Goal: Task Accomplishment & Management: Complete application form

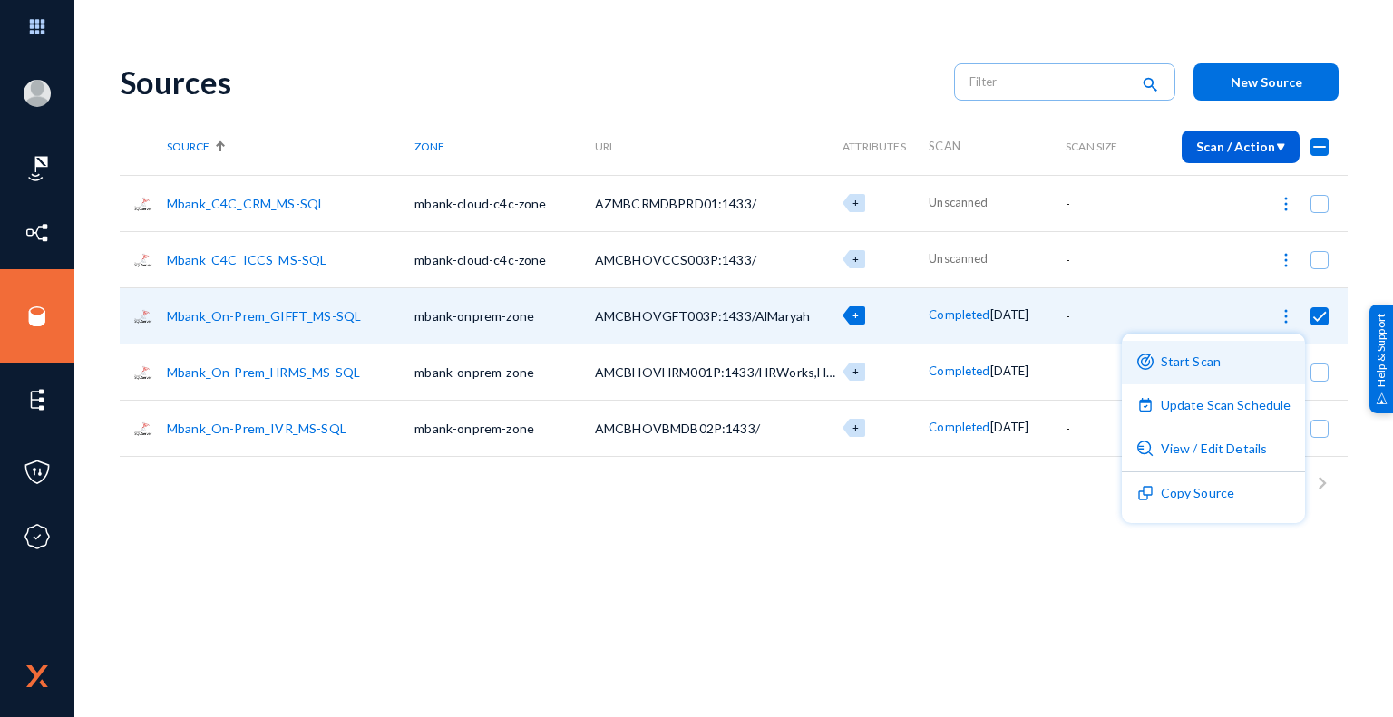
click at [1214, 364] on button "Start Scan" at bounding box center [1214, 363] width 184 height 44
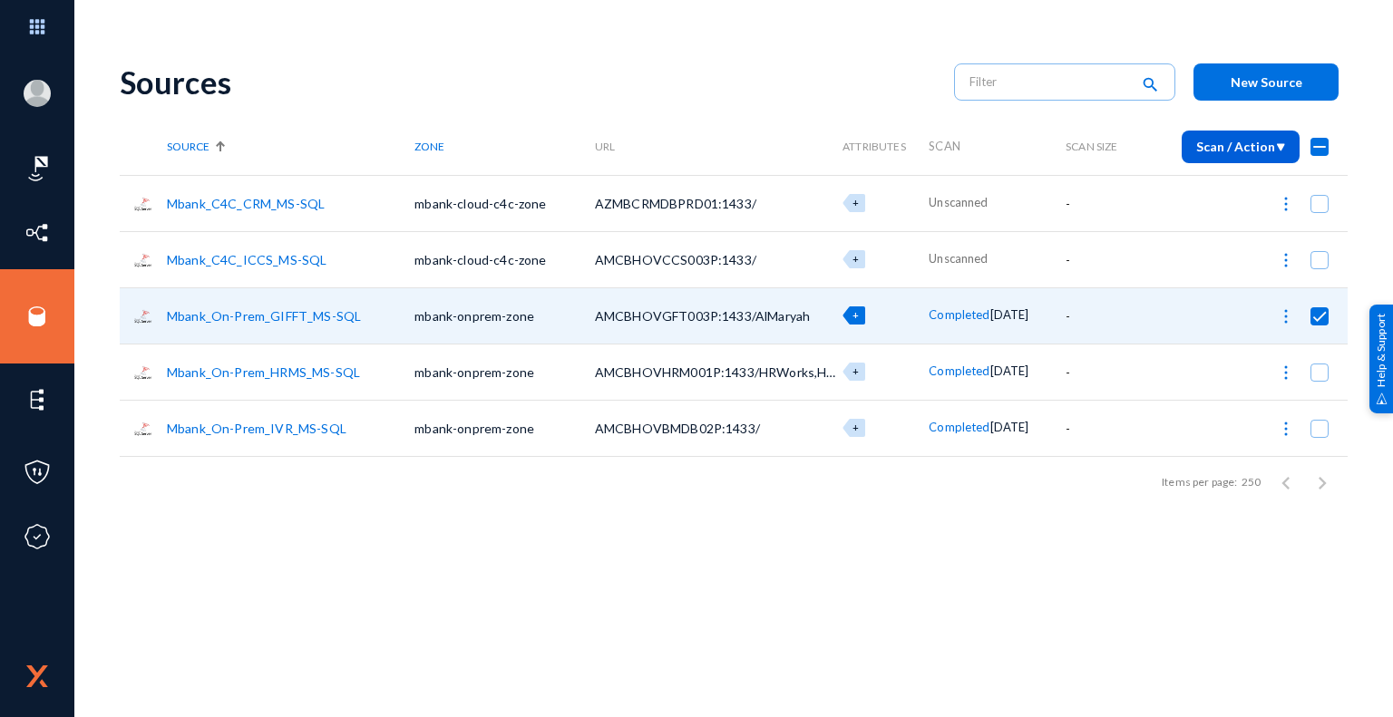
checkbox input "false"
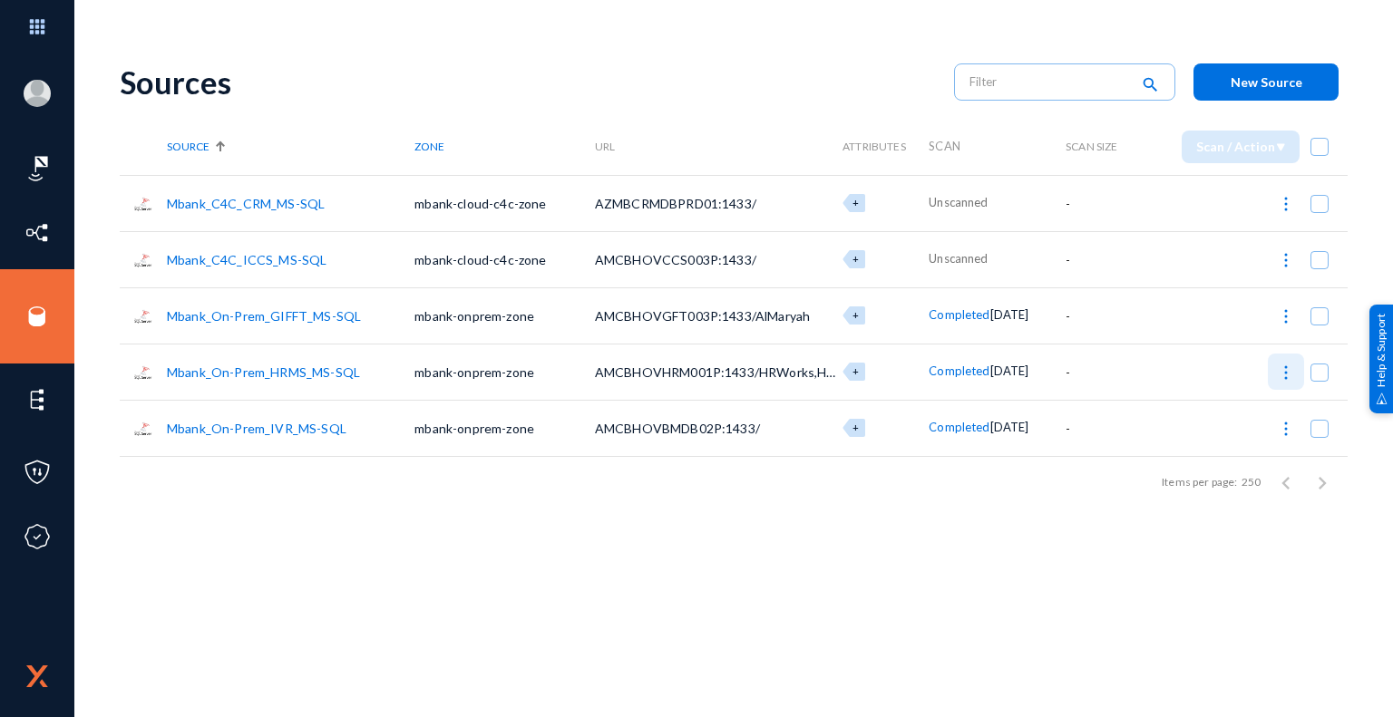
click at [1289, 376] on img at bounding box center [1286, 373] width 18 height 18
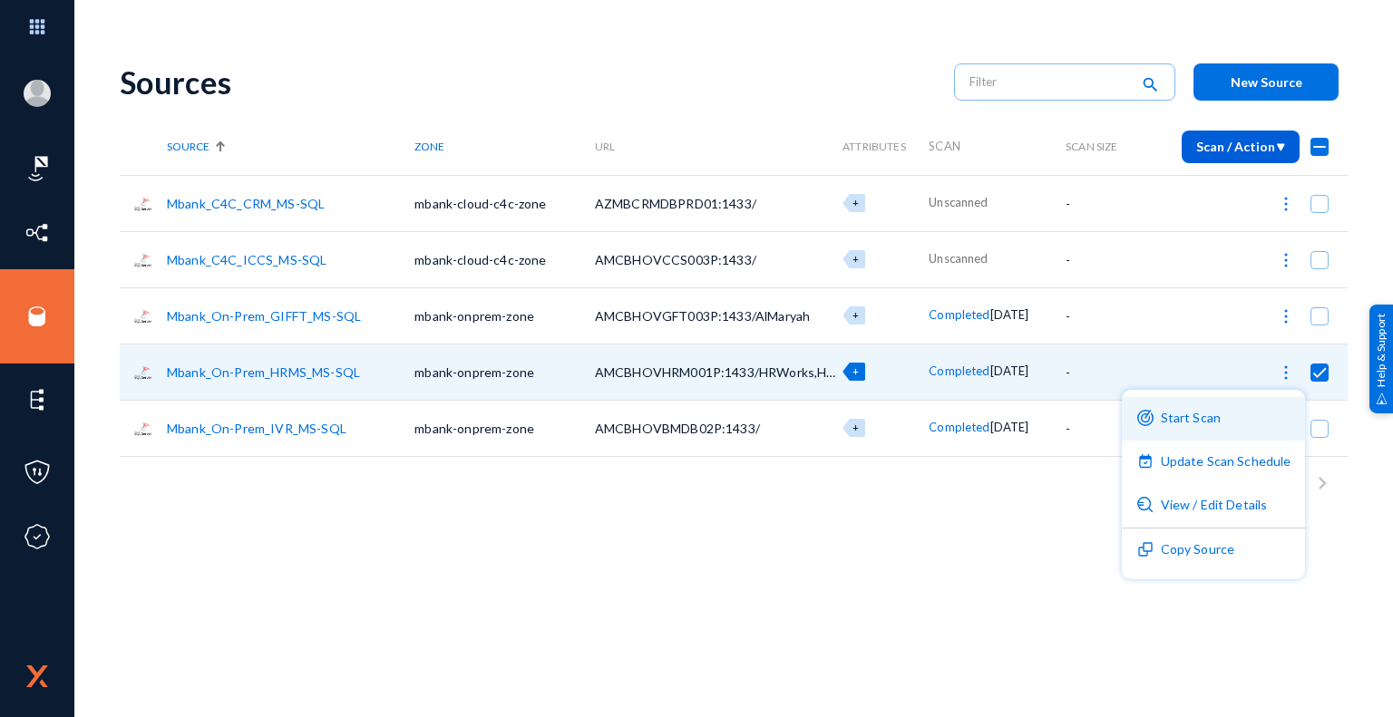
click at [1219, 425] on button "Start Scan" at bounding box center [1214, 419] width 184 height 44
checkbox input "false"
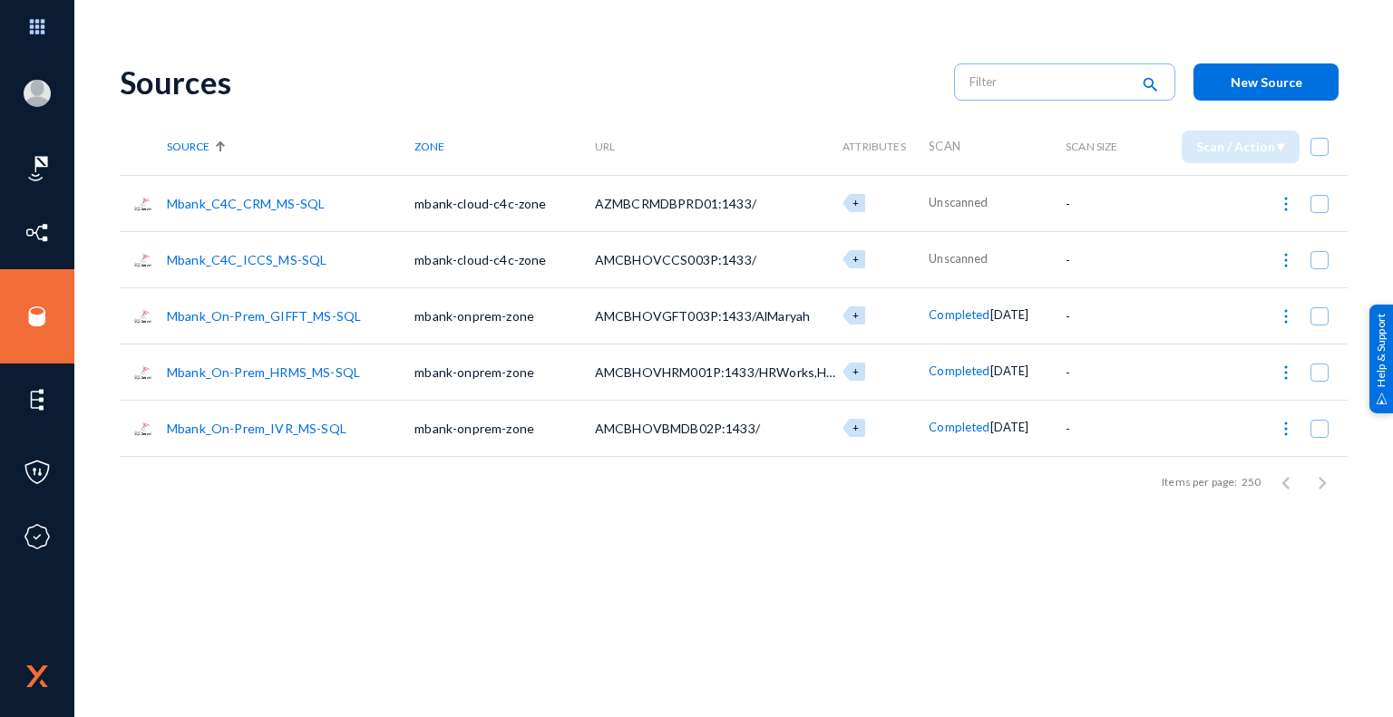
click at [1288, 433] on img at bounding box center [1286, 429] width 18 height 18
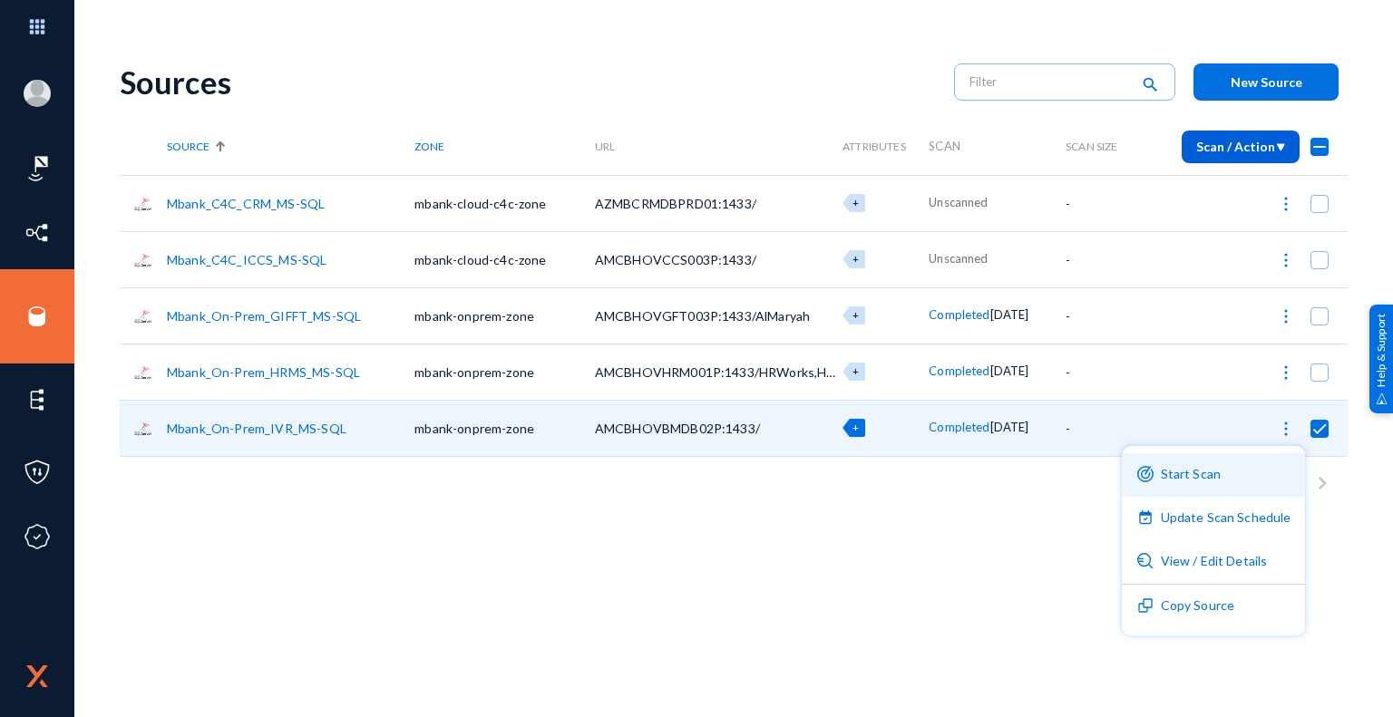
click at [1203, 476] on button "Start Scan" at bounding box center [1214, 475] width 184 height 44
checkbox input "false"
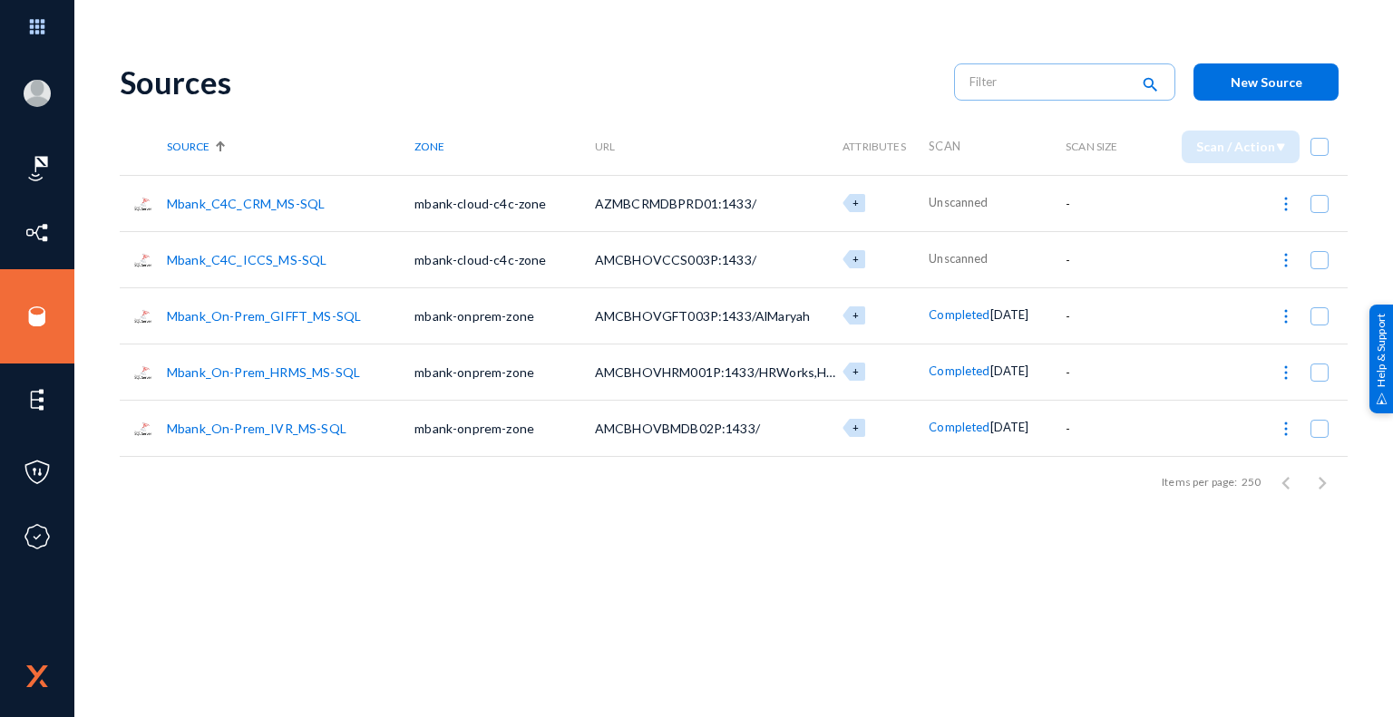
click at [605, 496] on div "Items per page: 250 1 – 5 of 5" at bounding box center [734, 482] width 1228 height 51
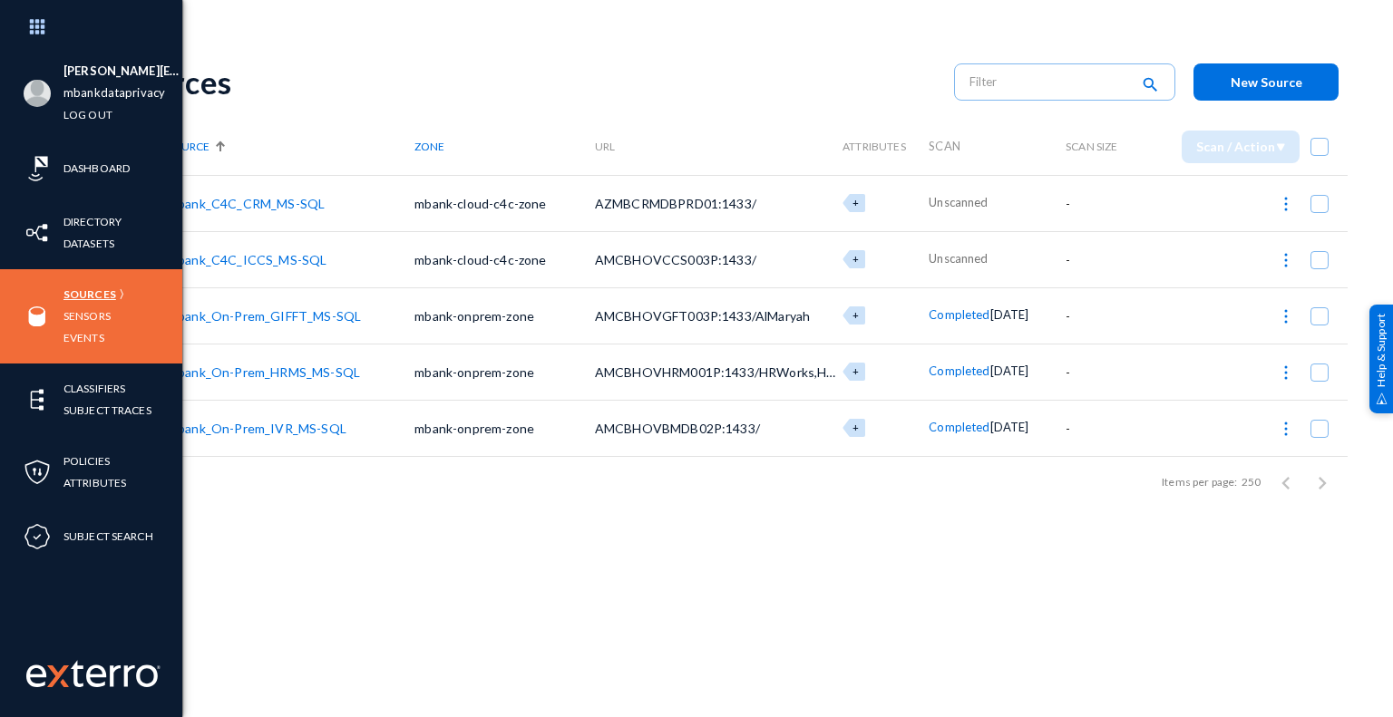
click at [102, 292] on link "Sources" at bounding box center [89, 294] width 53 height 21
click at [102, 317] on link "Sensors" at bounding box center [86, 316] width 47 height 21
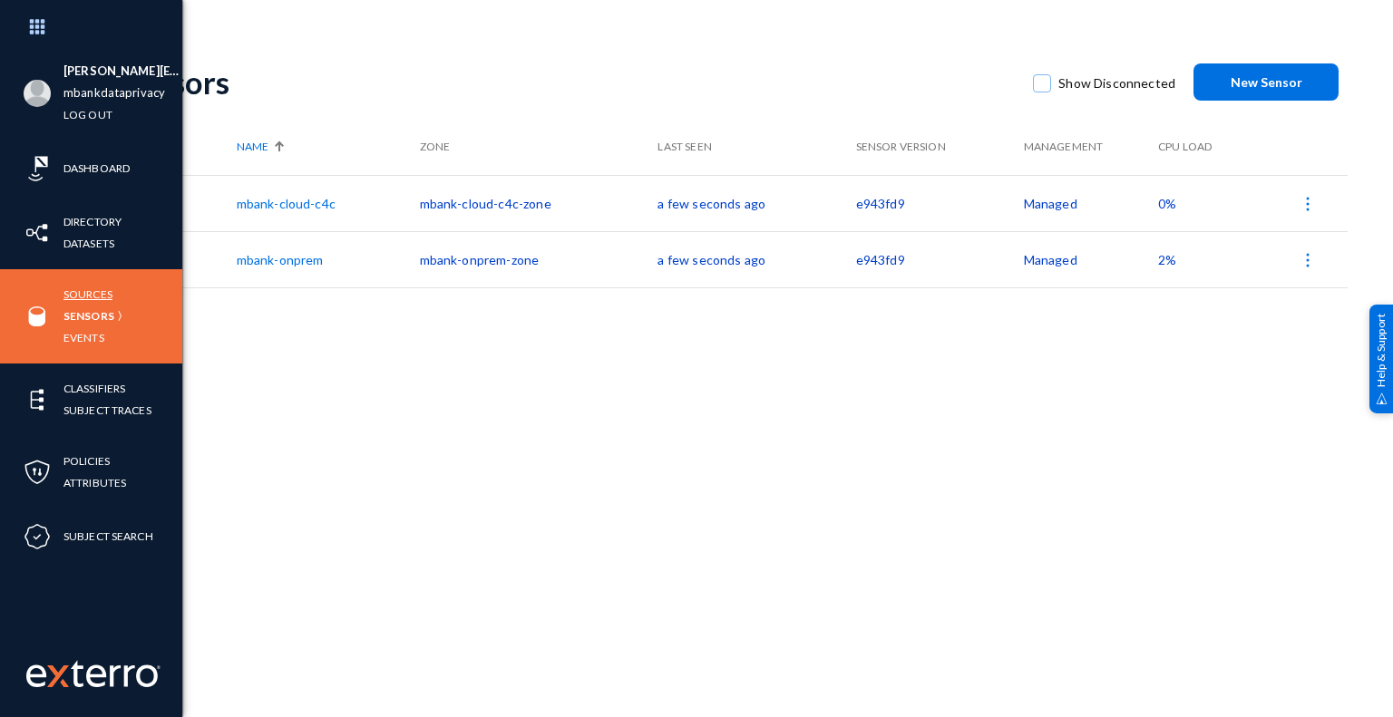
click at [97, 297] on link "Sources" at bounding box center [87, 294] width 49 height 21
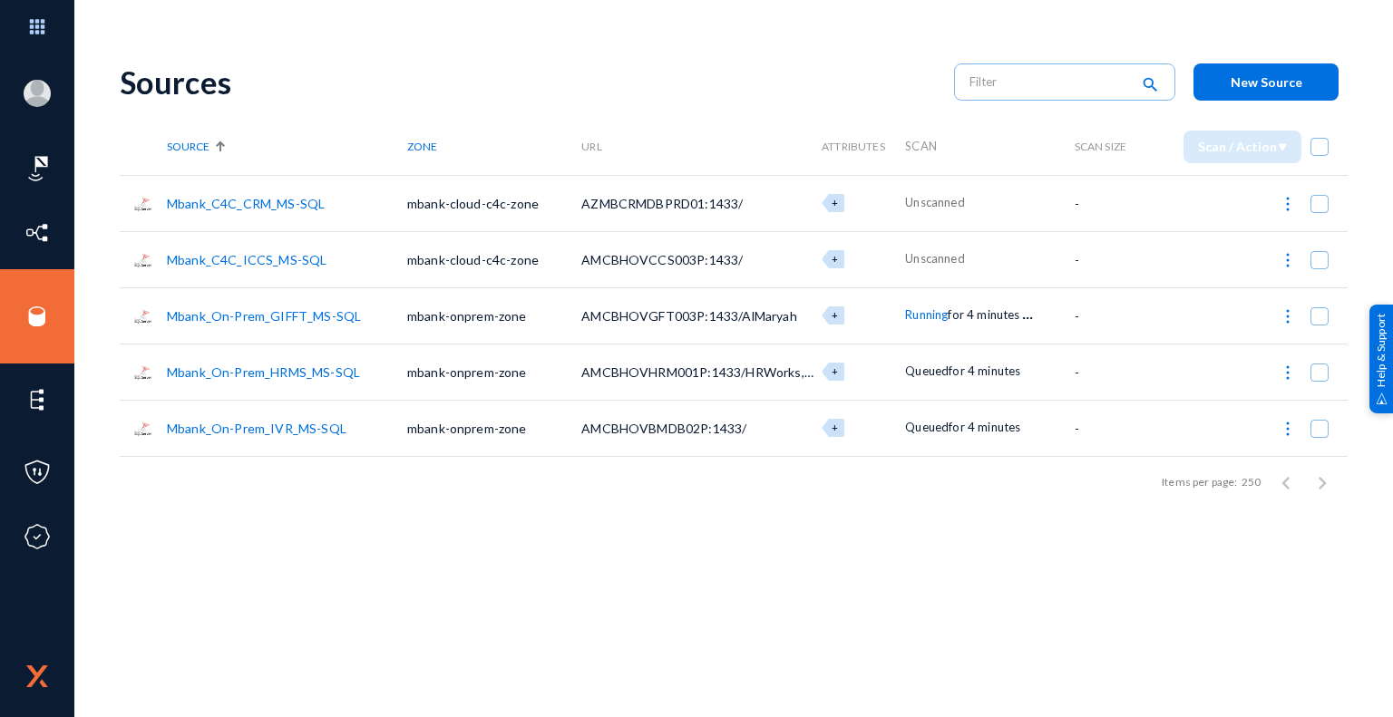
click at [294, 202] on link "Mbank_C4C_CRM_MS-SQL" at bounding box center [246, 203] width 158 height 15
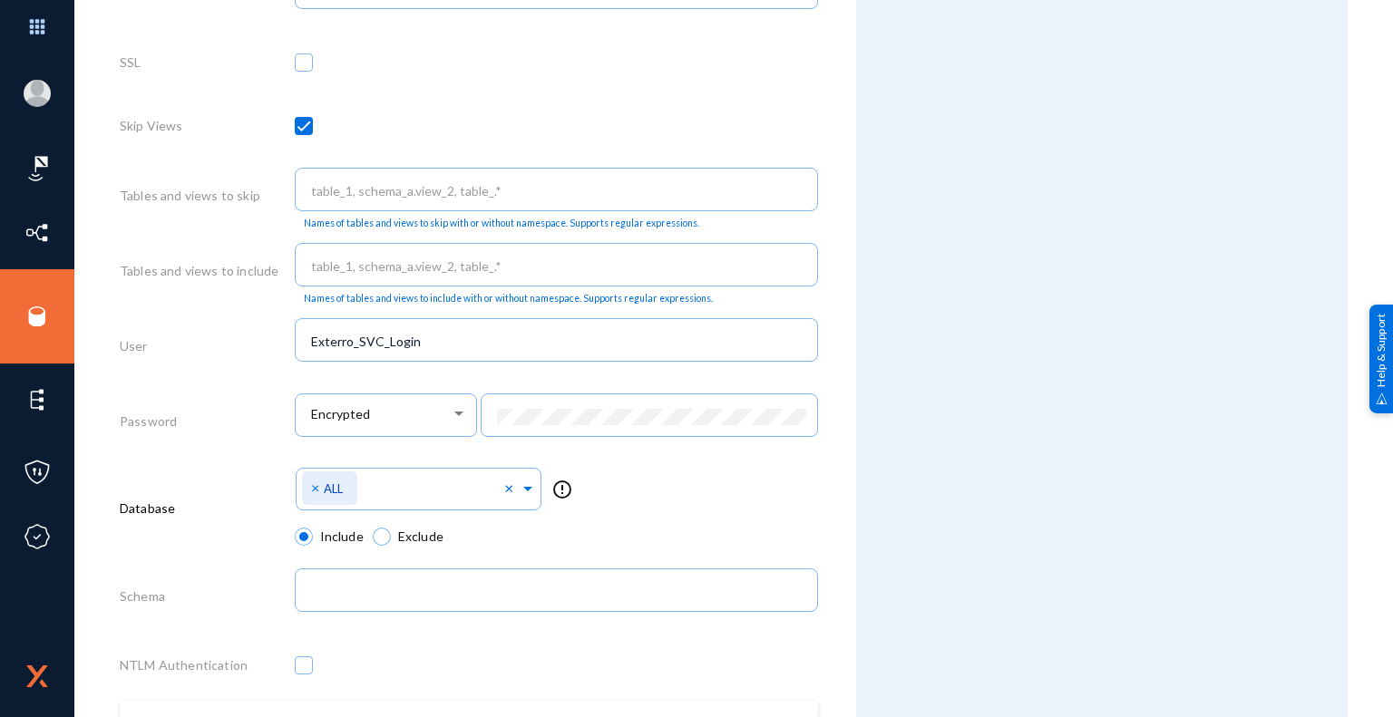
scroll to position [864, 0]
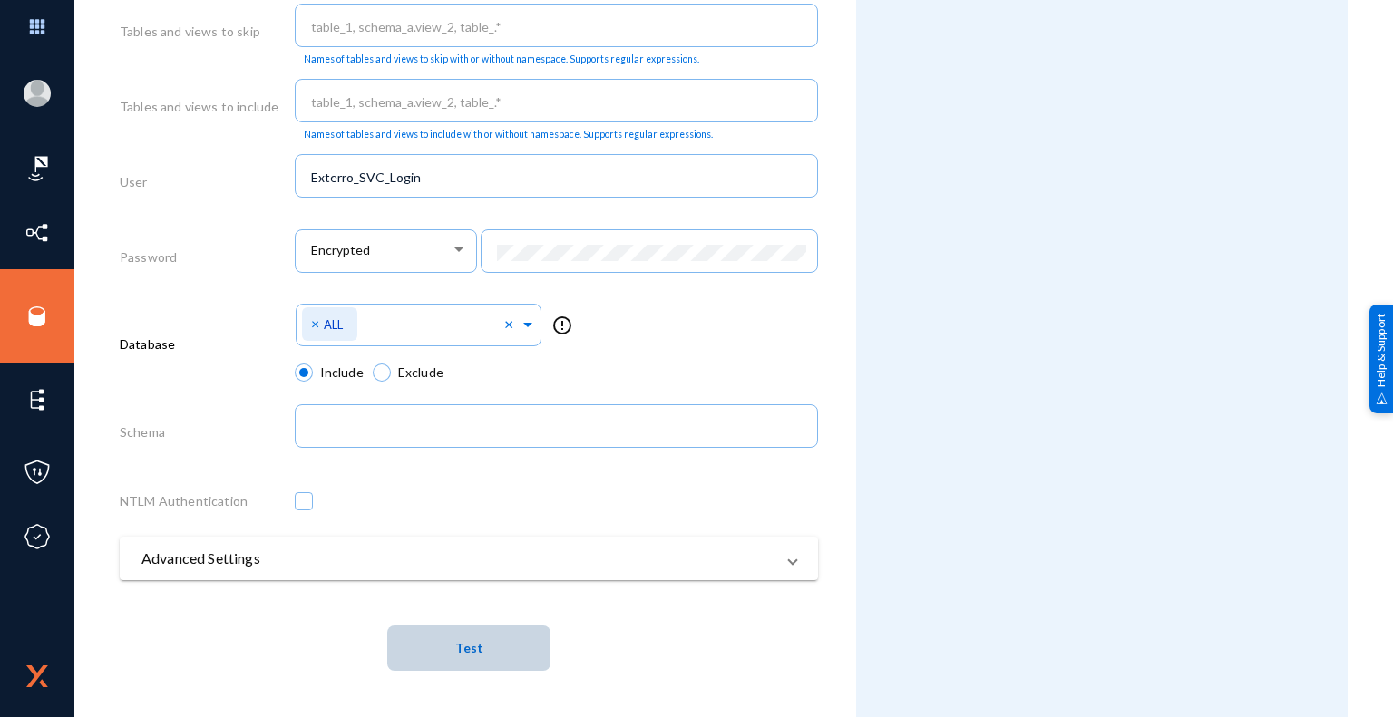
click at [479, 655] on button "Test" at bounding box center [468, 648] width 163 height 45
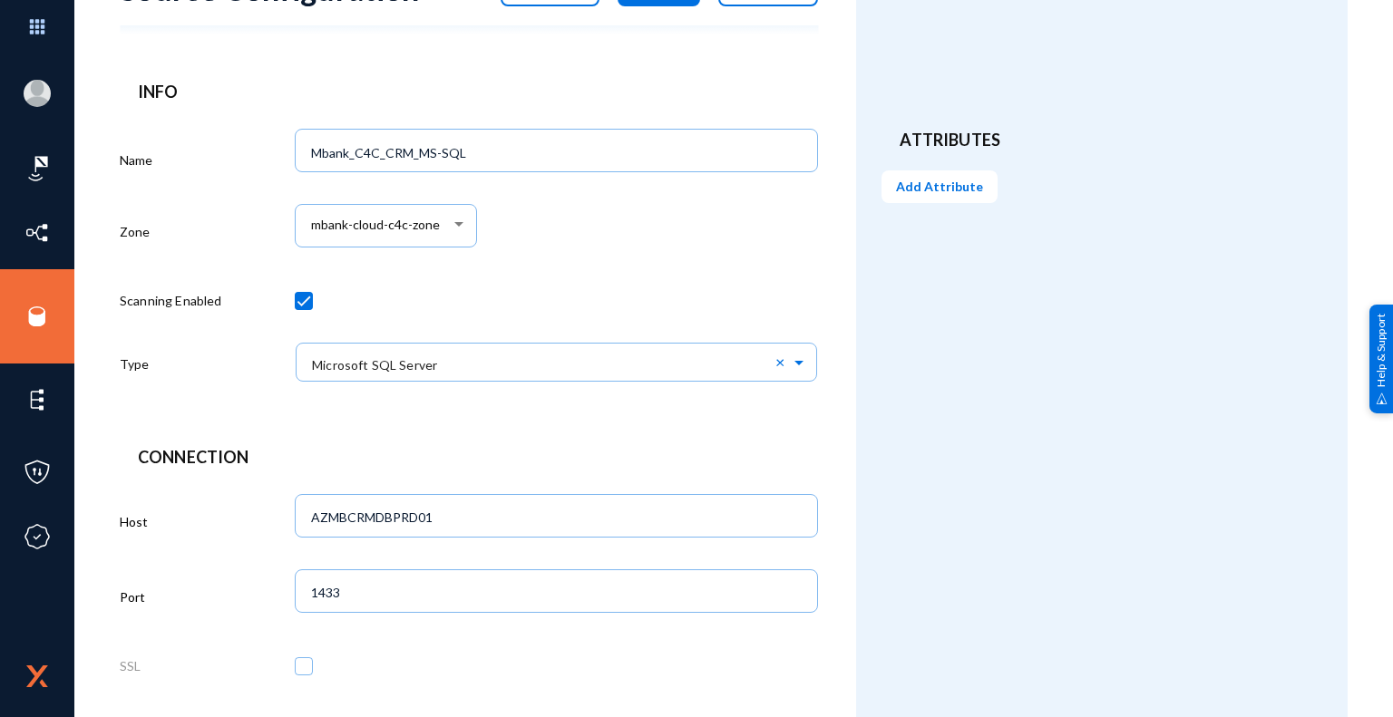
scroll to position [0, 0]
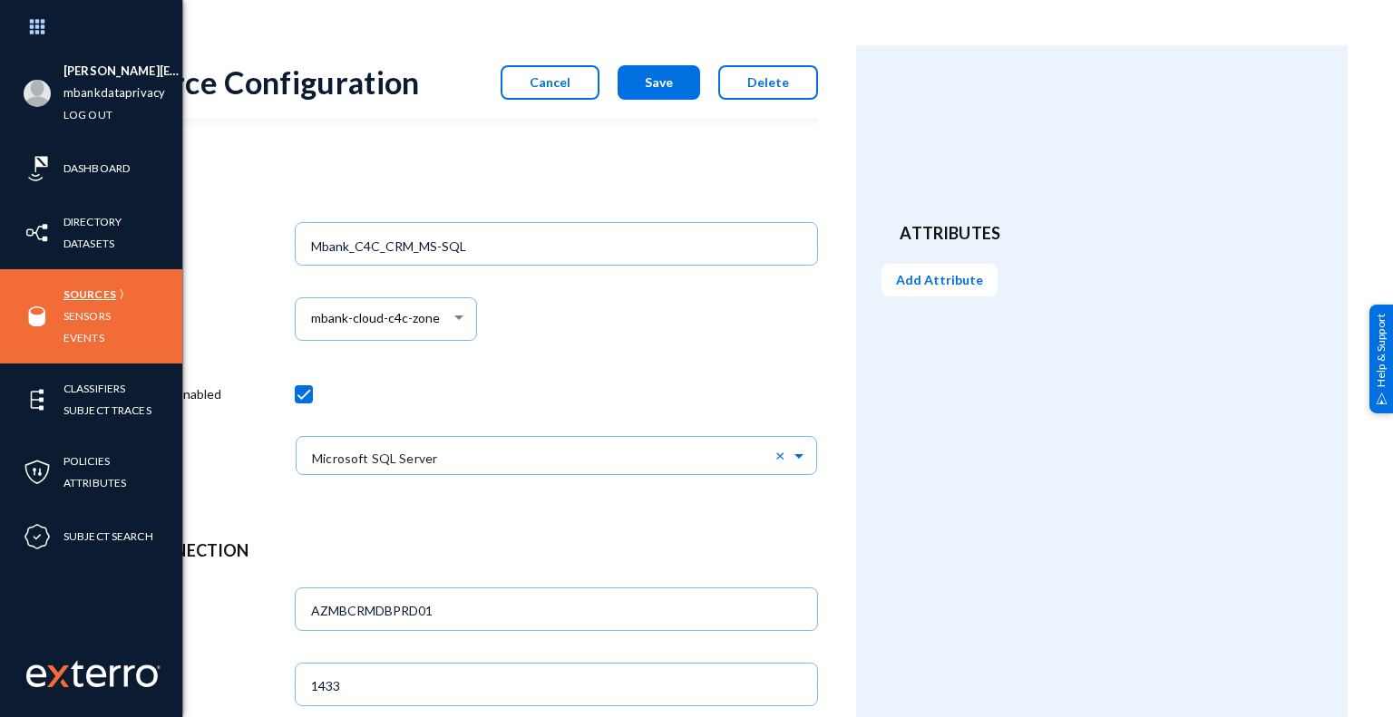
click at [95, 295] on link "Sources" at bounding box center [89, 294] width 53 height 21
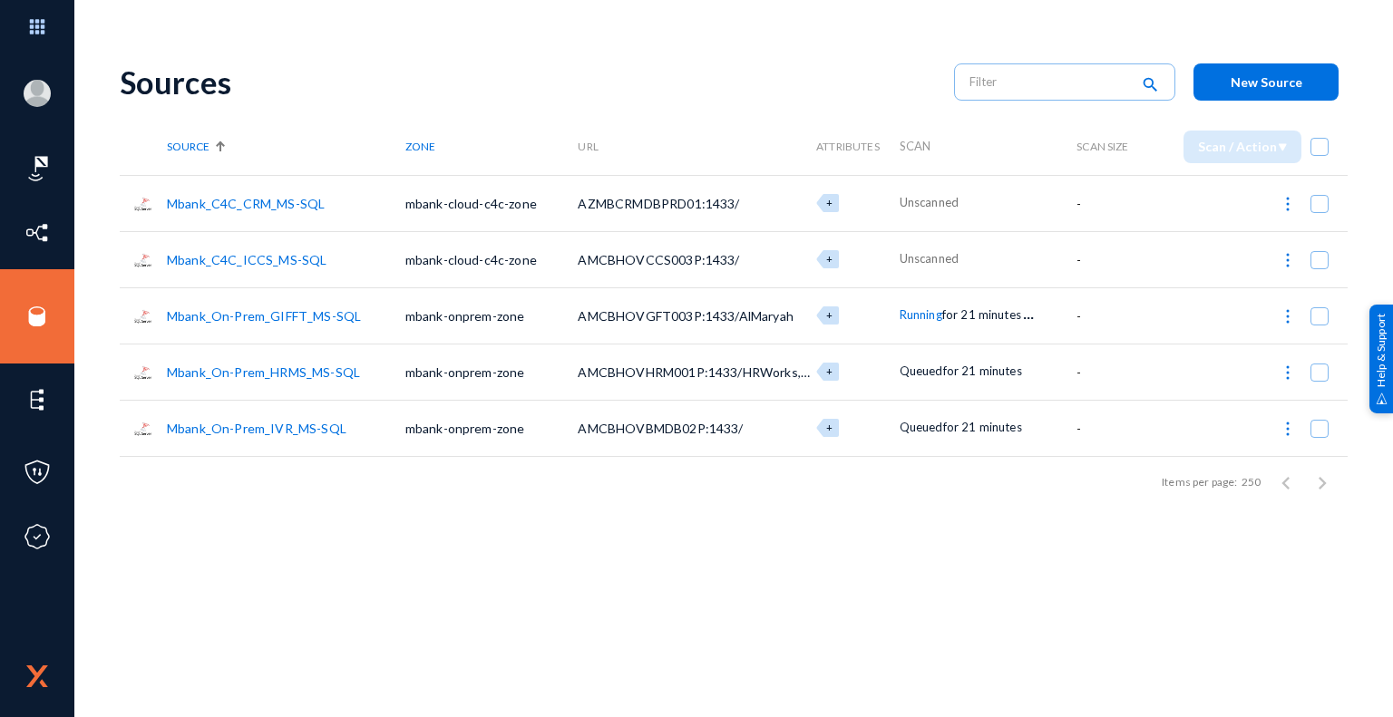
click at [1008, 582] on div "Sources search New Source Source Zone URL Attributes Scan Scan Size Scan / Acti…" at bounding box center [734, 317] width 1228 height 544
click at [816, 555] on div "Sources search New Source Source Zone URL Attributes Scan Scan Size Scan / Acti…" at bounding box center [734, 317] width 1228 height 544
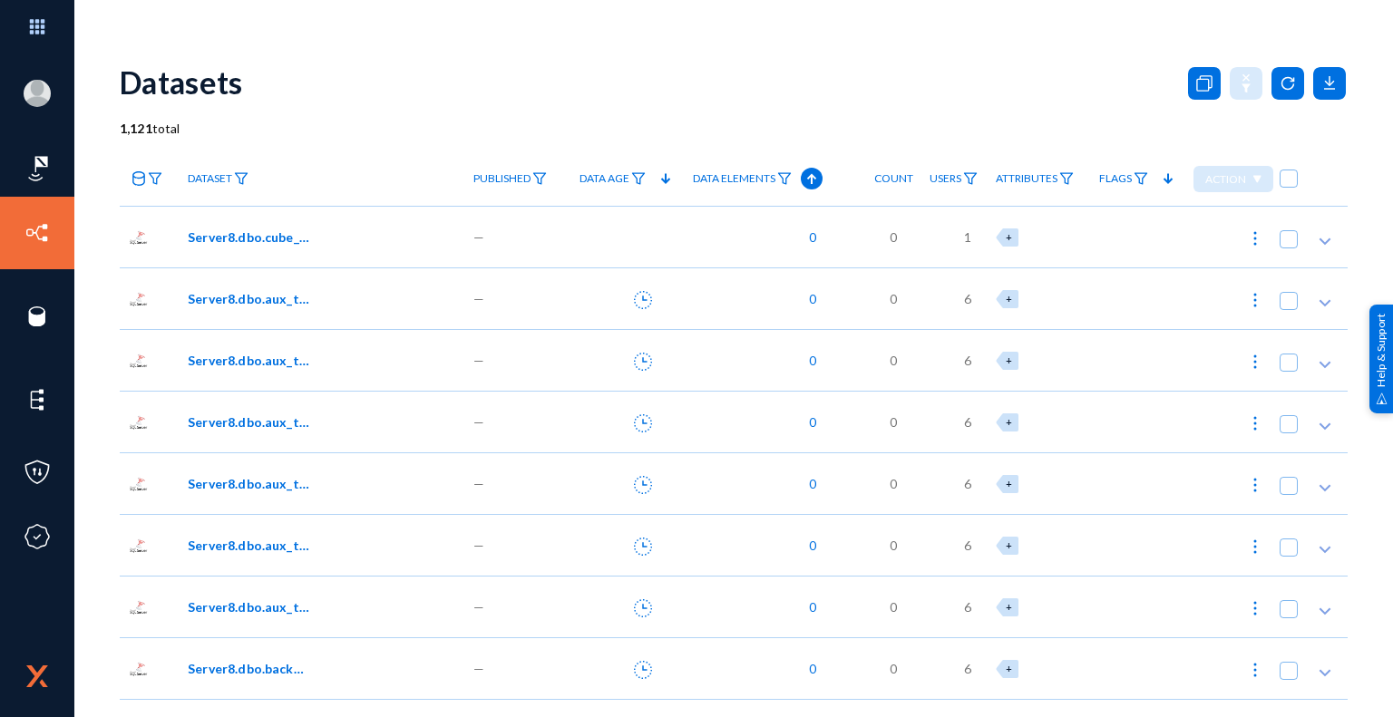
click at [1034, 60] on div "Datasets" at bounding box center [734, 81] width 1228 height 73
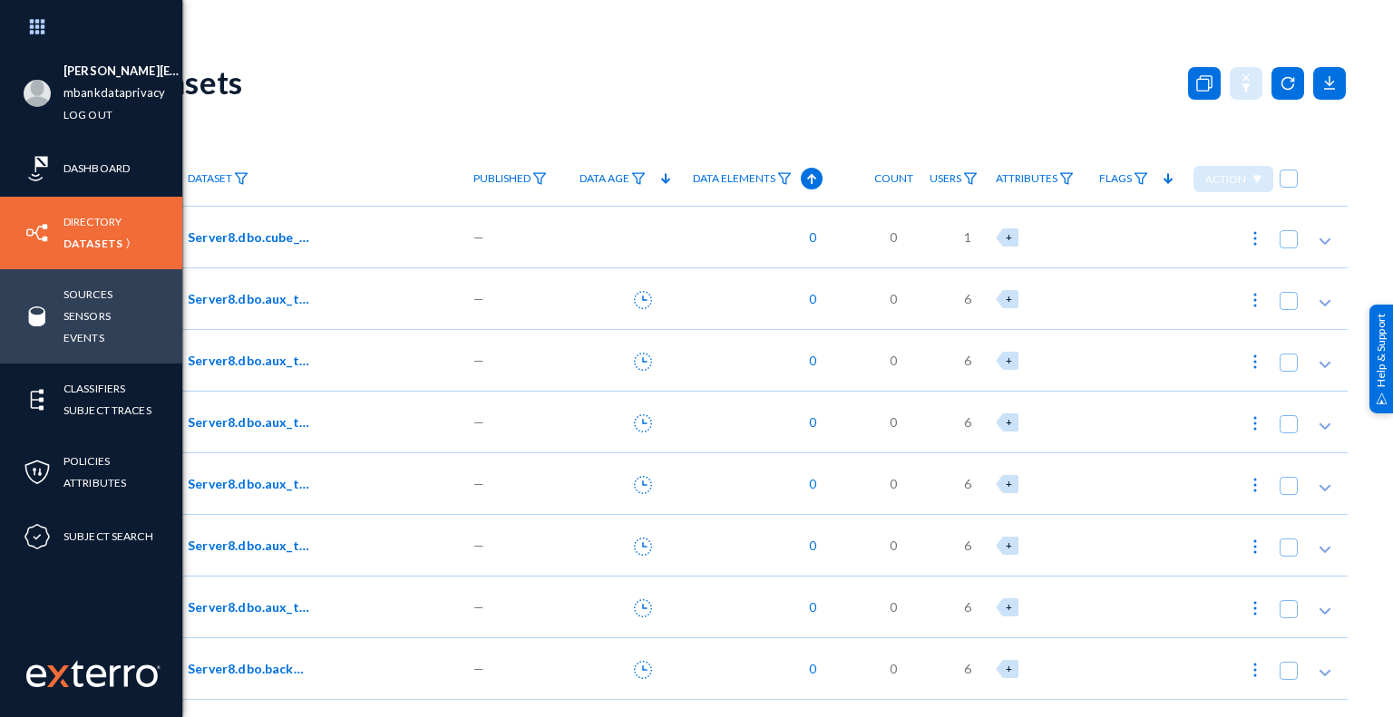
drag, startPoint x: 95, startPoint y: 297, endPoint x: 174, endPoint y: 297, distance: 78.9
click at [95, 297] on link "Sources" at bounding box center [87, 294] width 49 height 21
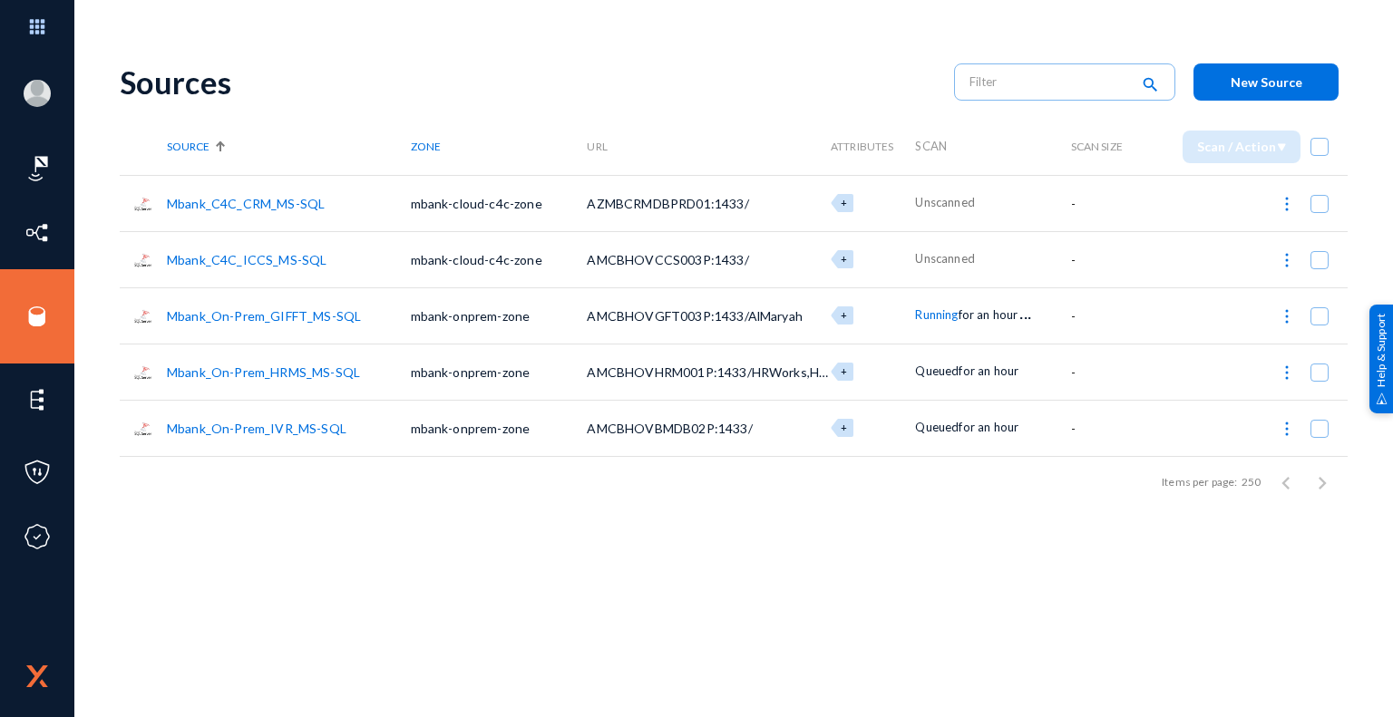
click at [882, 533] on div "Sources search New Source Source Zone URL Attributes Scan Scan Size Scan / Acti…" at bounding box center [734, 317] width 1228 height 544
click at [836, 566] on div "Sources search New Source Source Zone URL Attributes Scan Scan Size Scan / Acti…" at bounding box center [734, 317] width 1228 height 544
click at [605, 105] on div "Sources search New Source" at bounding box center [734, 81] width 1228 height 73
click at [756, 70] on div "Sources" at bounding box center [528, 81] width 816 height 37
click at [422, 571] on div "Sources search New Source Source Zone URL Attributes Scan Scan Size Scan / Acti…" at bounding box center [734, 317] width 1228 height 544
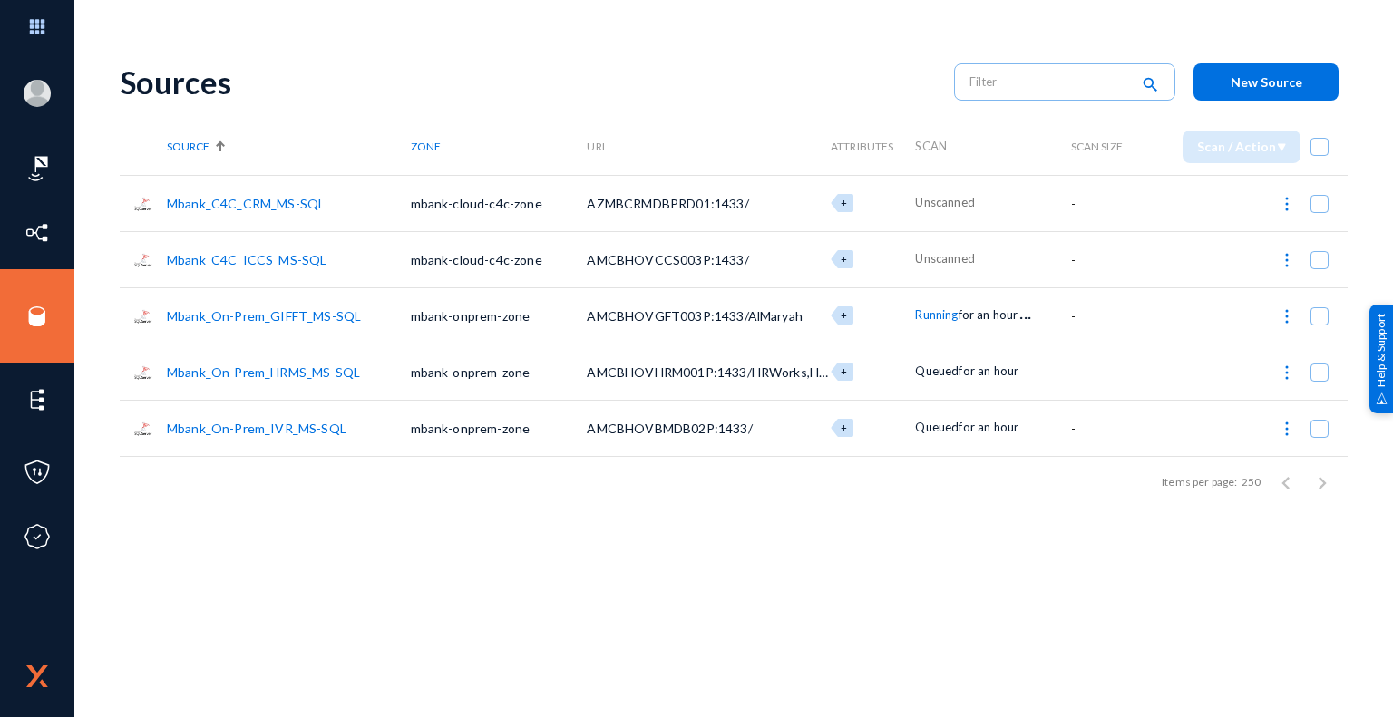
click at [1288, 83] on span "New Source" at bounding box center [1267, 81] width 72 height 15
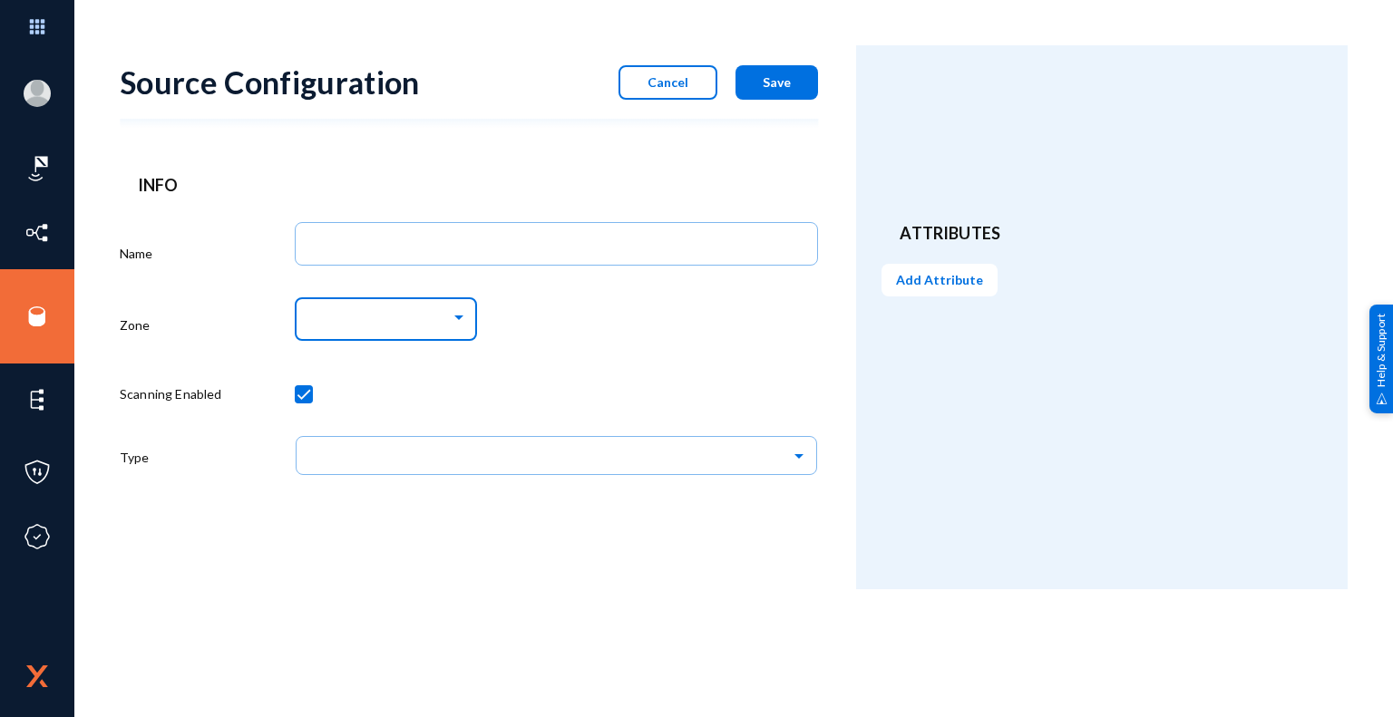
click at [460, 319] on div at bounding box center [458, 318] width 9 height 5
click at [609, 319] on div at bounding box center [696, 358] width 1393 height 717
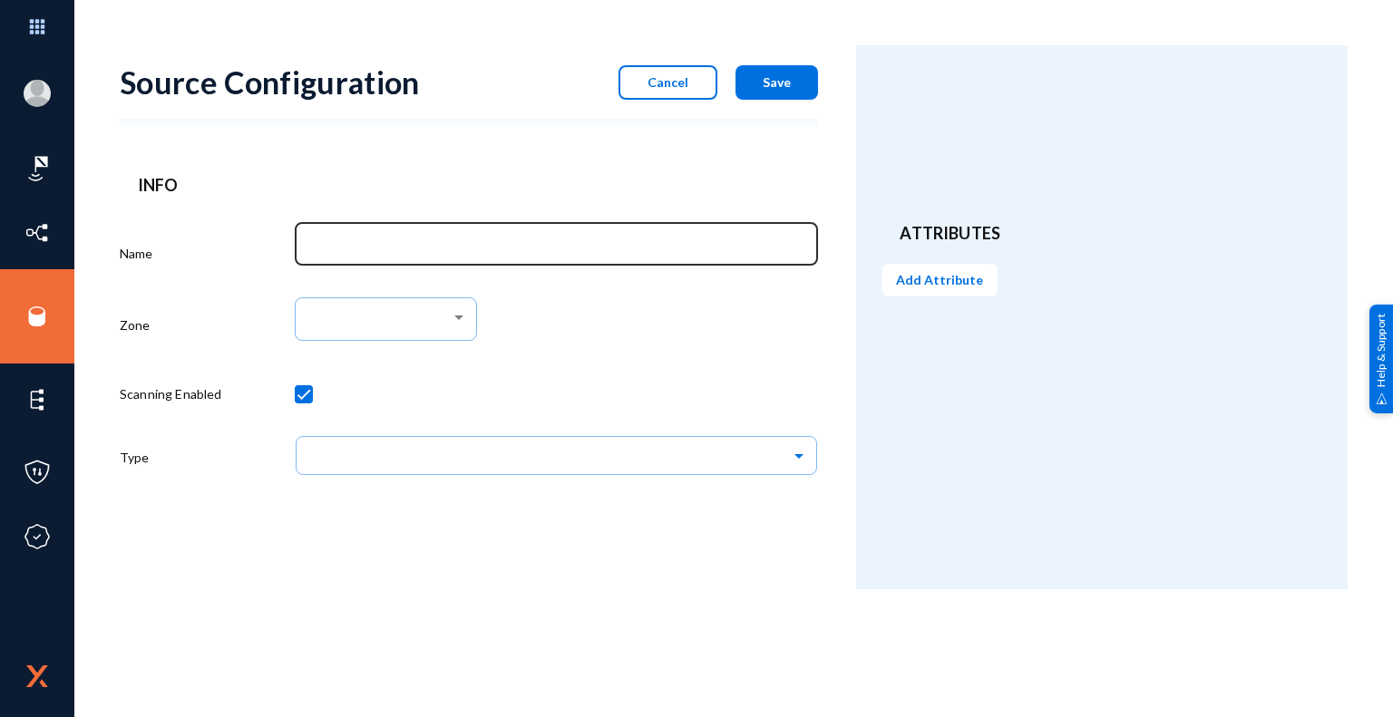
click at [526, 257] on div at bounding box center [556, 242] width 505 height 47
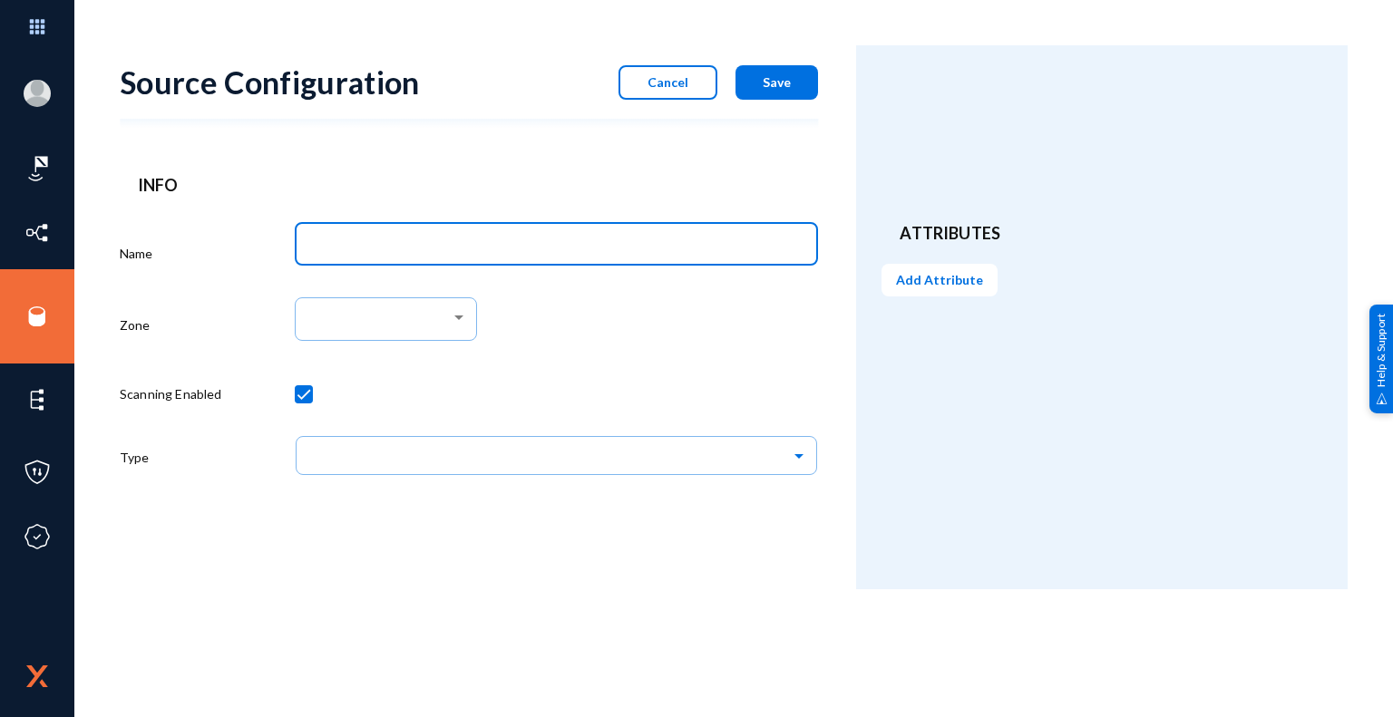
click at [382, 247] on input "Name" at bounding box center [560, 247] width 498 height 16
drag, startPoint x: 514, startPoint y: 246, endPoint x: 467, endPoint y: 245, distance: 47.2
click at [467, 245] on input "Mbank_C4C_ICCS_MS-SQL" at bounding box center [560, 247] width 498 height 16
click at [523, 243] on input "Mbank_C4C_ICCS_MS-SQL" at bounding box center [560, 247] width 498 height 16
drag, startPoint x: 523, startPoint y: 243, endPoint x: 346, endPoint y: 251, distance: 177.9
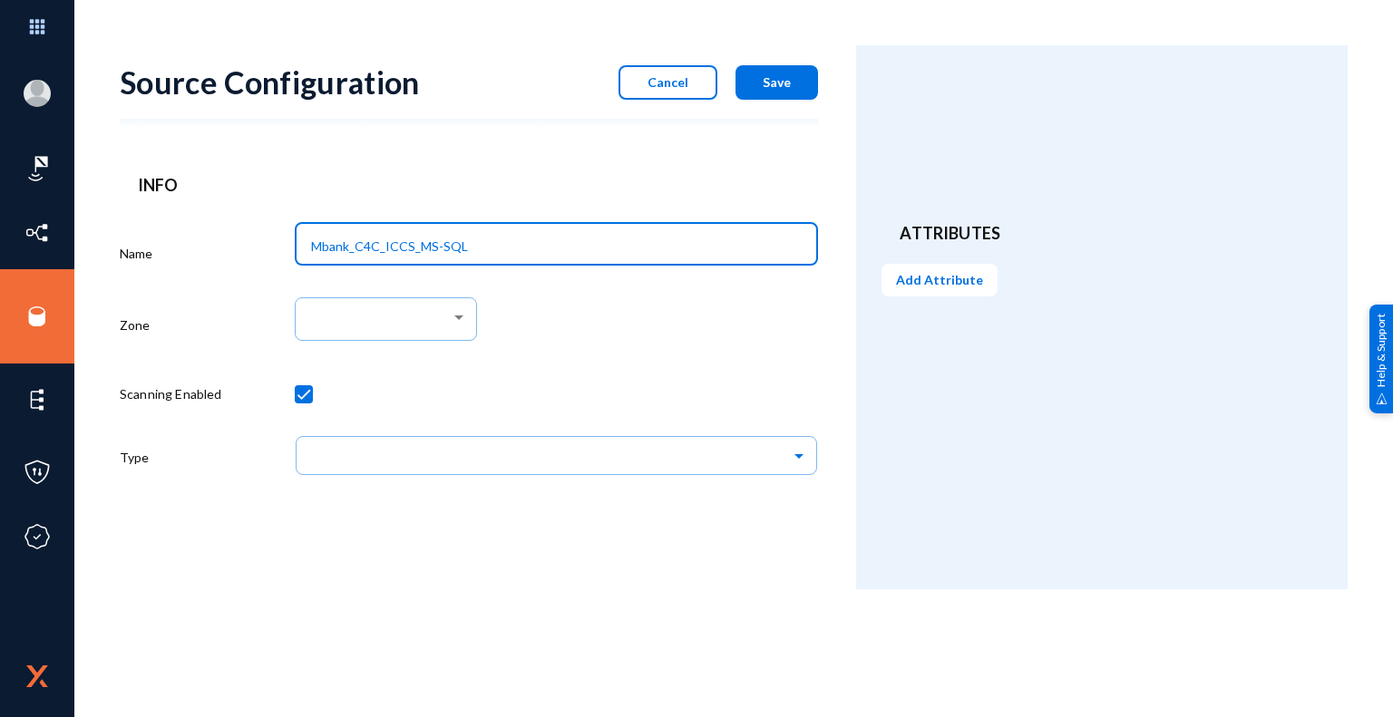
click at [346, 251] on input "Mbank_C4C_ICCS_MS-SQL" at bounding box center [560, 247] width 498 height 16
paste input "RG-MWALLET-PROD-UAEN-001"
click at [312, 244] on input "RG-MWALLET-PROD-UAEN-001" at bounding box center [560, 247] width 498 height 16
type input "RG-MWALLET-PROD-UAEN-001"
click at [463, 320] on div at bounding box center [459, 317] width 16 height 15
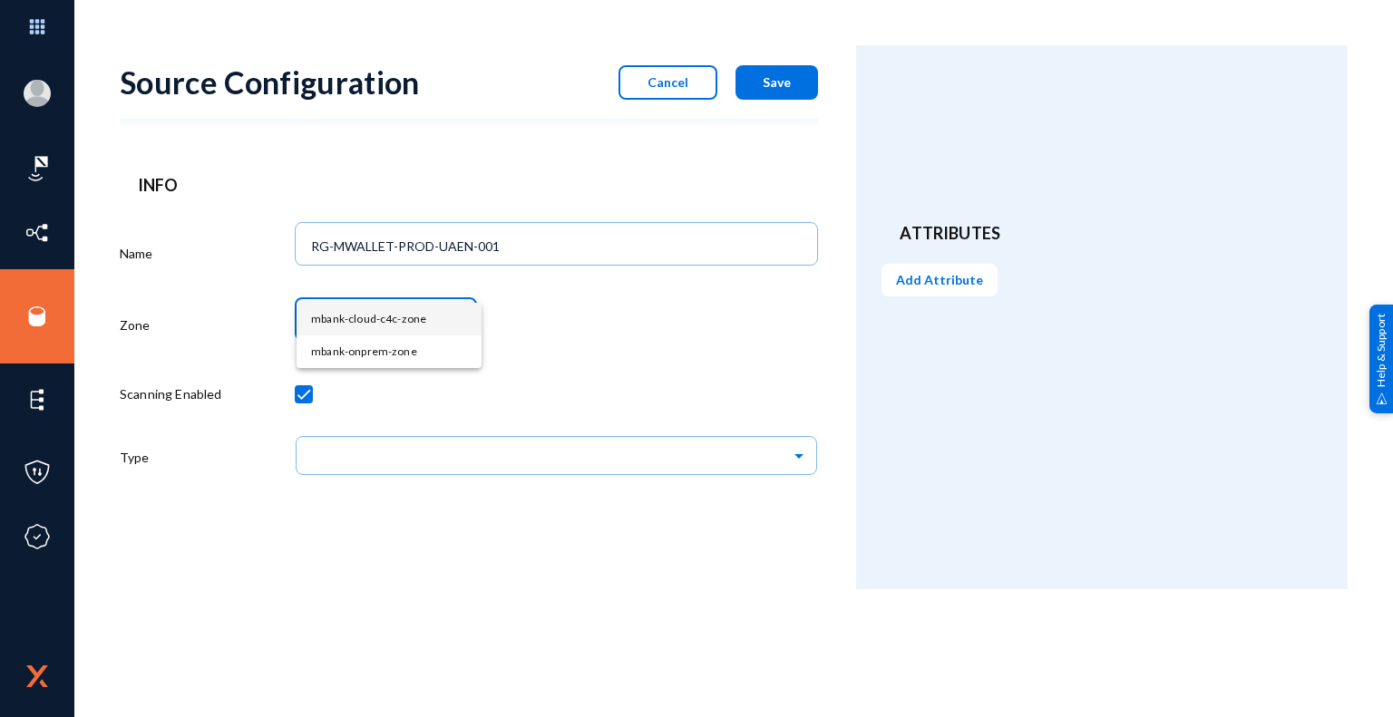
click at [403, 326] on span "mbank-cloud-c4c-zone" at bounding box center [389, 319] width 156 height 33
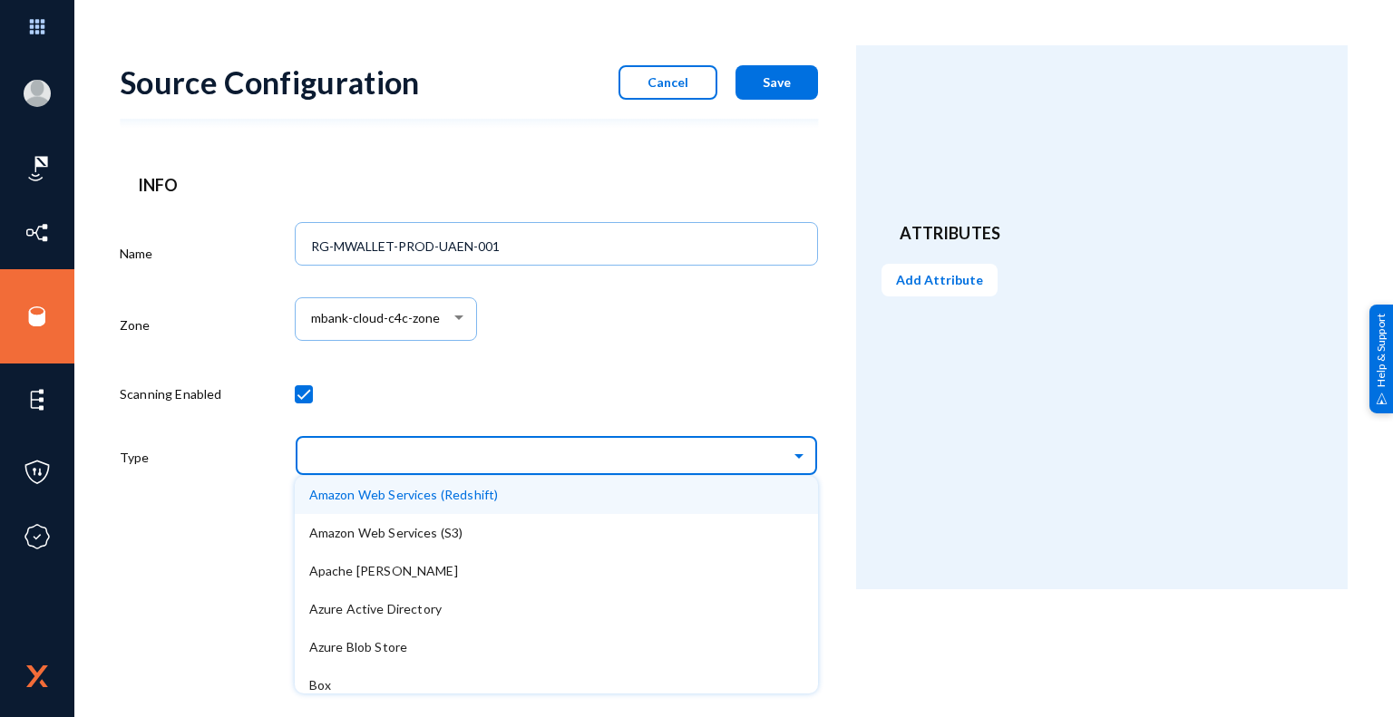
click at [493, 468] on input "text" at bounding box center [566, 455] width 506 height 31
click at [950, 482] on div "Attributes Add Attribute" at bounding box center [1102, 317] width 492 height 544
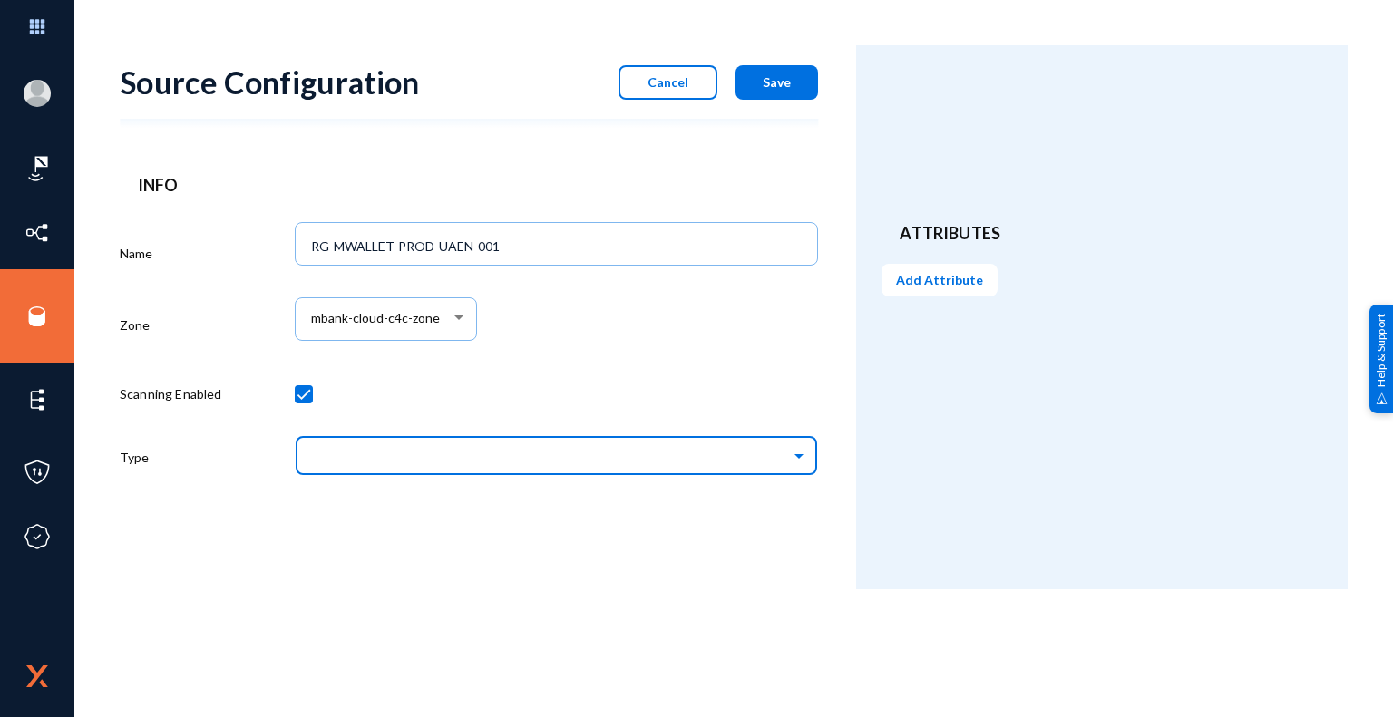
click at [530, 463] on input "text" at bounding box center [566, 455] width 506 height 31
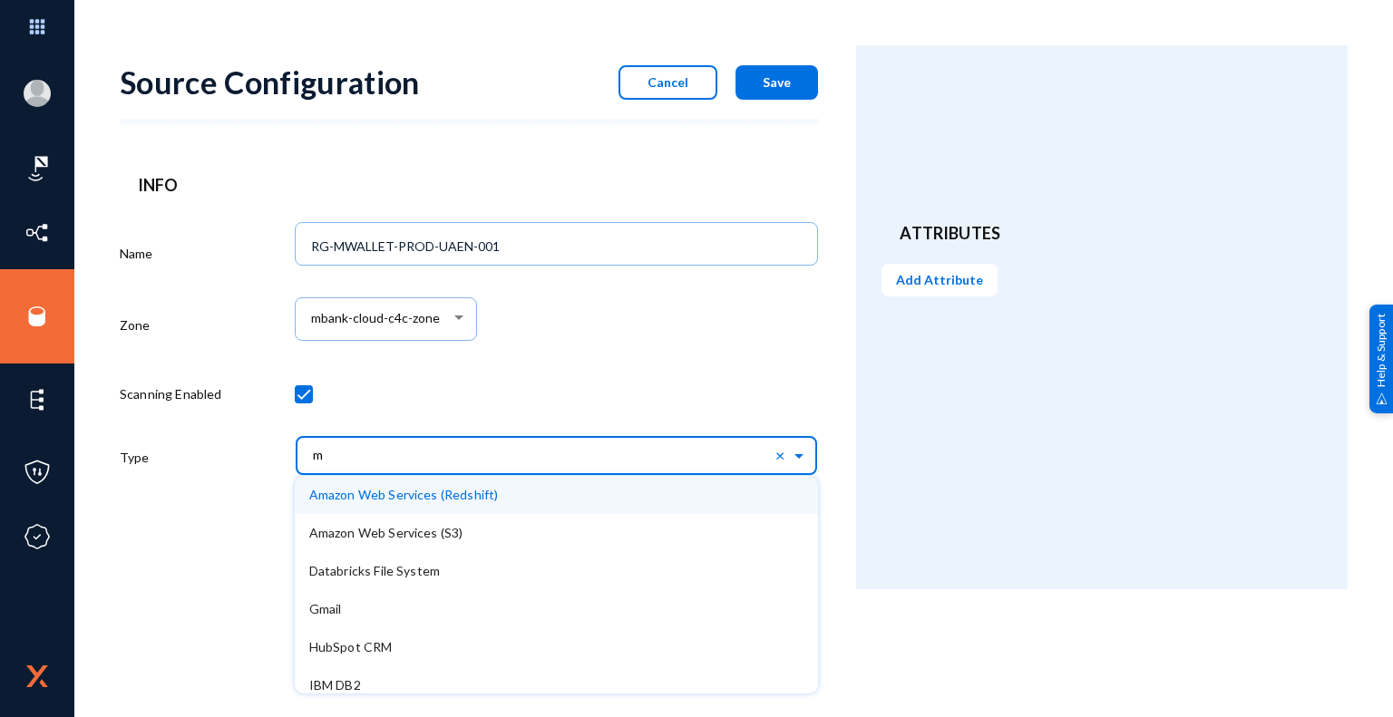
type input "my"
click at [362, 502] on span "MySql Database" at bounding box center [355, 494] width 93 height 15
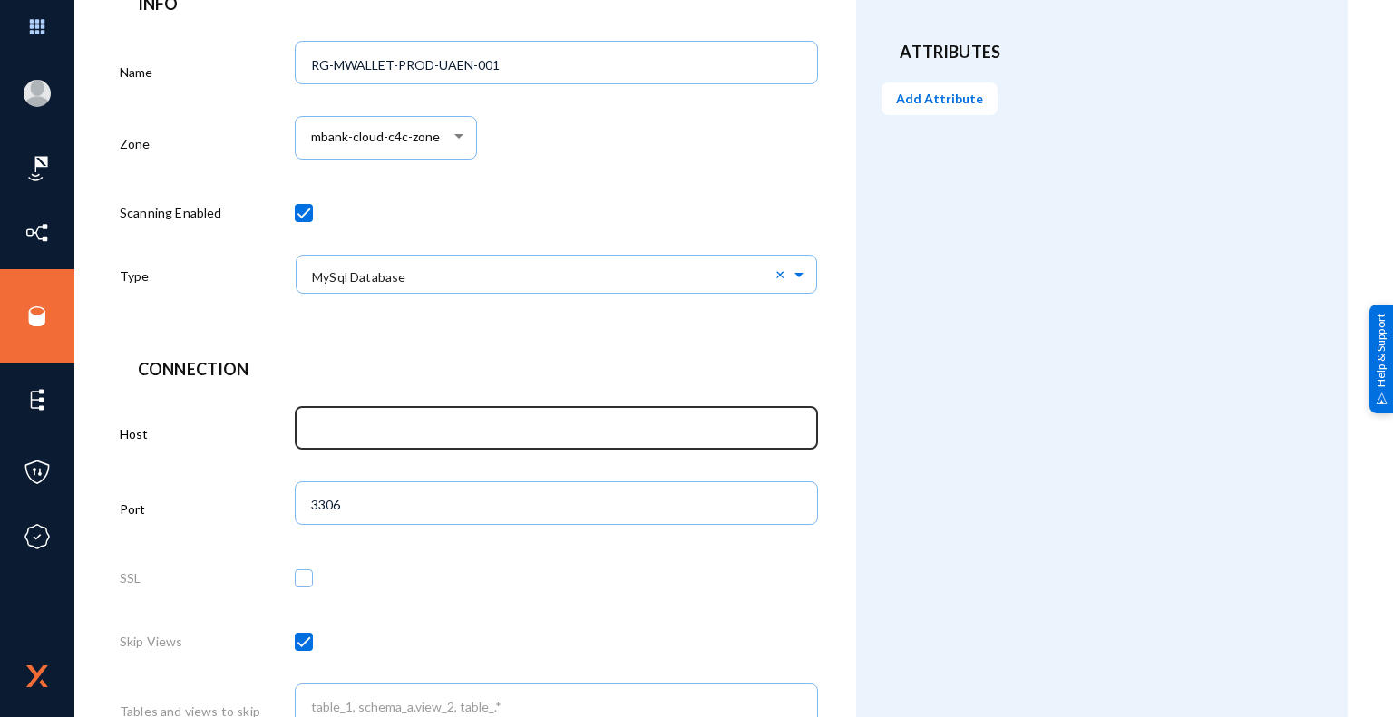
click at [363, 424] on input "text" at bounding box center [560, 430] width 498 height 16
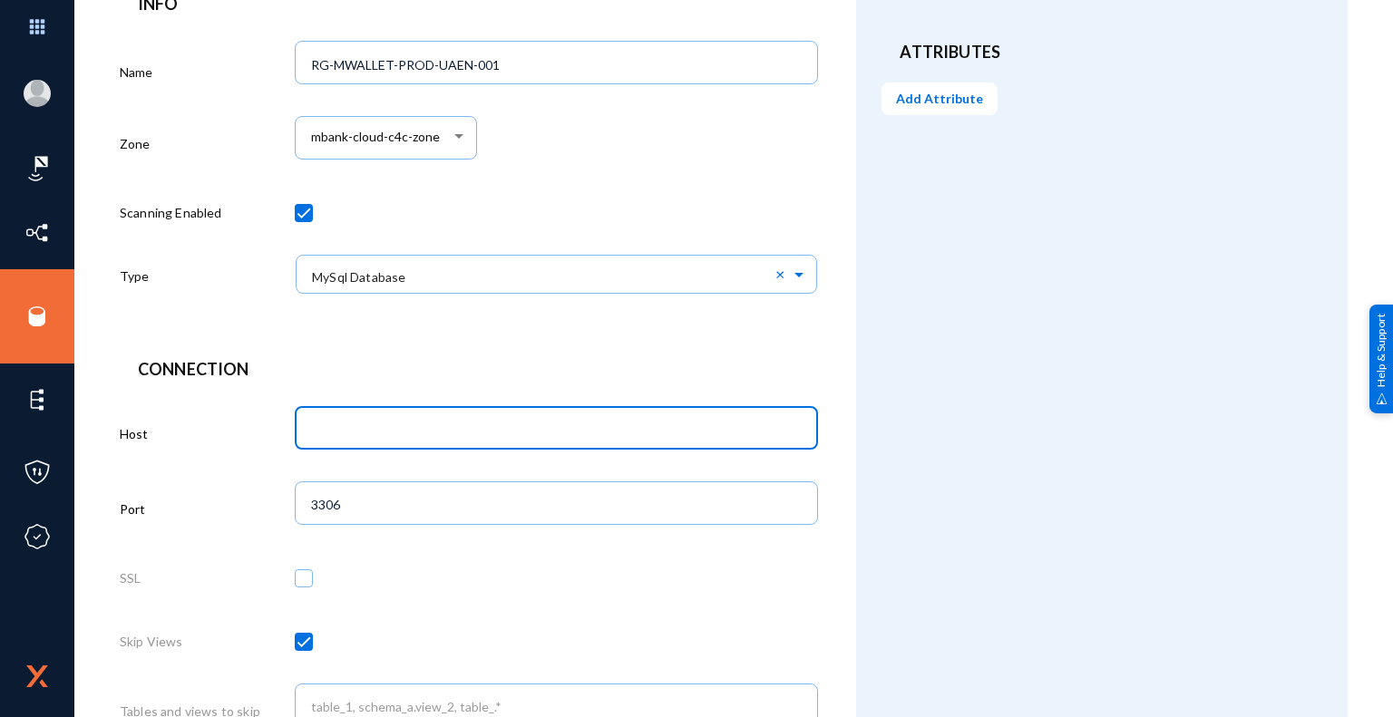
paste input "amb-bc-production-db"
type input "amb-bc-production-db"
click at [908, 555] on div "Attributes Add Attribute" at bounding box center [1102, 561] width 492 height 1395
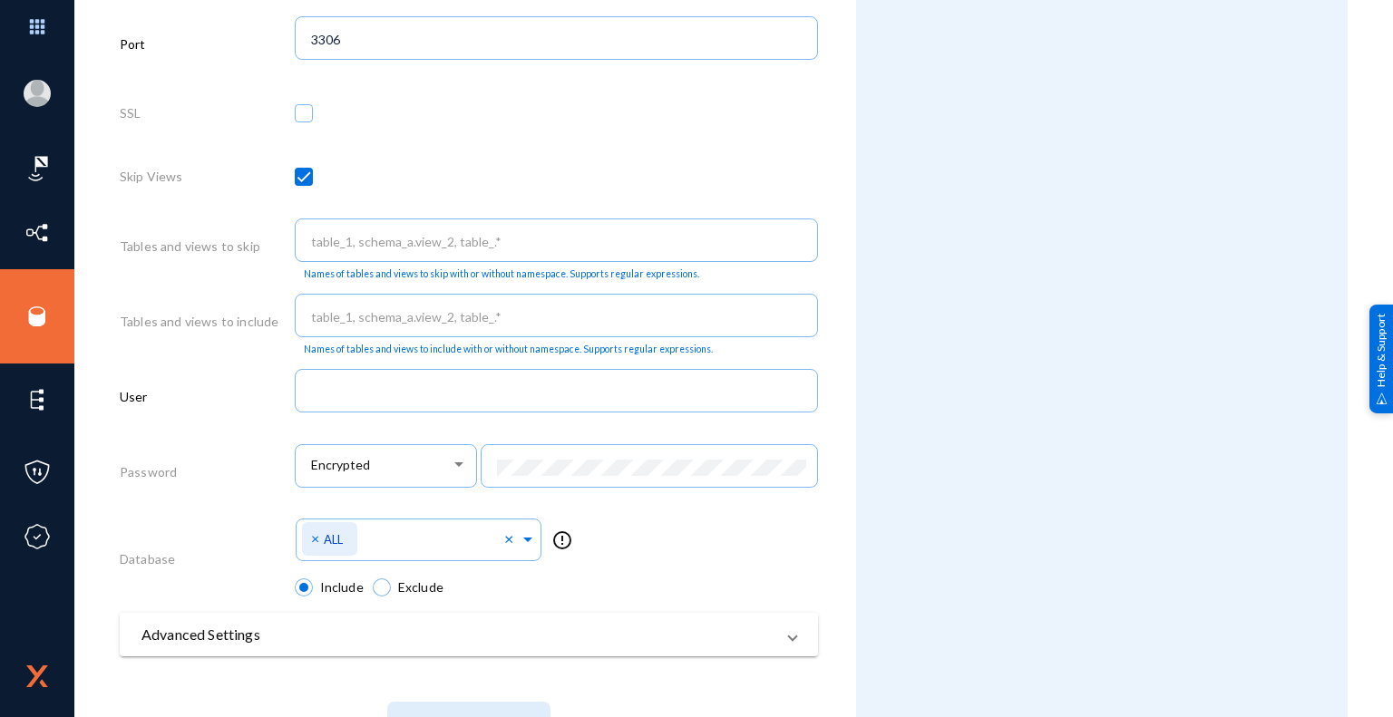
scroll to position [726, 0]
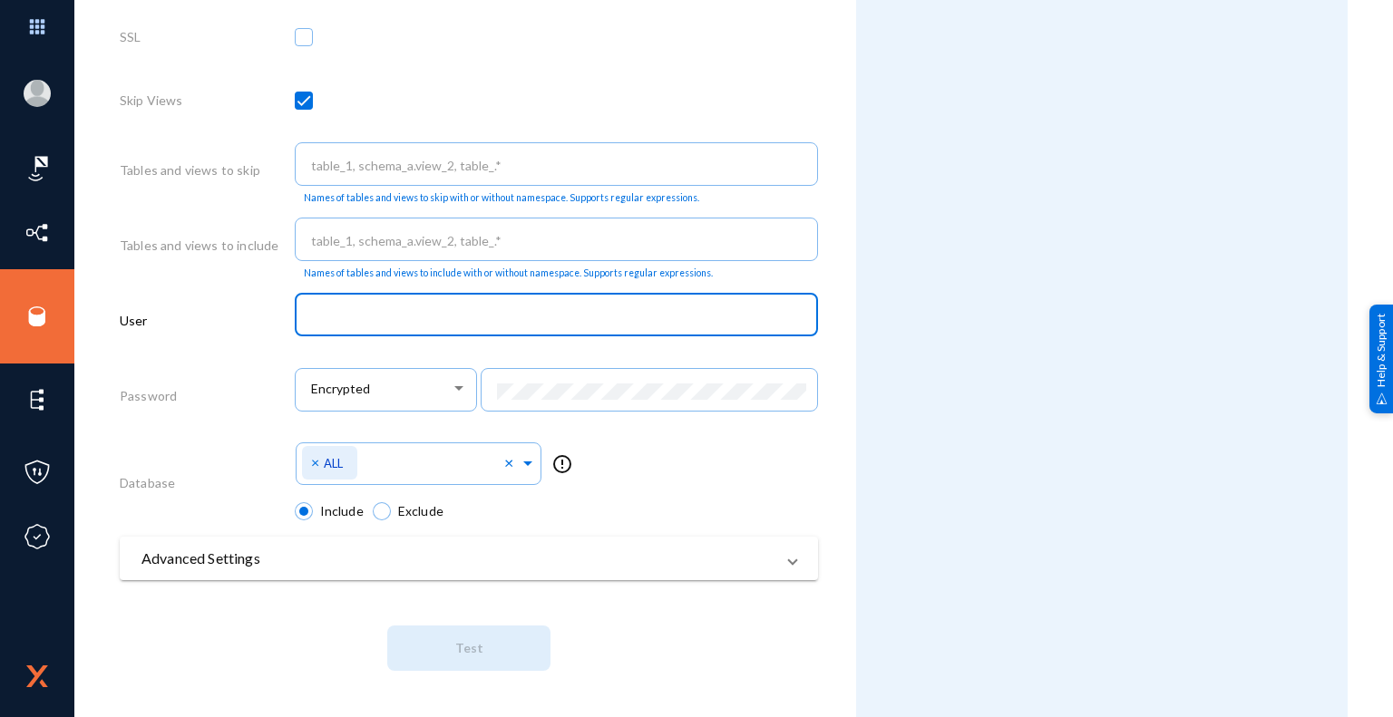
click at [458, 315] on input "text" at bounding box center [560, 316] width 498 height 16
paste input "exterro"
type input "exterro"
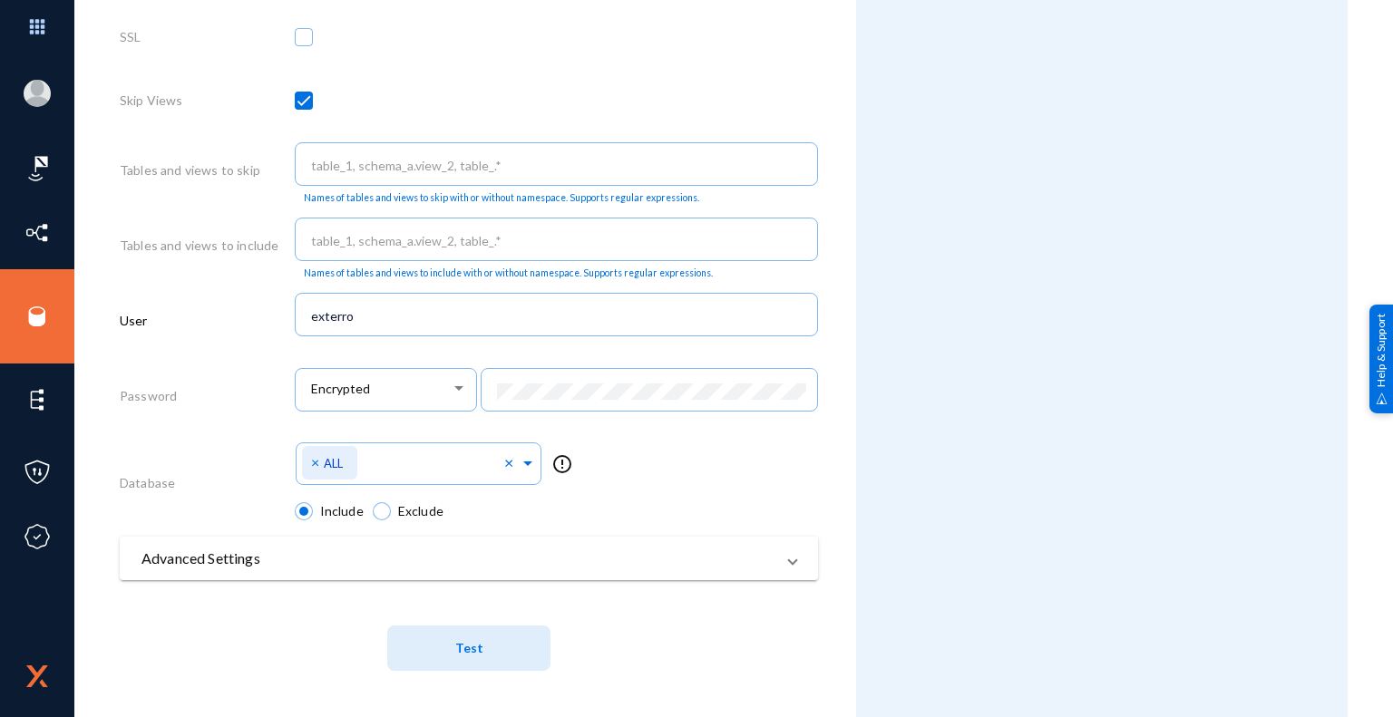
click at [902, 486] on div "Attributes Add Attribute" at bounding box center [1102, 20] width 492 height 1395
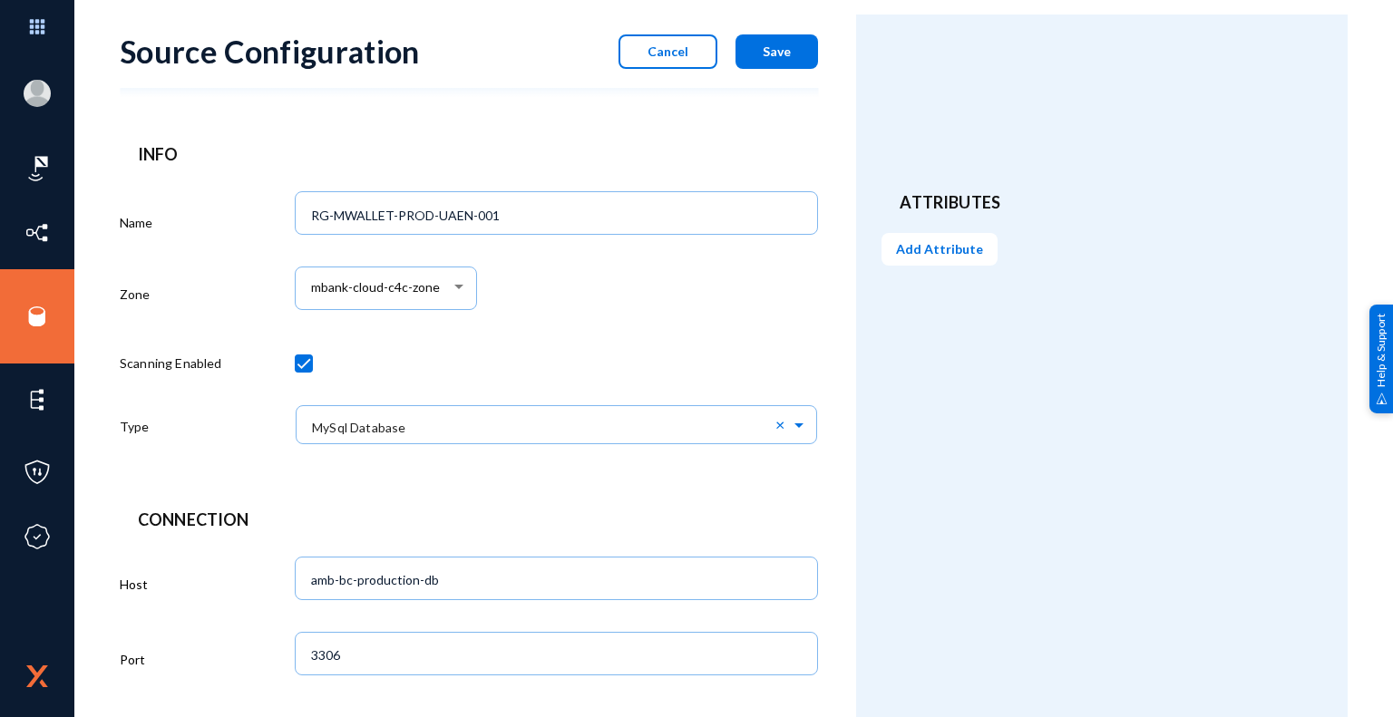
scroll to position [0, 0]
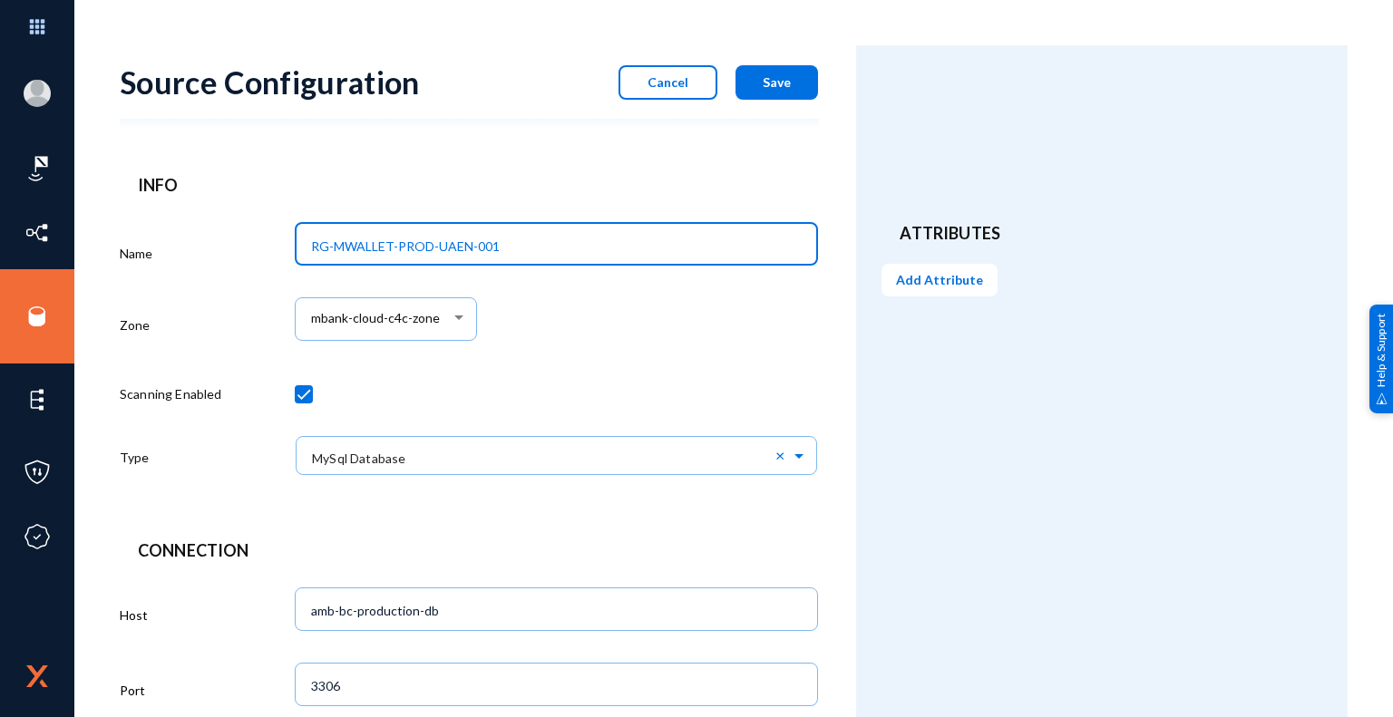
drag, startPoint x: 309, startPoint y: 247, endPoint x: 548, endPoint y: 248, distance: 238.5
click at [548, 248] on input "RG-MWALLET-PROD-UAEN-001" at bounding box center [560, 247] width 498 height 16
click at [504, 239] on input "Mbank_C4C_ICCS_MS-SQL" at bounding box center [560, 247] width 498 height 16
paste input "VQqPIEV3XRYdYcBrSfgb"
drag, startPoint x: 532, startPoint y: 244, endPoint x: 385, endPoint y: 248, distance: 147.0
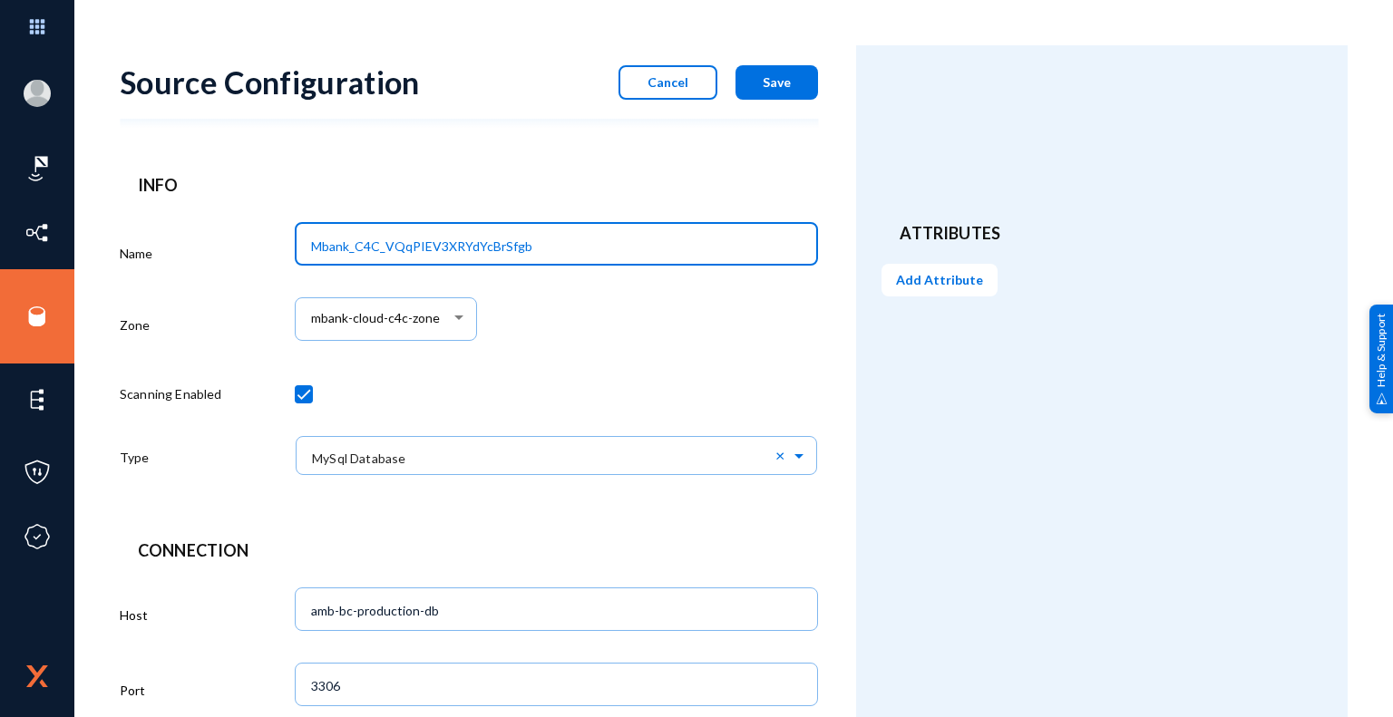
click at [385, 248] on input "Mbank_C4C_VQqPIEV3XRYdYcBrSfgb" at bounding box center [560, 247] width 498 height 16
click at [750, 358] on div "mbank-cloud-c4c-zone" at bounding box center [557, 328] width 524 height 75
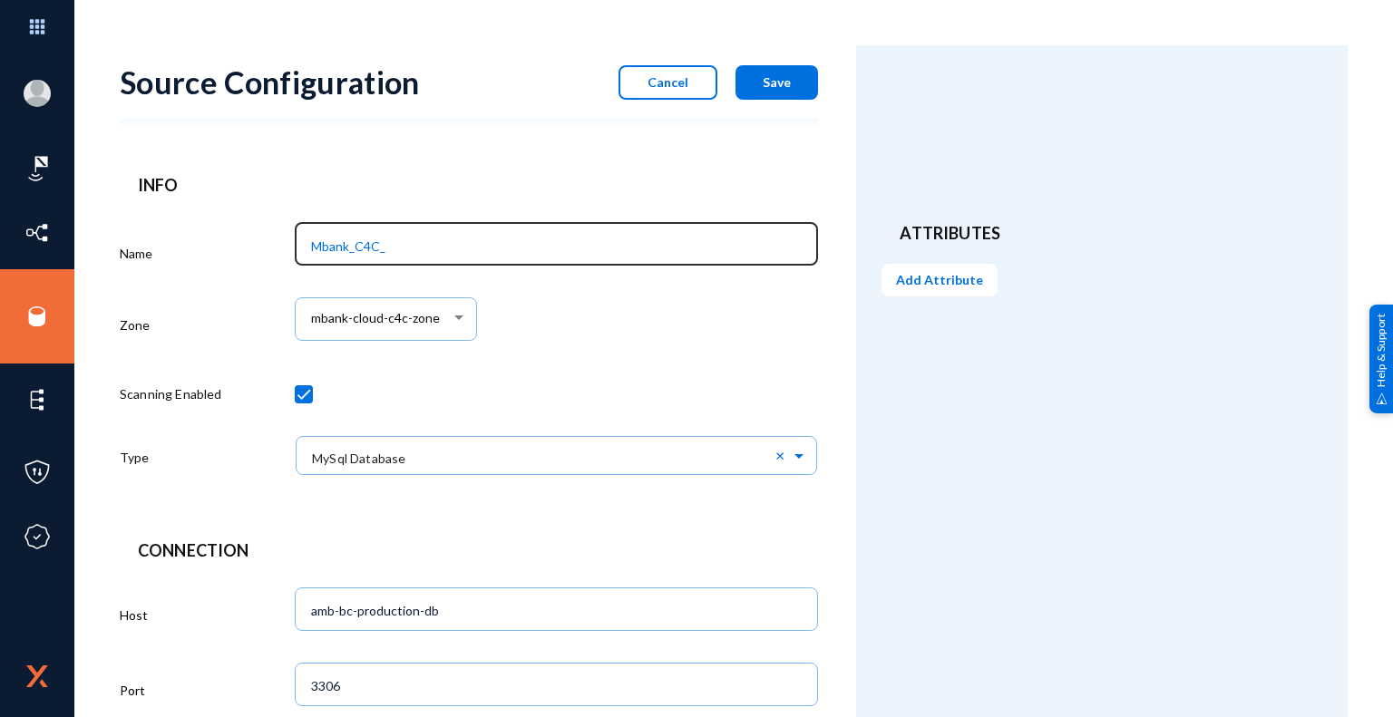
click at [484, 248] on input "Mbank_C4C_" at bounding box center [560, 247] width 498 height 16
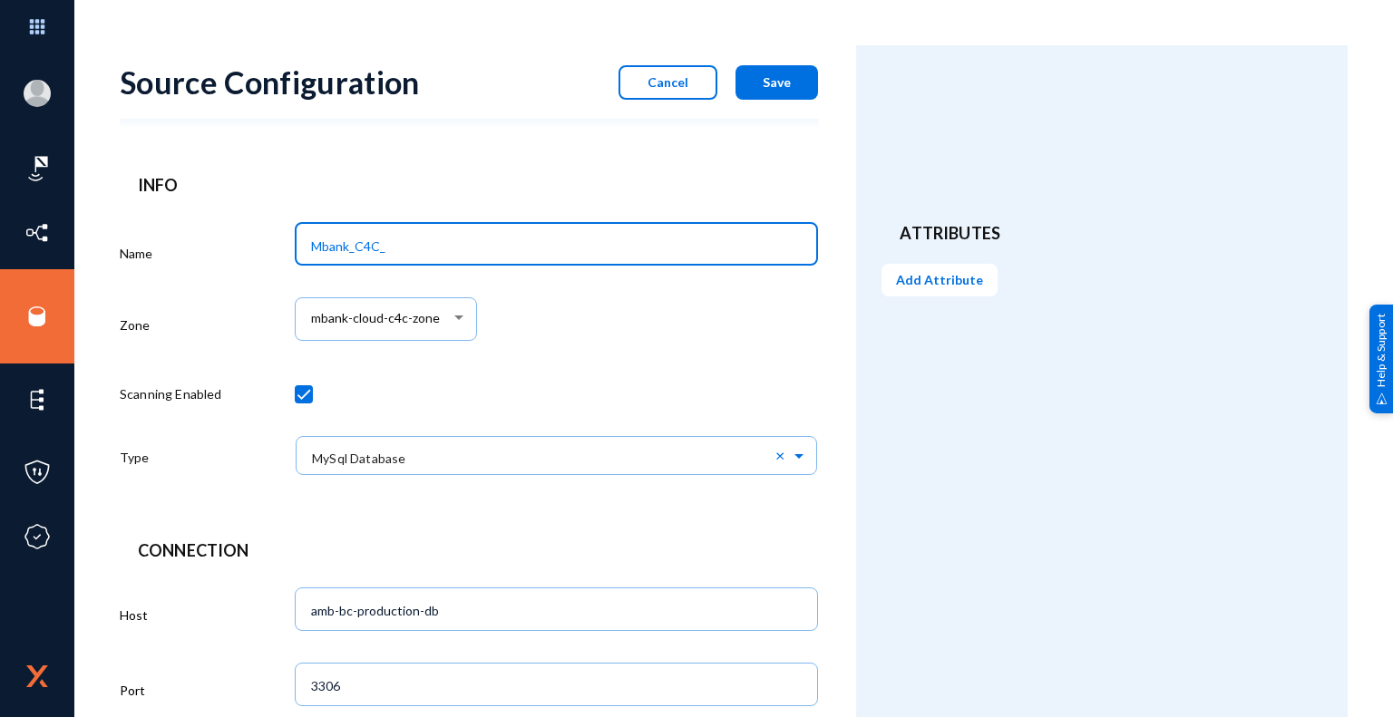
paste input "RG-MWALLET-PROD-UAEN-001"
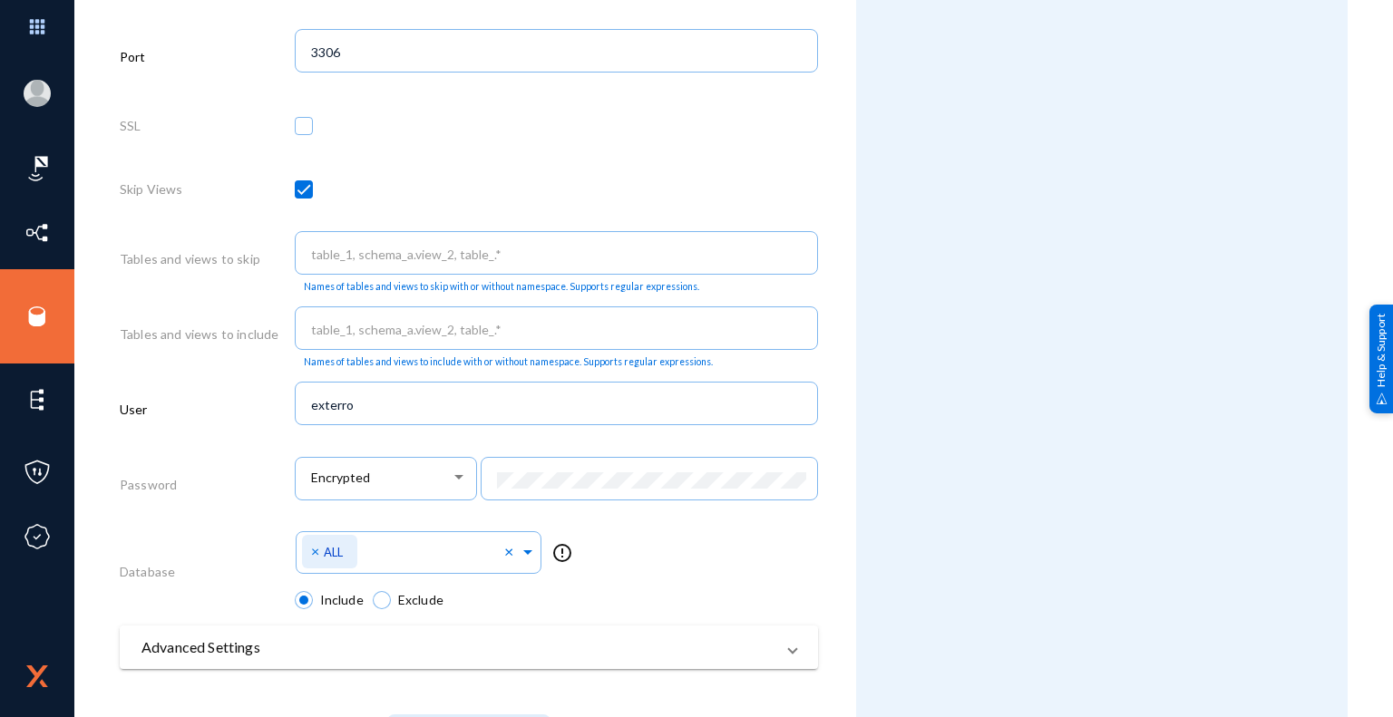
scroll to position [726, 0]
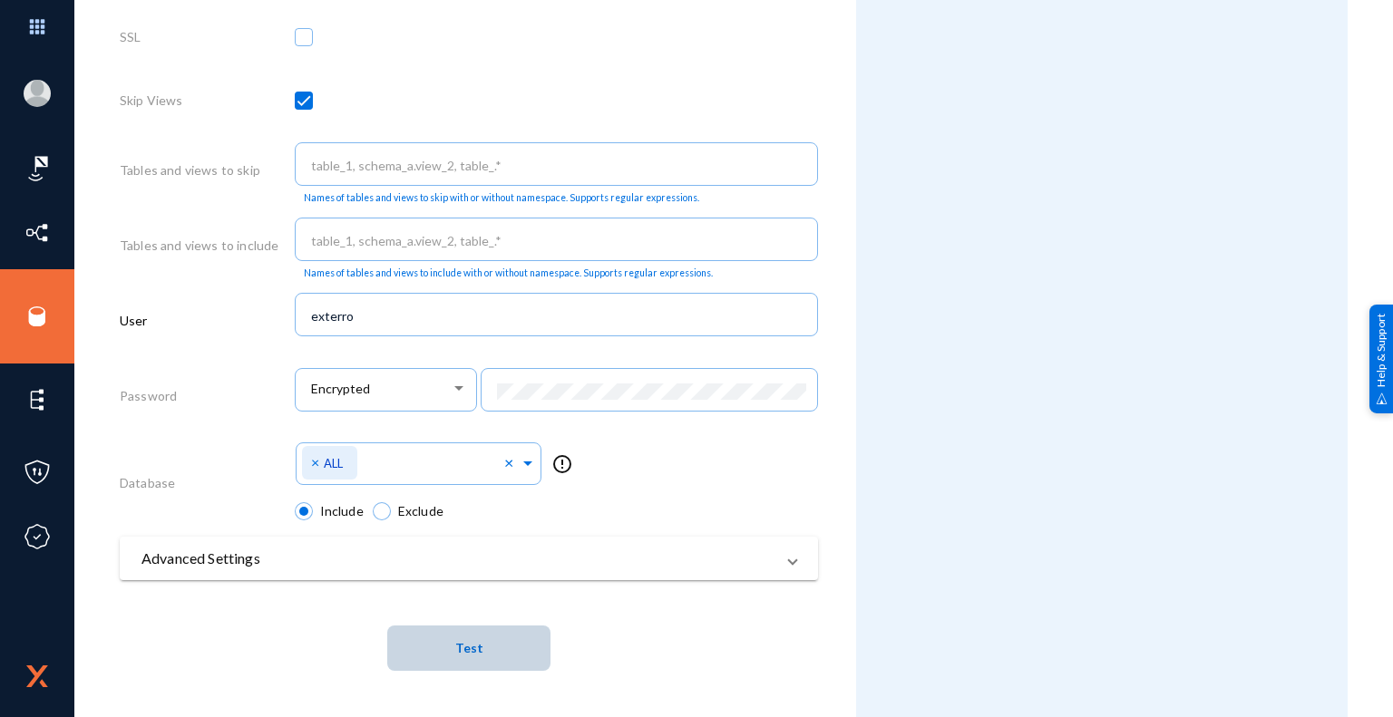
click at [480, 653] on button "Test" at bounding box center [468, 648] width 163 height 45
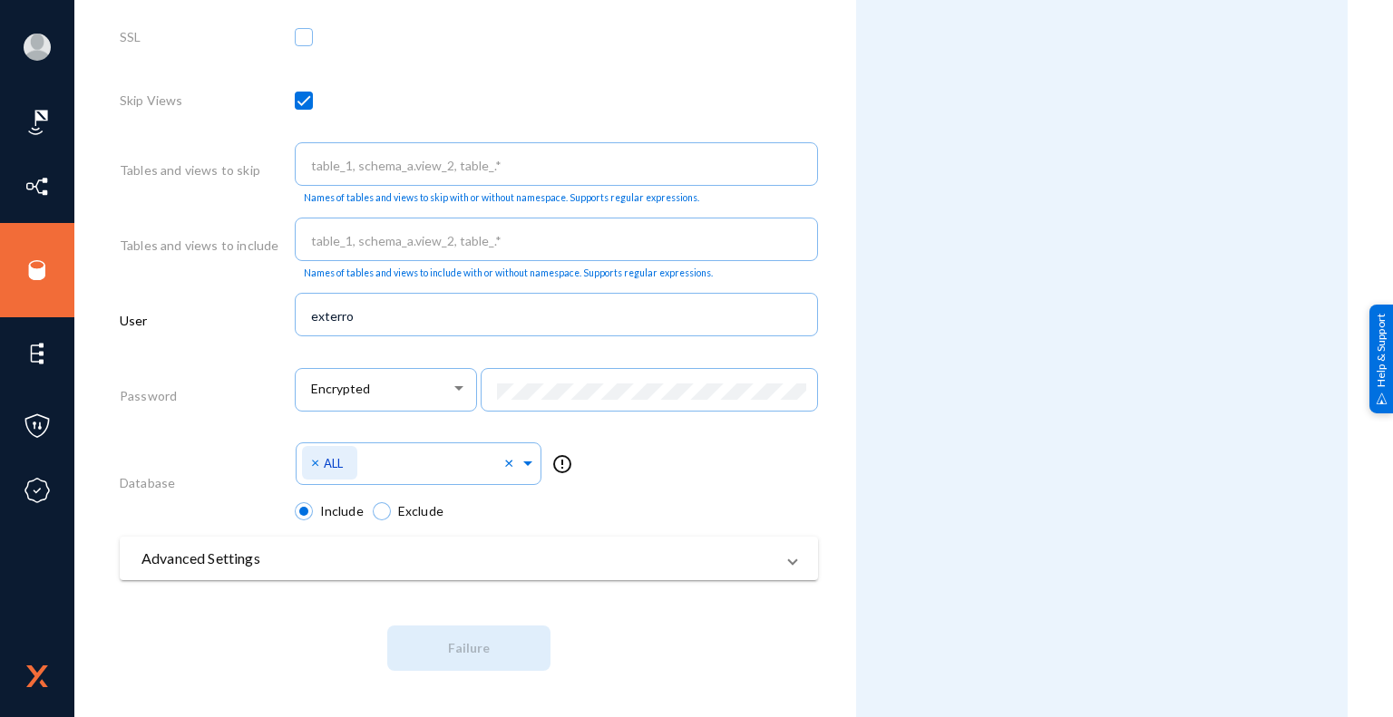
click at [877, 486] on div "Attributes Add Attribute" at bounding box center [1102, 20] width 492 height 1395
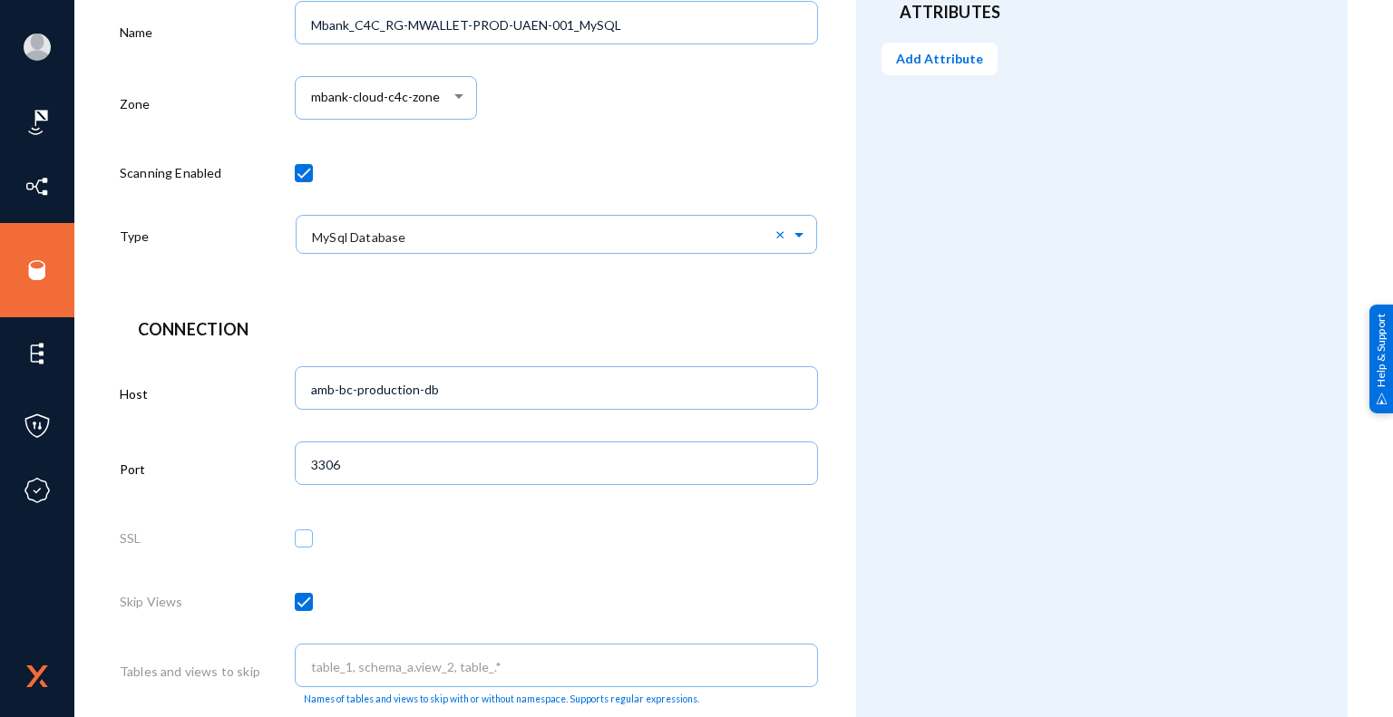
scroll to position [91, 0]
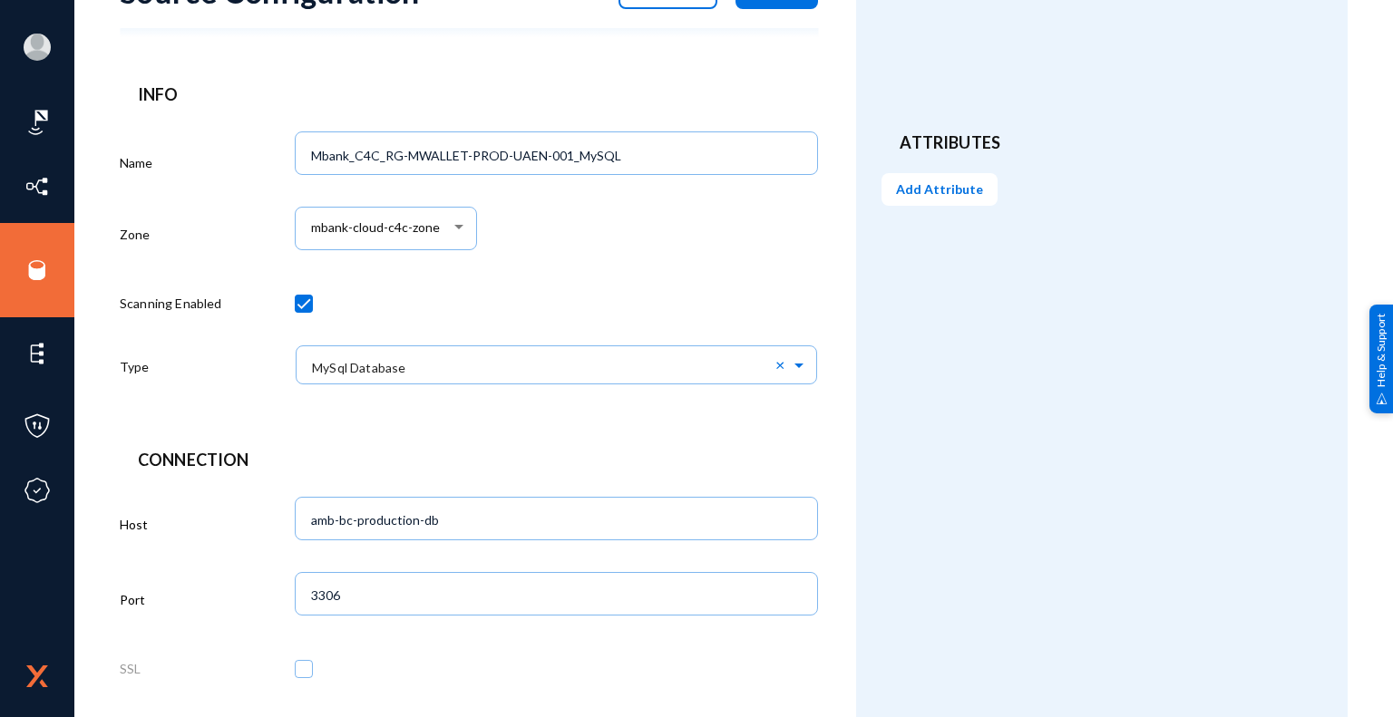
click at [996, 485] on div "Attributes Add Attribute" at bounding box center [1102, 652] width 492 height 1395
click at [929, 490] on div "Attributes Add Attribute" at bounding box center [1102, 652] width 492 height 1395
click at [606, 428] on form "Source Configuration Cancel Save Info Name Mbank_C4C_RG-MWALLET-PROD-UAEN-001_M…" at bounding box center [488, 652] width 736 height 1395
click at [984, 426] on div "Attributes Add Attribute" at bounding box center [1102, 652] width 492 height 1395
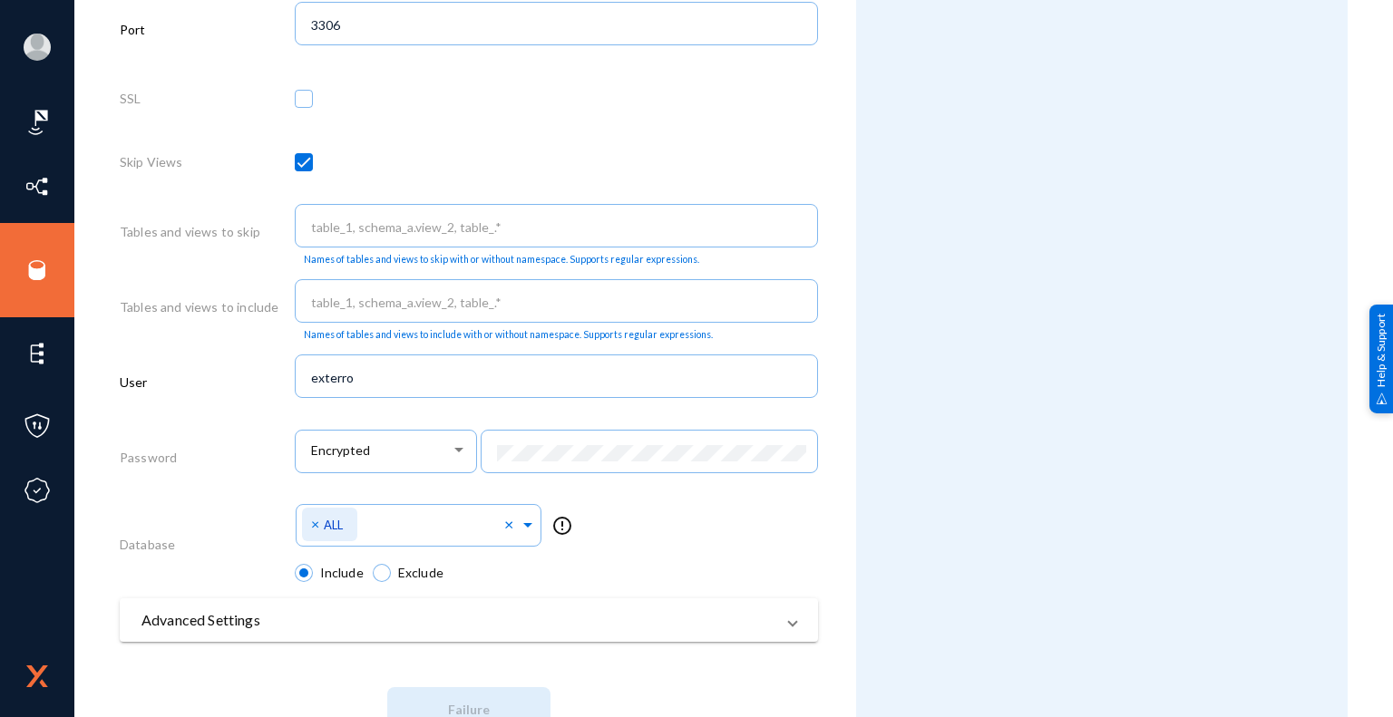
scroll to position [726, 0]
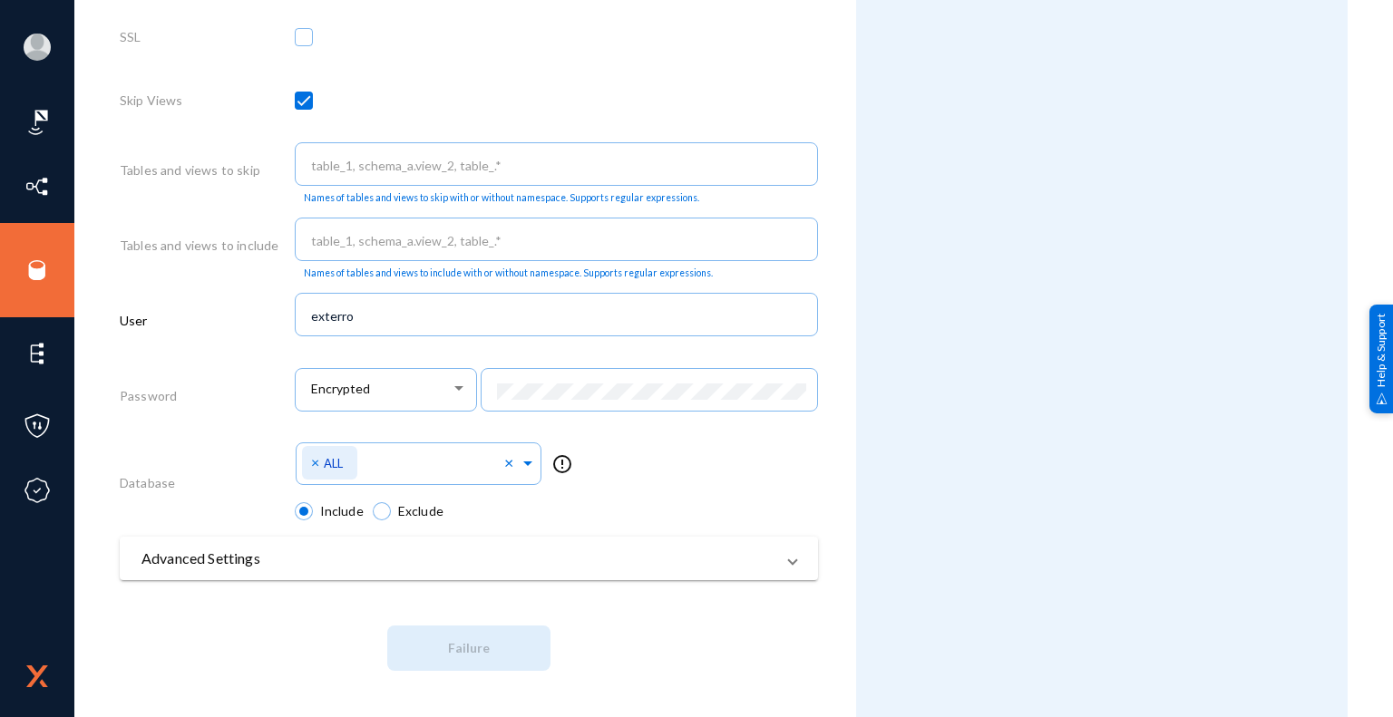
click at [960, 456] on div "Attributes Add Attribute" at bounding box center [1102, 20] width 492 height 1395
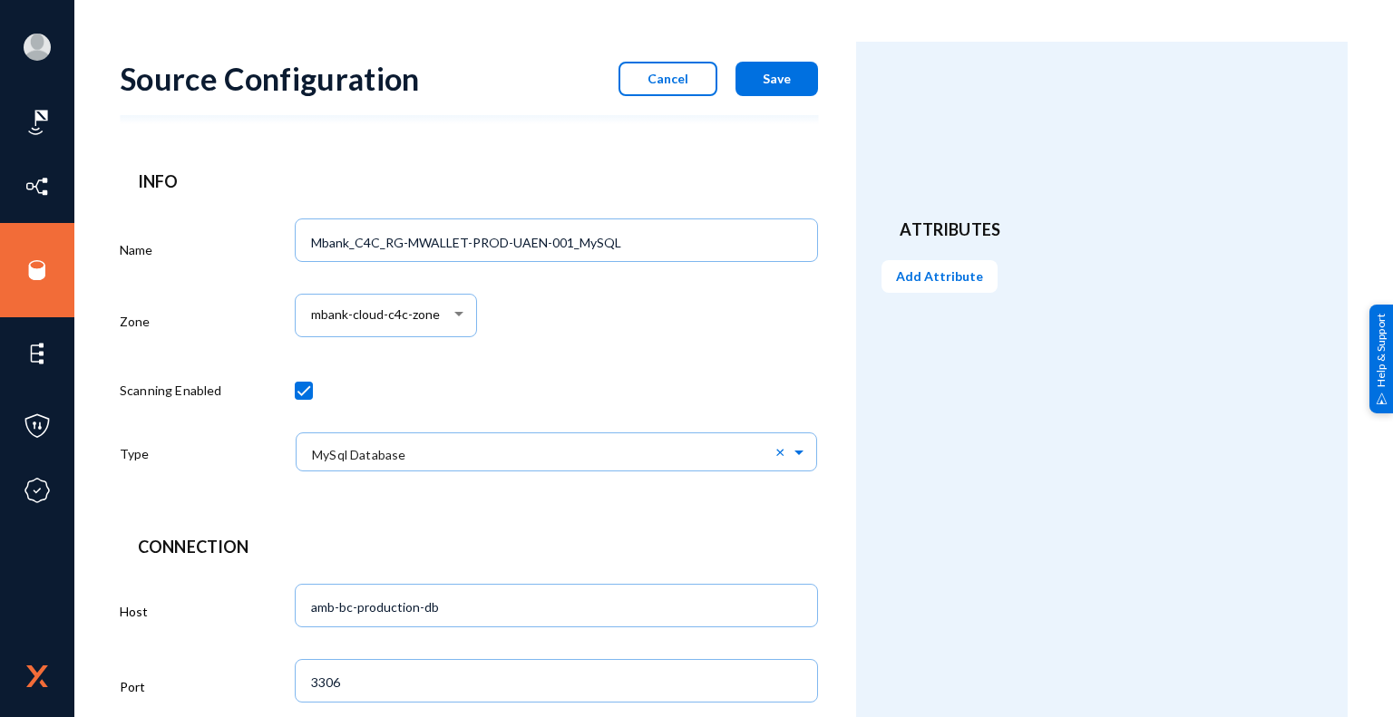
scroll to position [0, 0]
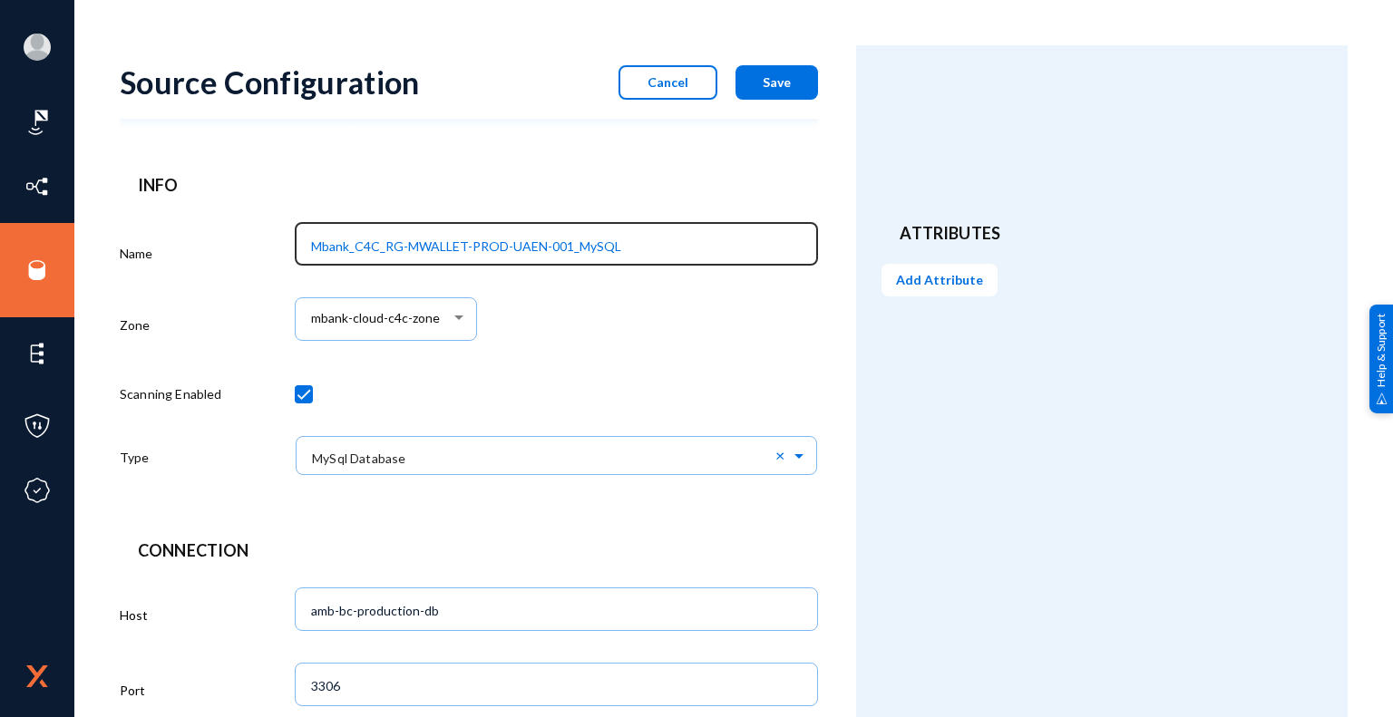
click at [703, 243] on input "Mbank_C4C_RG-MWALLET-PROD-UAEN-001_MySQL" at bounding box center [560, 247] width 498 height 16
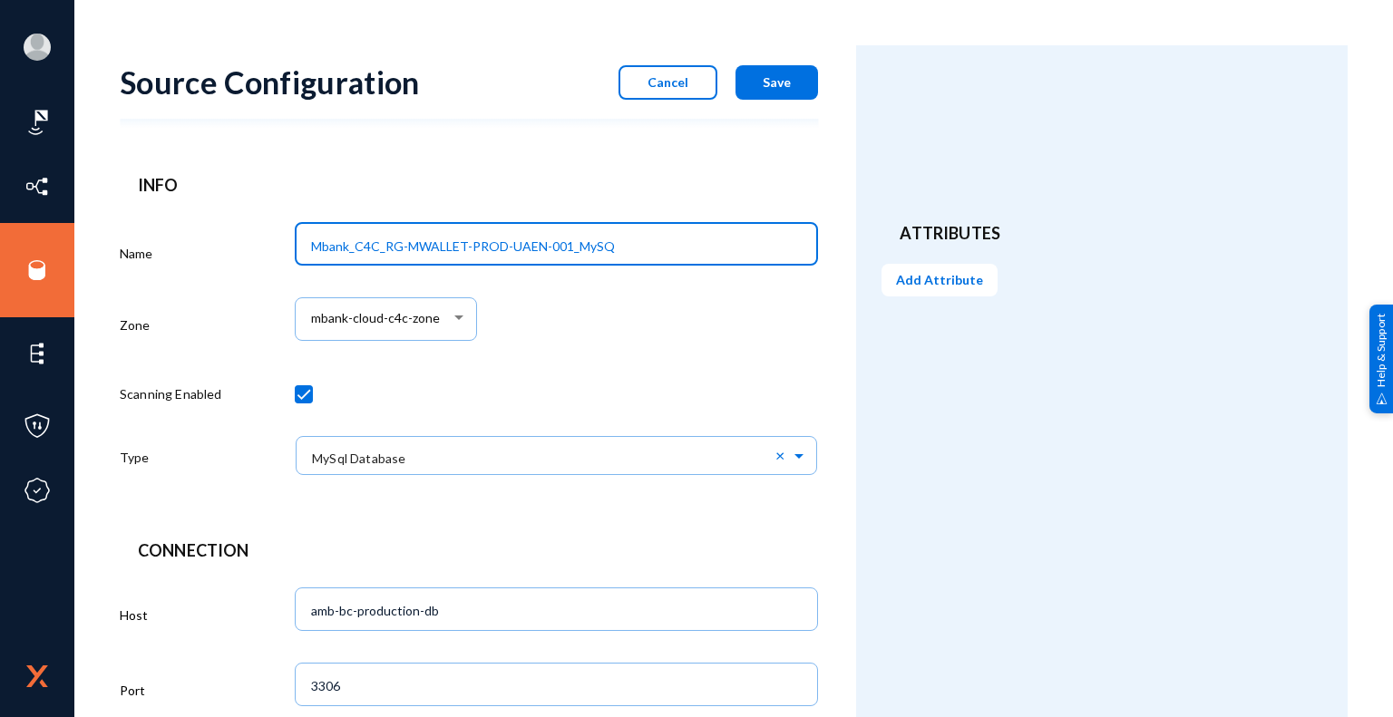
type input "Mbank_C4C_RG-MWALLET-PROD-UAEN-001_MySQL"
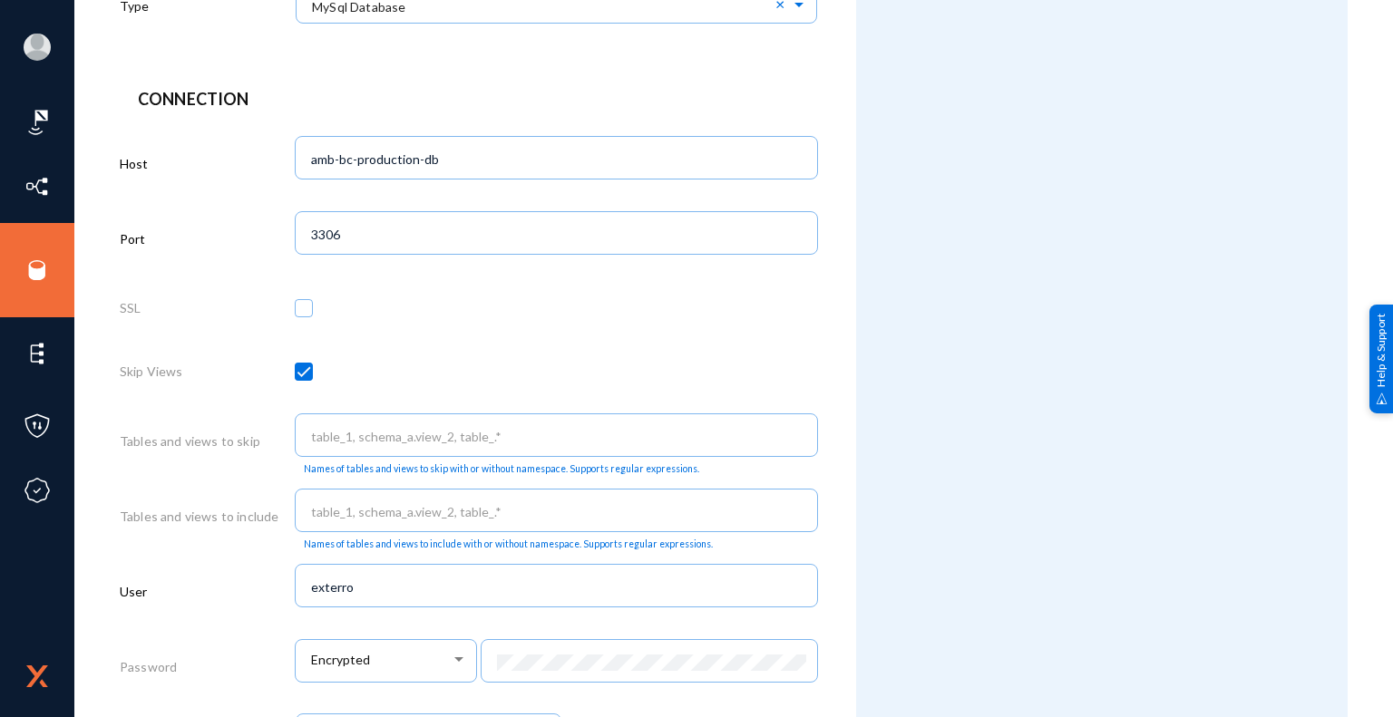
scroll to position [453, 0]
click at [976, 452] on div "Attributes Add Attribute" at bounding box center [1102, 289] width 492 height 1395
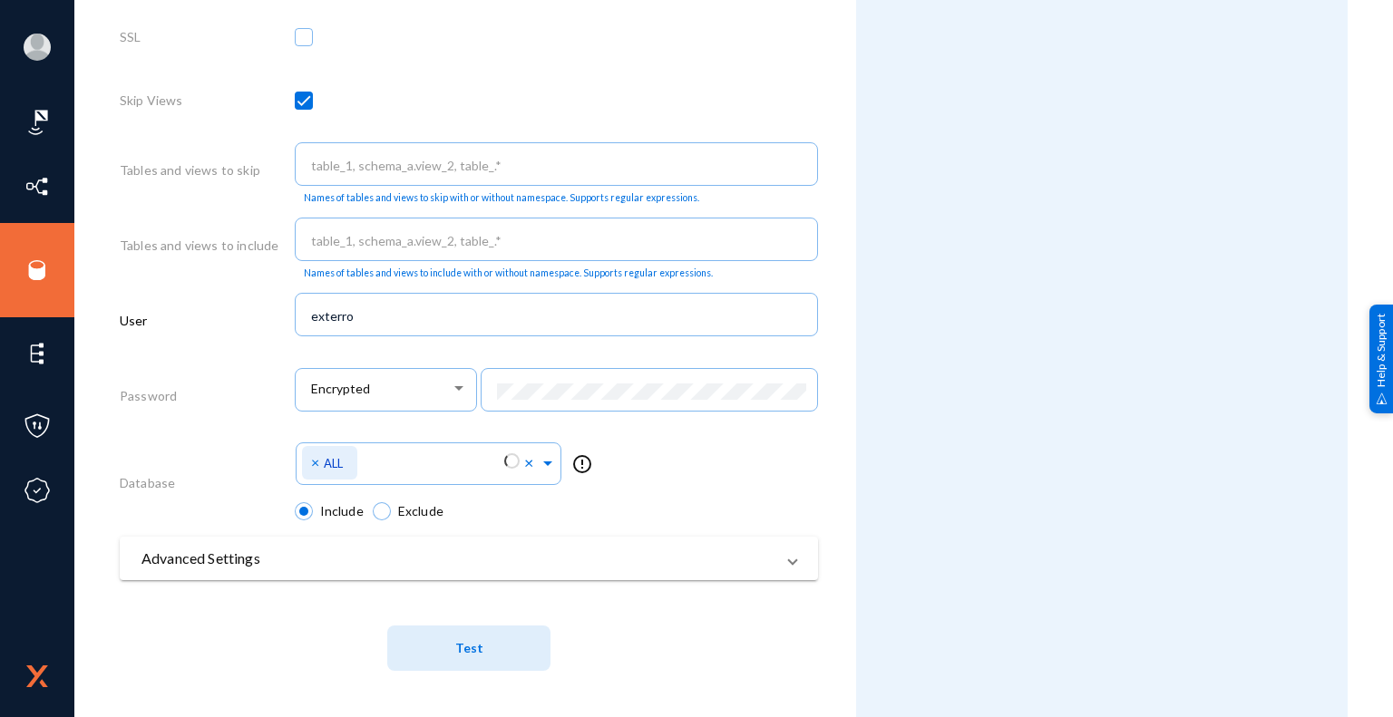
click at [474, 652] on span "Test" at bounding box center [469, 648] width 28 height 15
click at [950, 474] on div "Attributes Add Attribute" at bounding box center [1102, 20] width 492 height 1395
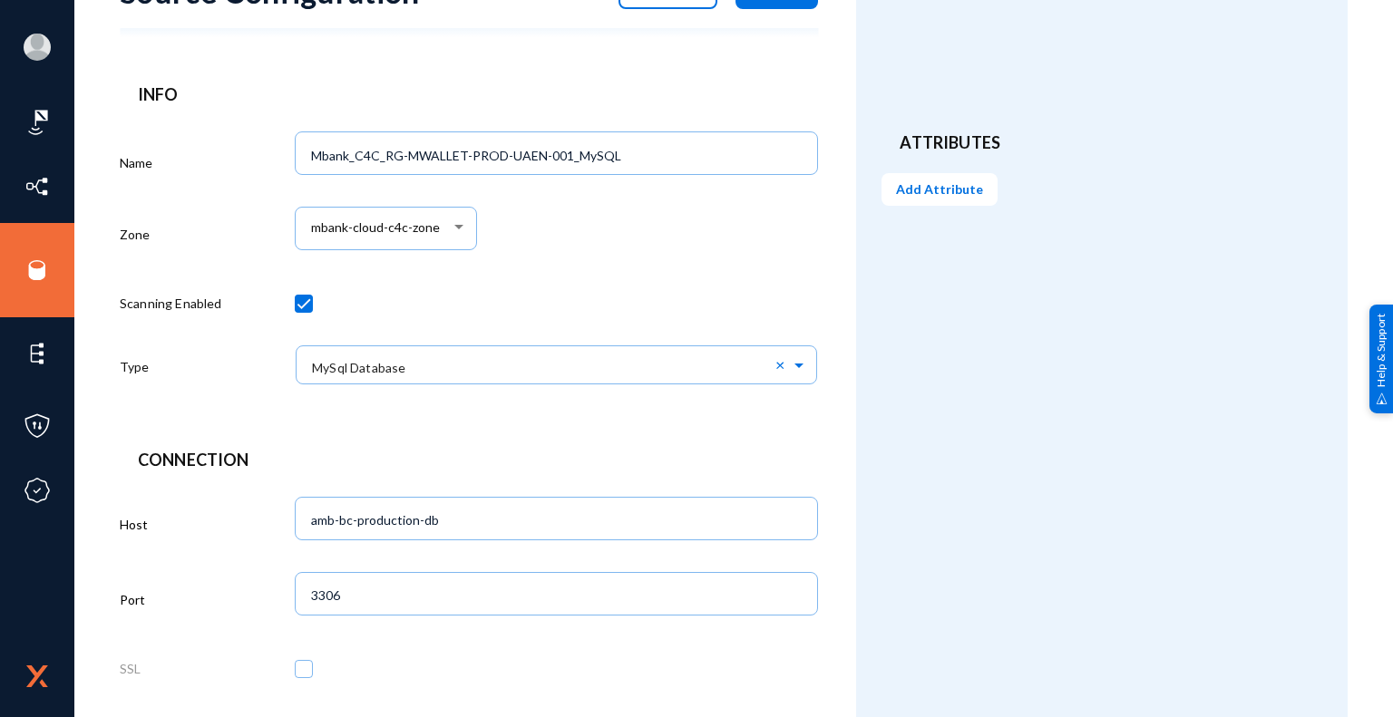
scroll to position [0, 0]
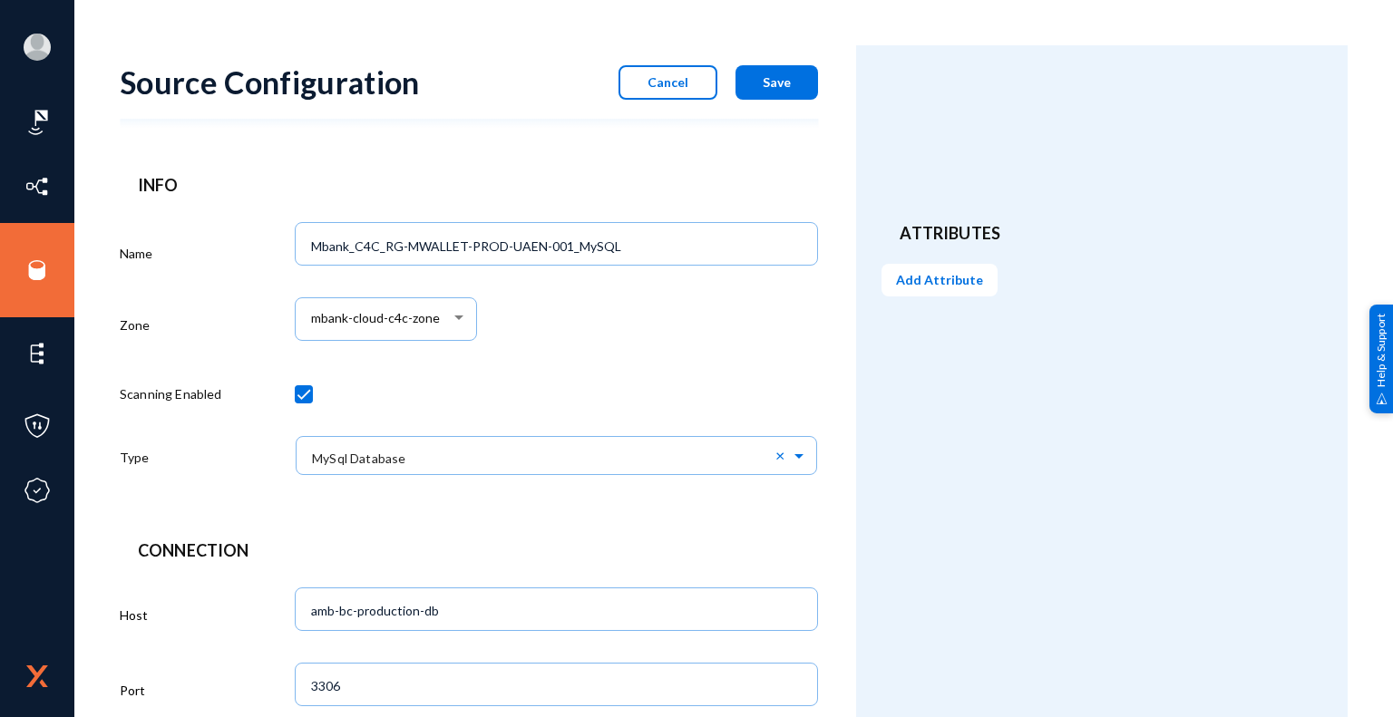
click at [788, 86] on button "Save" at bounding box center [776, 82] width 83 height 34
click at [680, 87] on span "Cancel" at bounding box center [668, 81] width 41 height 15
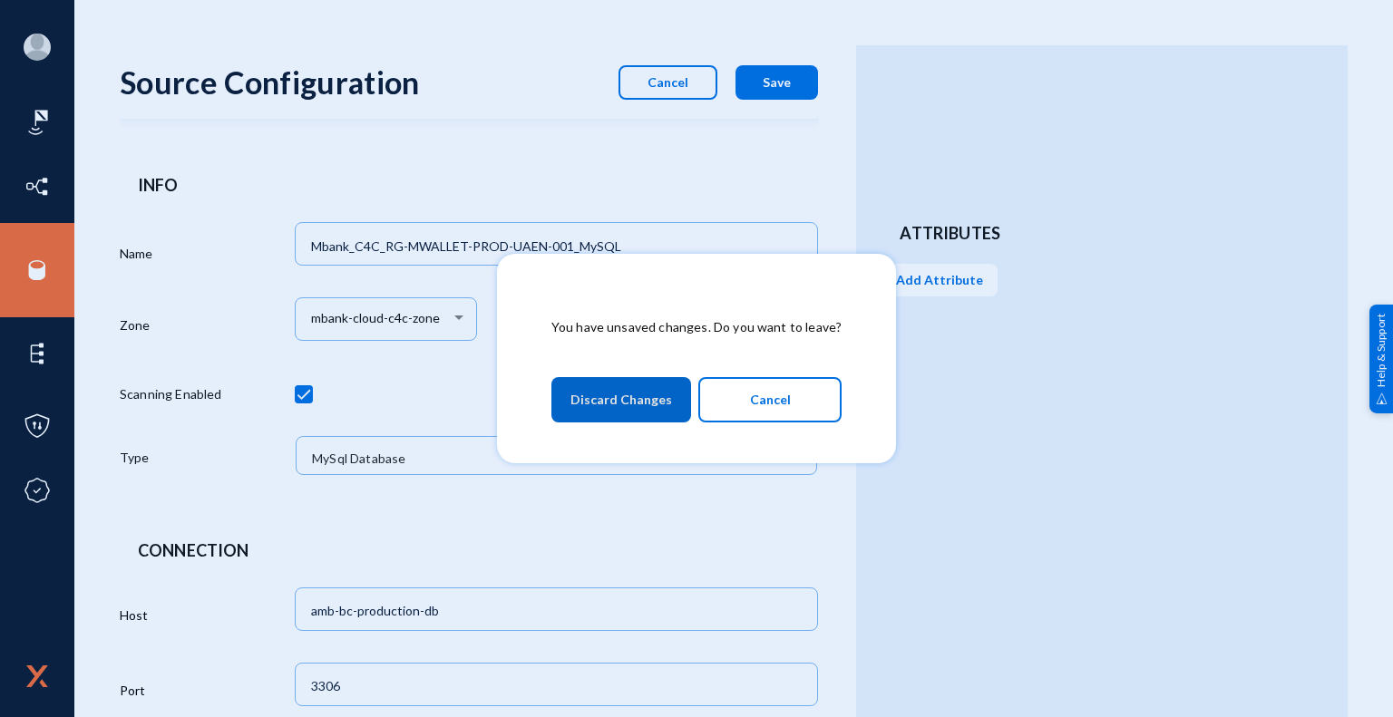
click at [660, 411] on span "Discard Changes" at bounding box center [621, 400] width 102 height 33
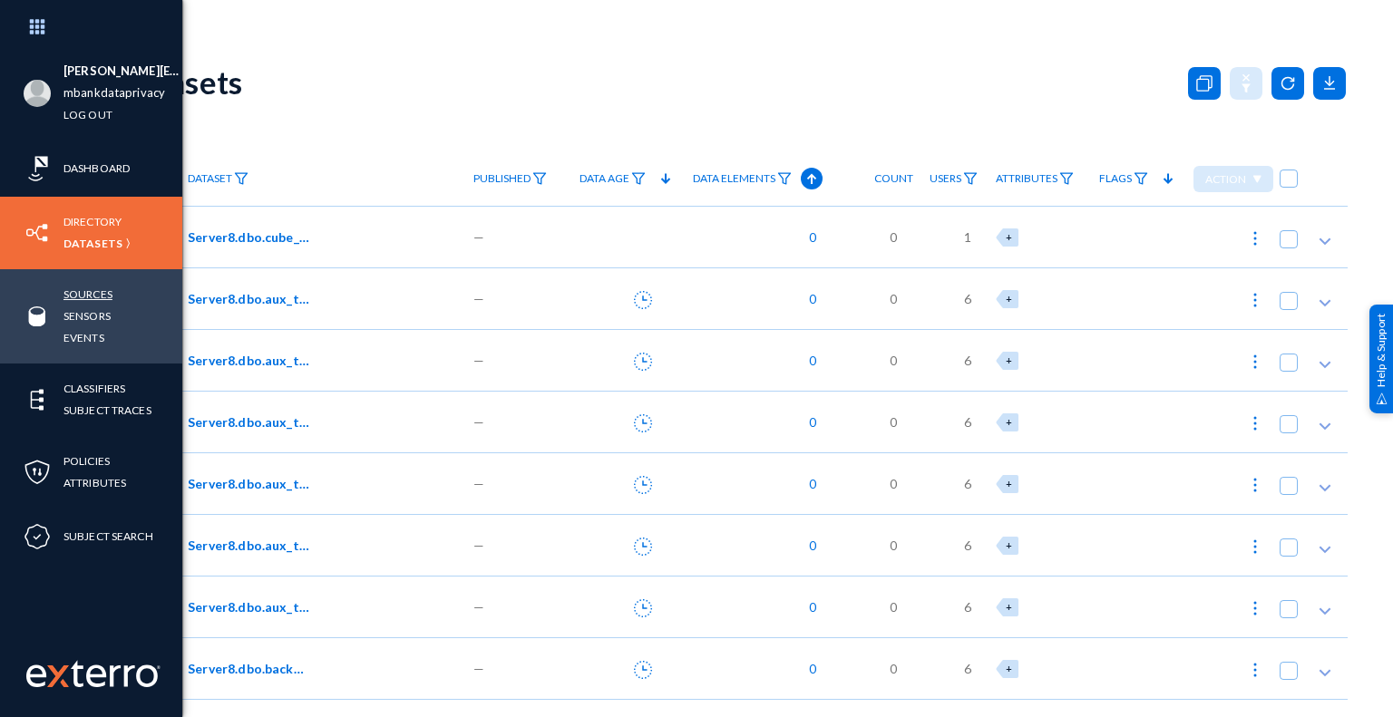
click at [102, 293] on link "Sources" at bounding box center [87, 294] width 49 height 21
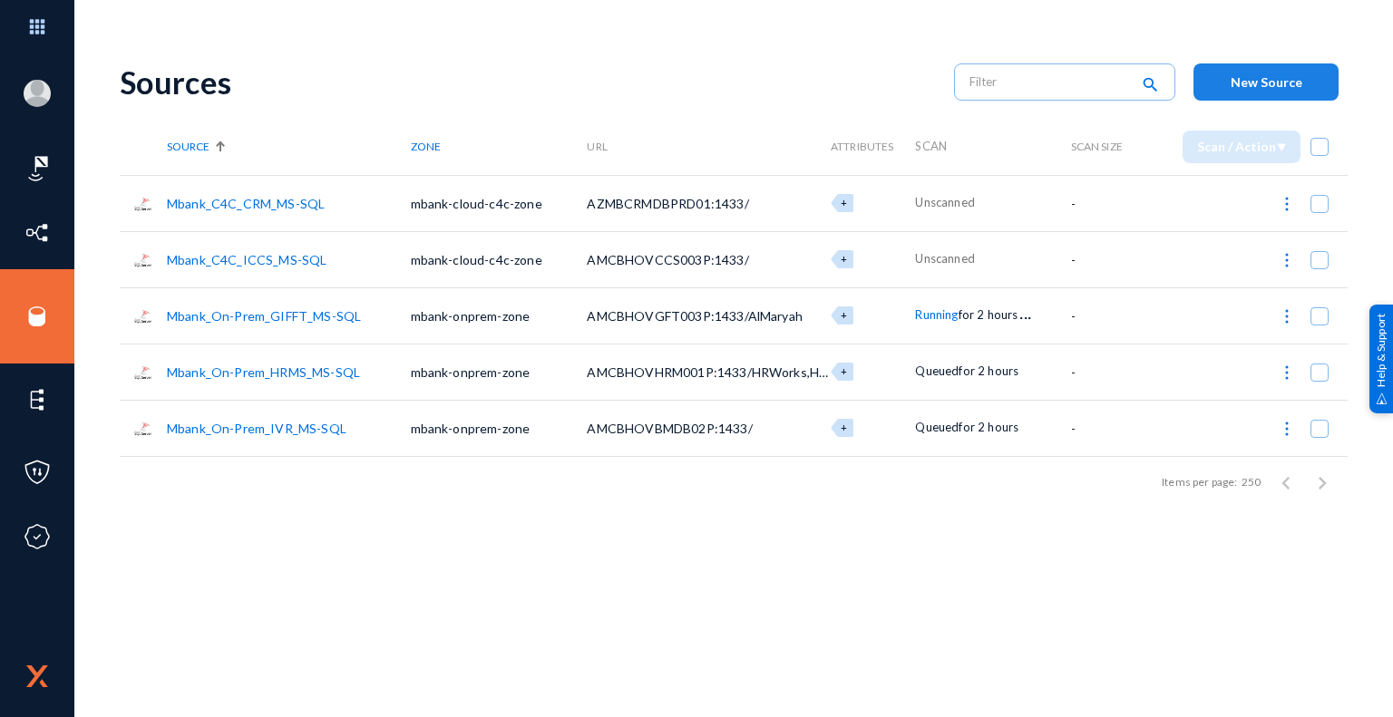
click at [1281, 87] on span "New Source" at bounding box center [1267, 81] width 72 height 15
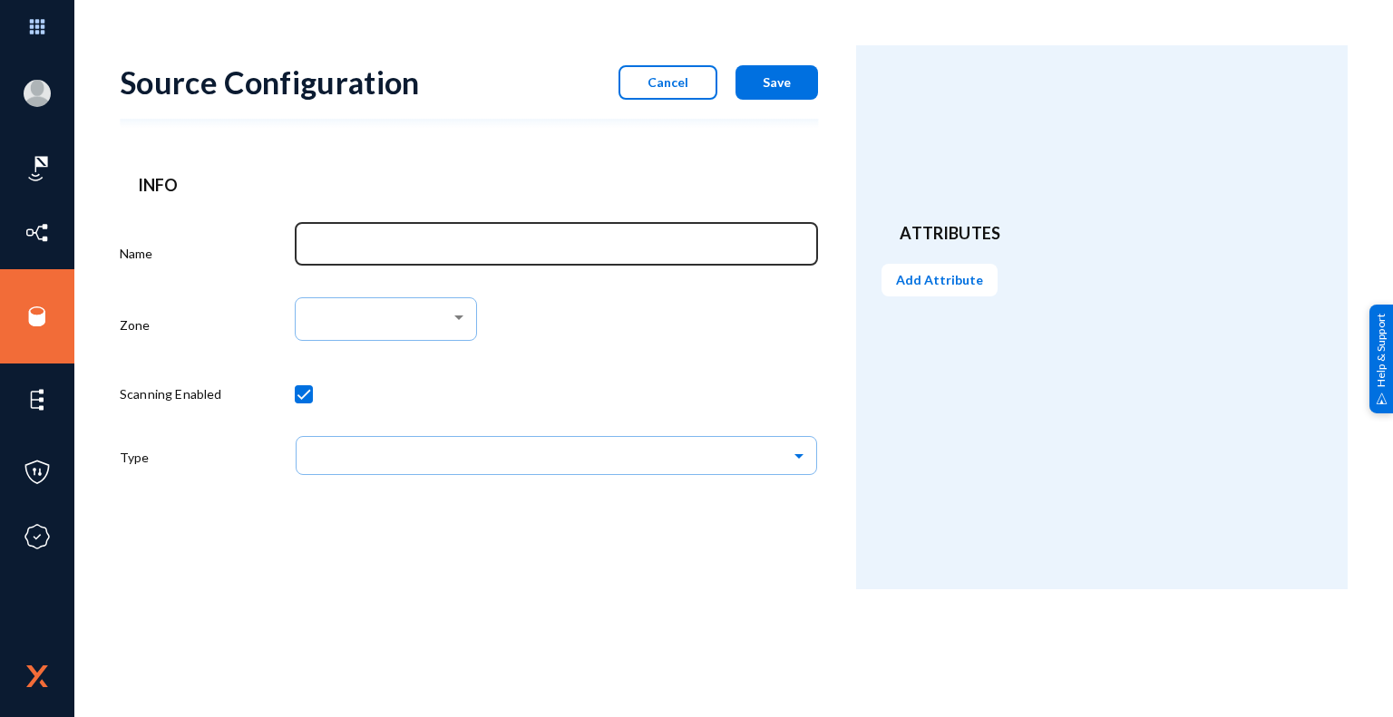
click at [530, 253] on input "Name" at bounding box center [560, 247] width 498 height 16
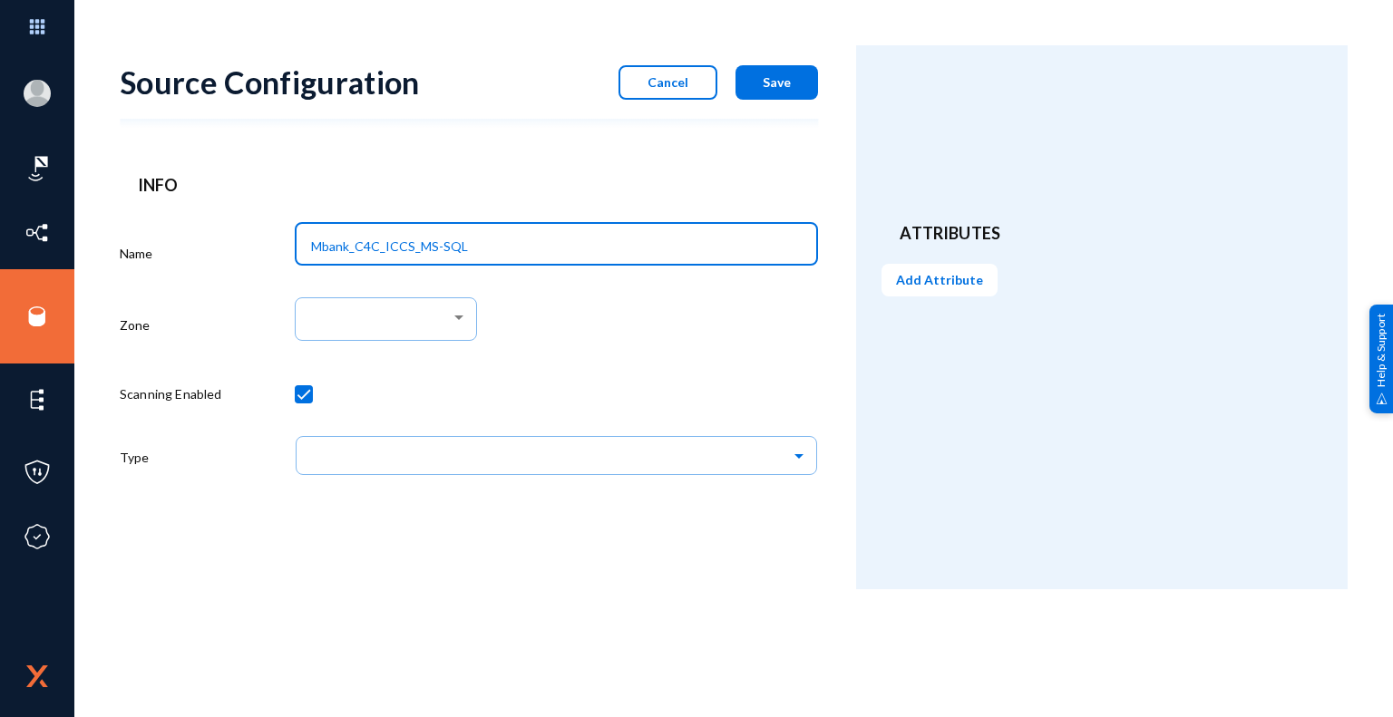
click at [531, 248] on input "Mbank_C4C_ICCS_MS-SQL" at bounding box center [560, 247] width 498 height 16
paste input "RG-KONG-PROD-UAEN-001"
type input "Mbank_C4C_RG-KONG-PROD-UAEN-001_Postgres"
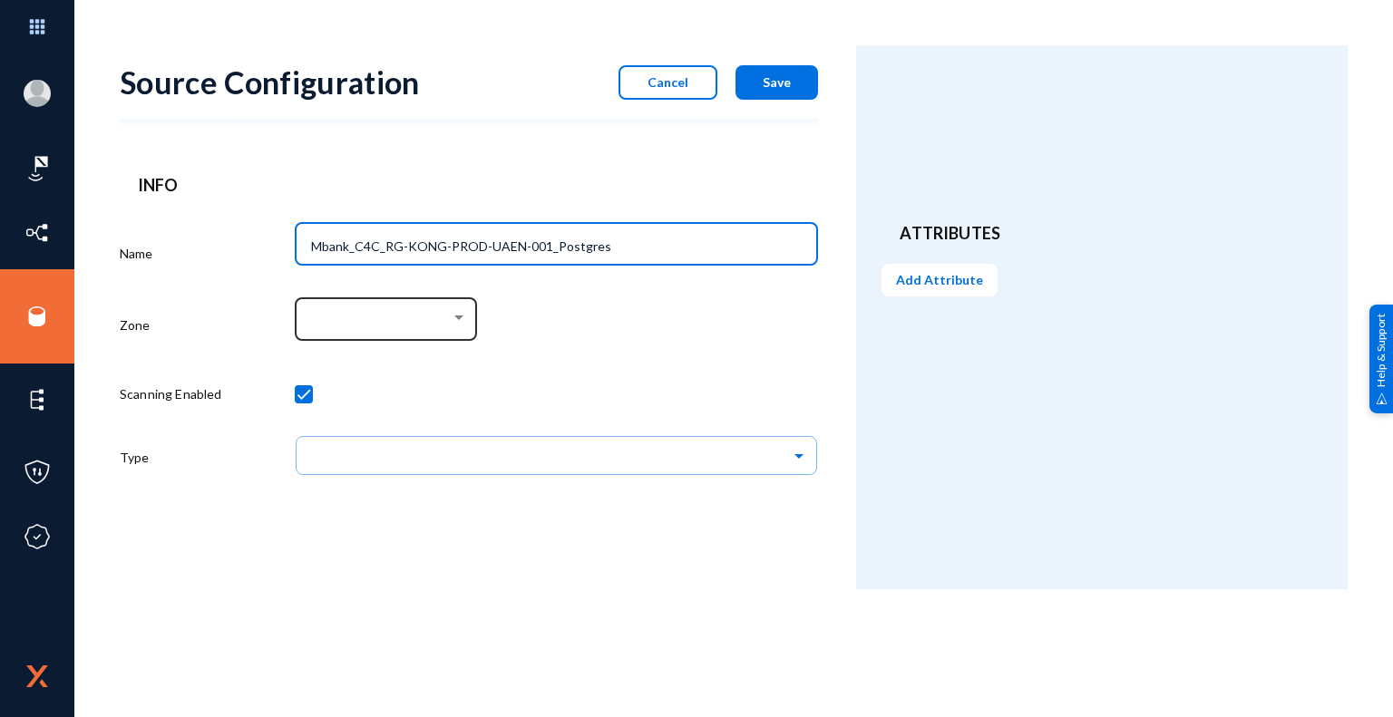
click at [461, 322] on div at bounding box center [459, 317] width 16 height 15
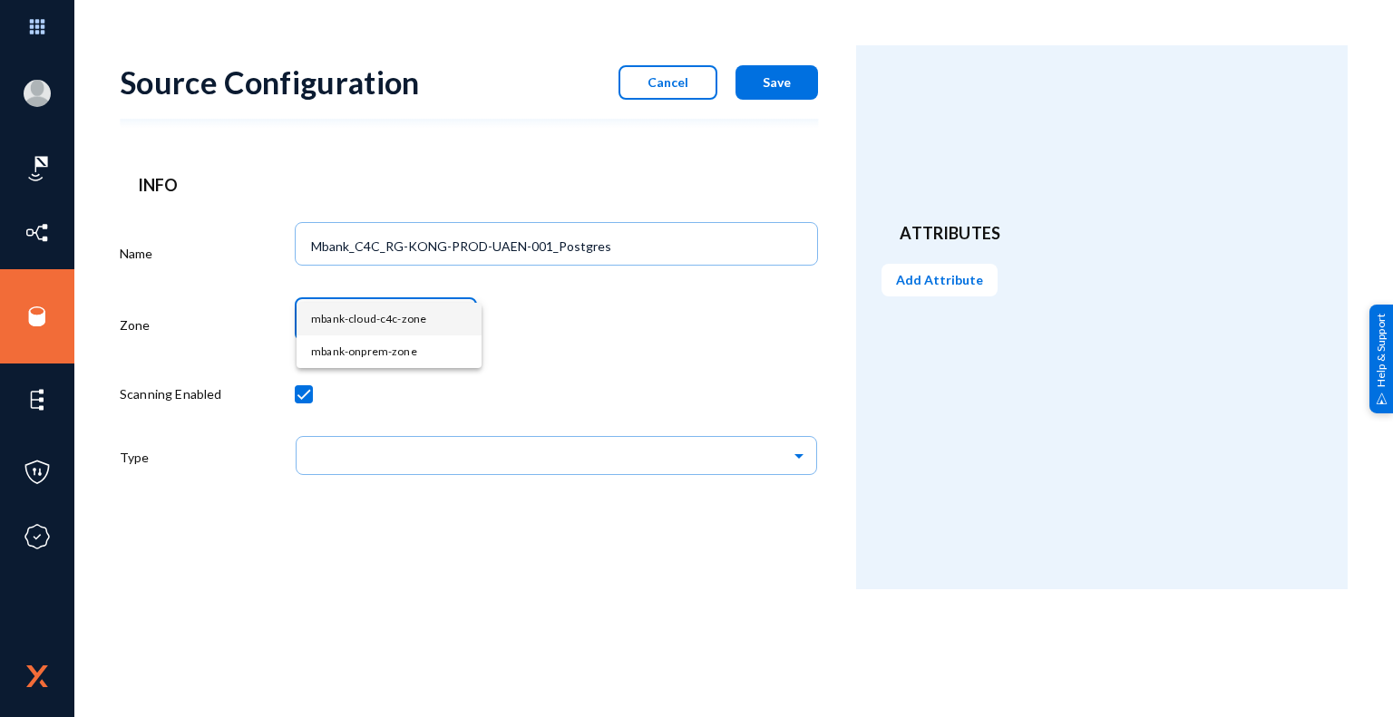
click at [389, 322] on span "mbank-cloud-c4c-zone" at bounding box center [389, 319] width 156 height 33
click at [585, 349] on div "mbank-cloud-c4c-zone" at bounding box center [557, 328] width 524 height 75
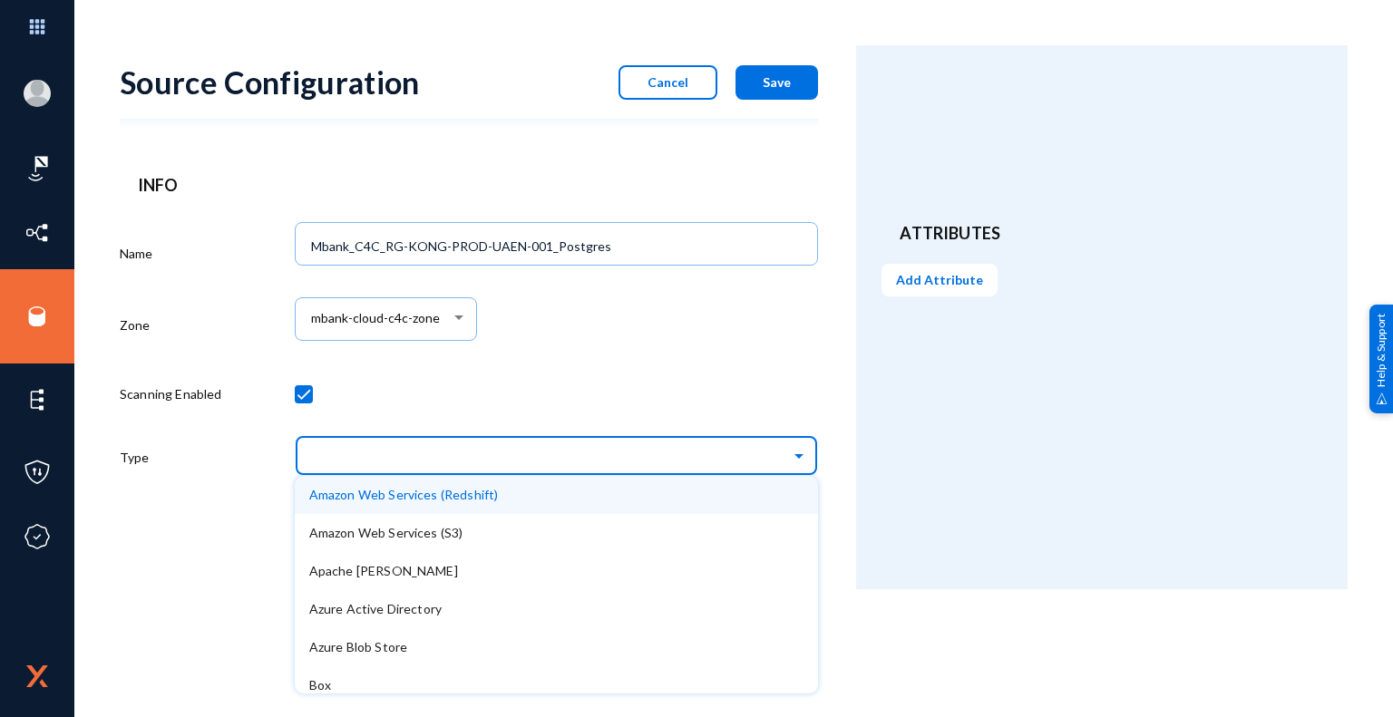
click at [513, 460] on input "text" at bounding box center [566, 455] width 506 height 31
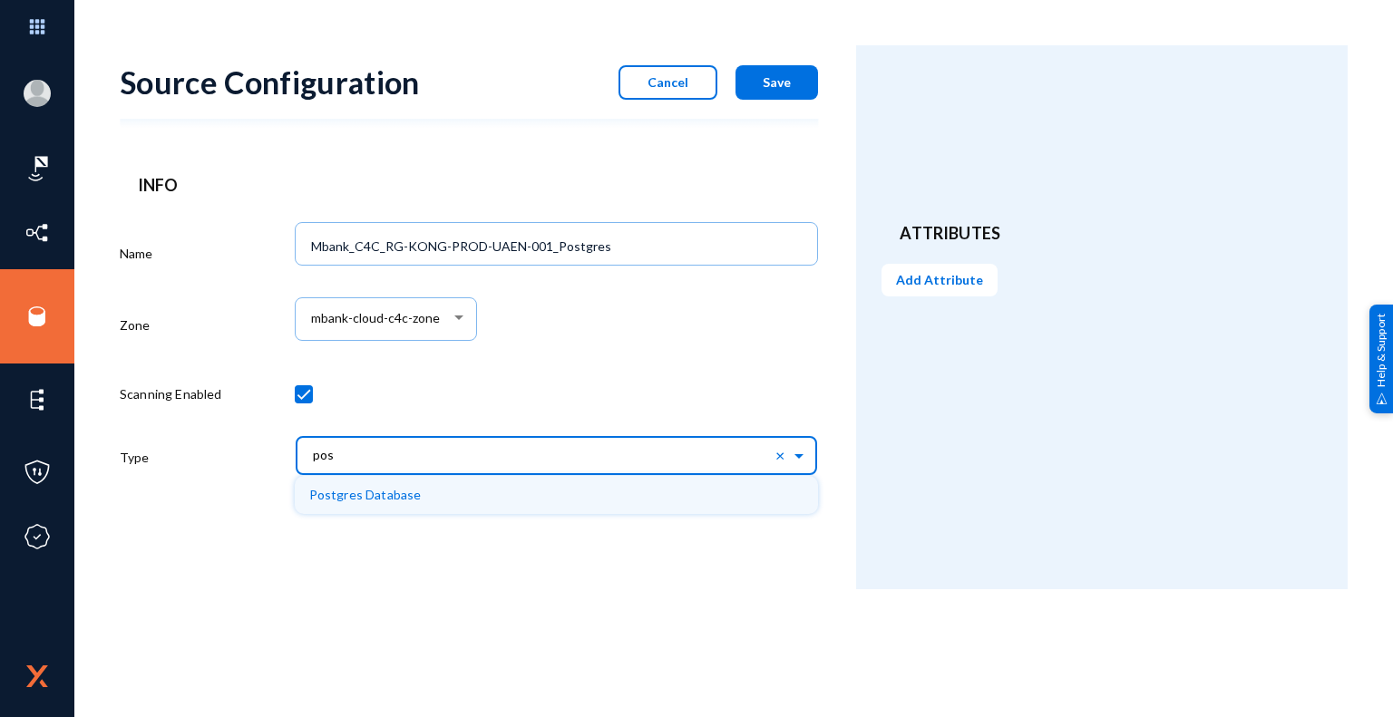
type input "post"
click at [388, 499] on span "Postgres Database" at bounding box center [365, 494] width 112 height 15
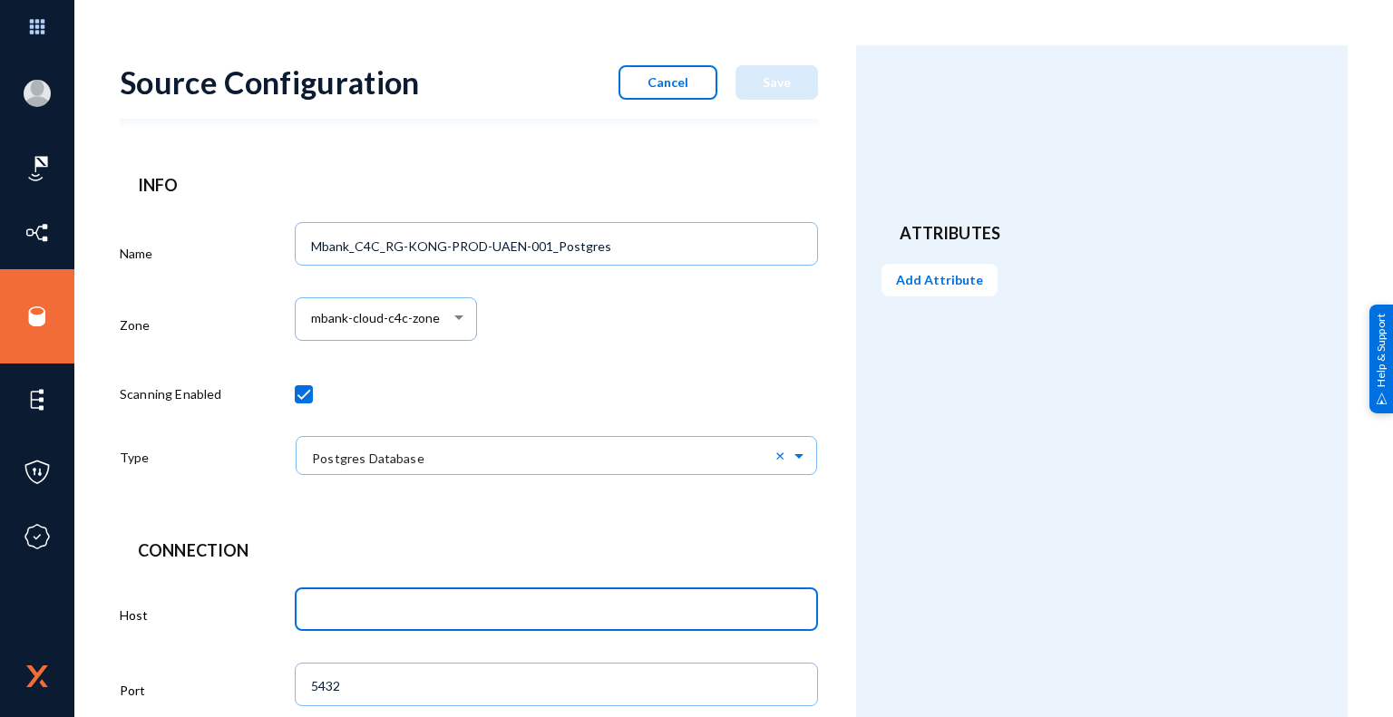
click at [450, 612] on input "text" at bounding box center [560, 611] width 498 height 16
paste input "kongprodpsql01"
type input "kongprodpsql01"
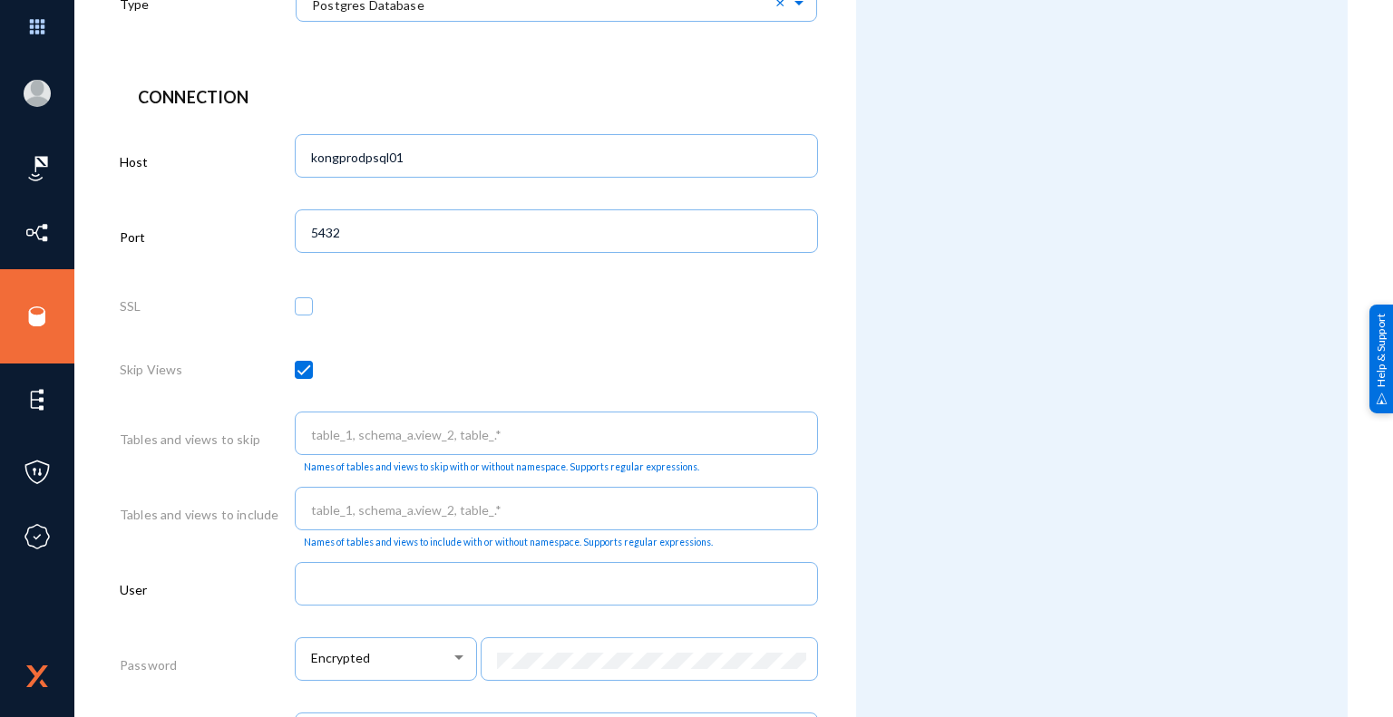
scroll to position [635, 0]
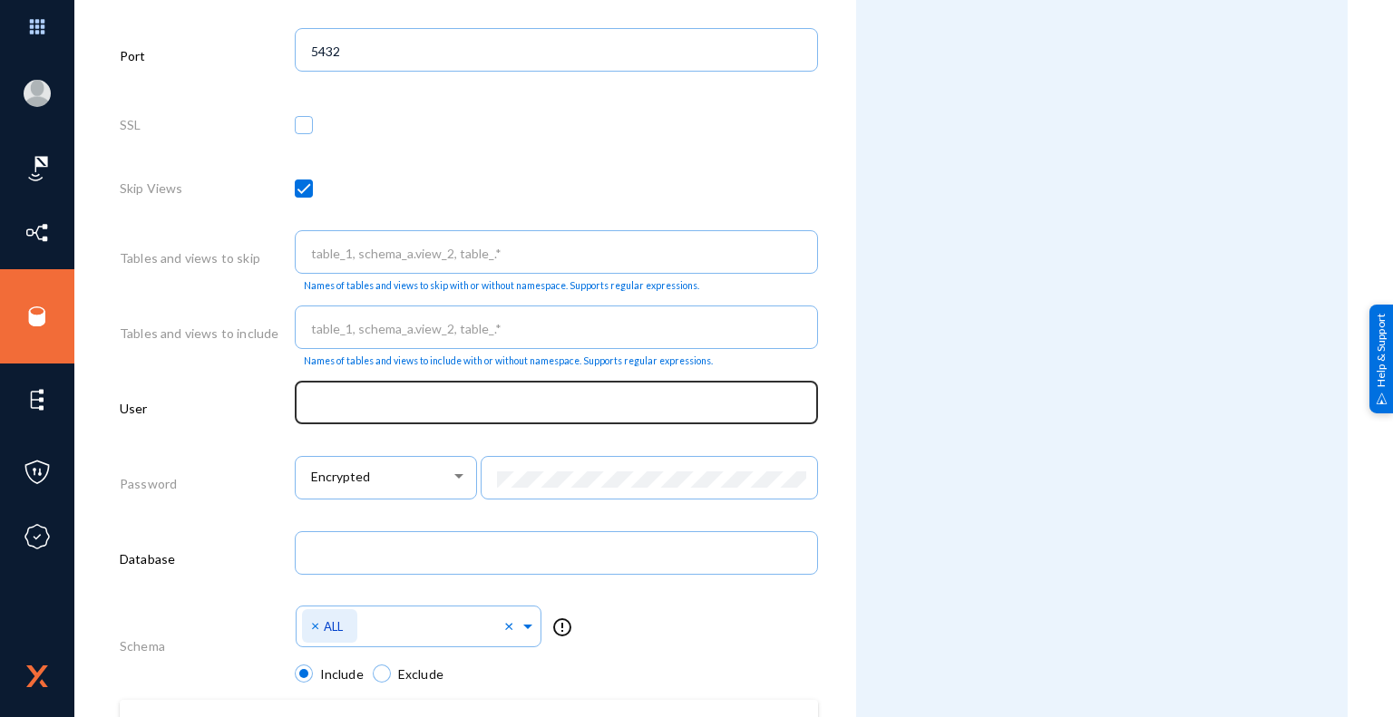
click at [457, 404] on input "text" at bounding box center [560, 404] width 498 height 16
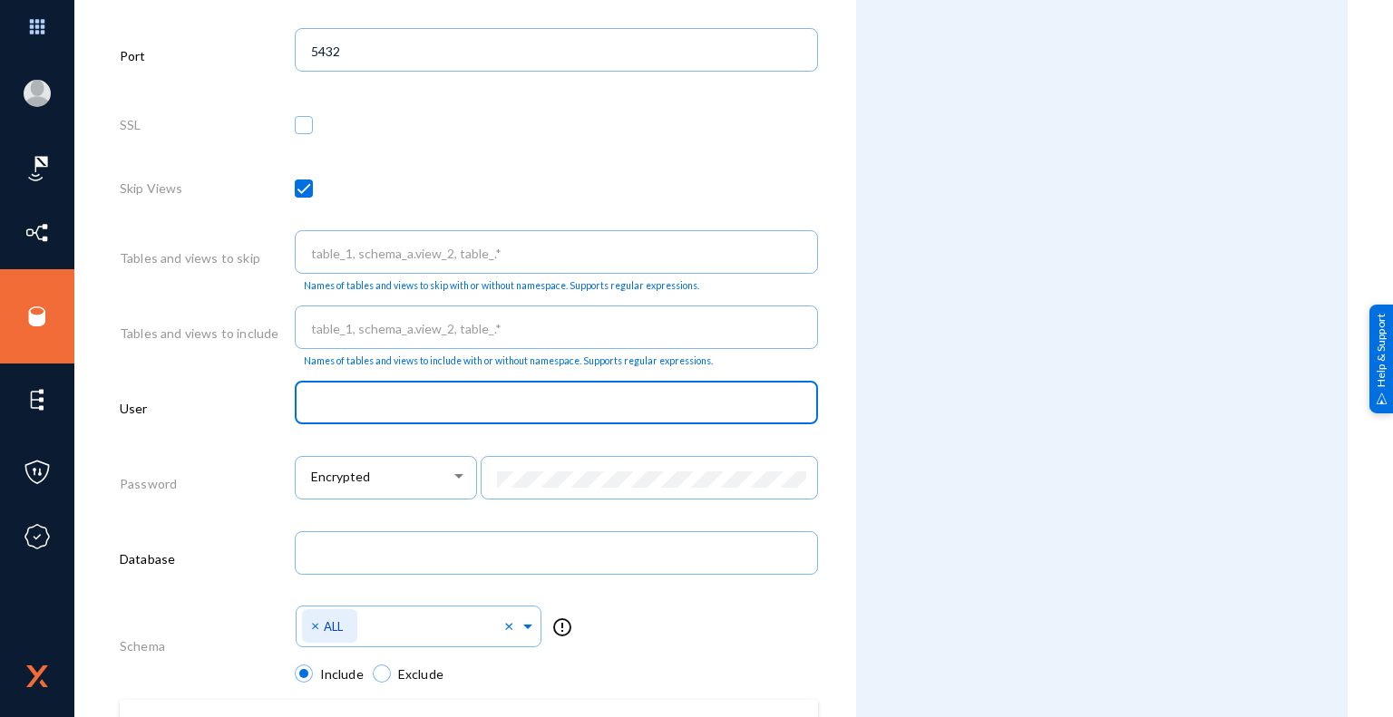
paste input "exterro"
type input "exterro"
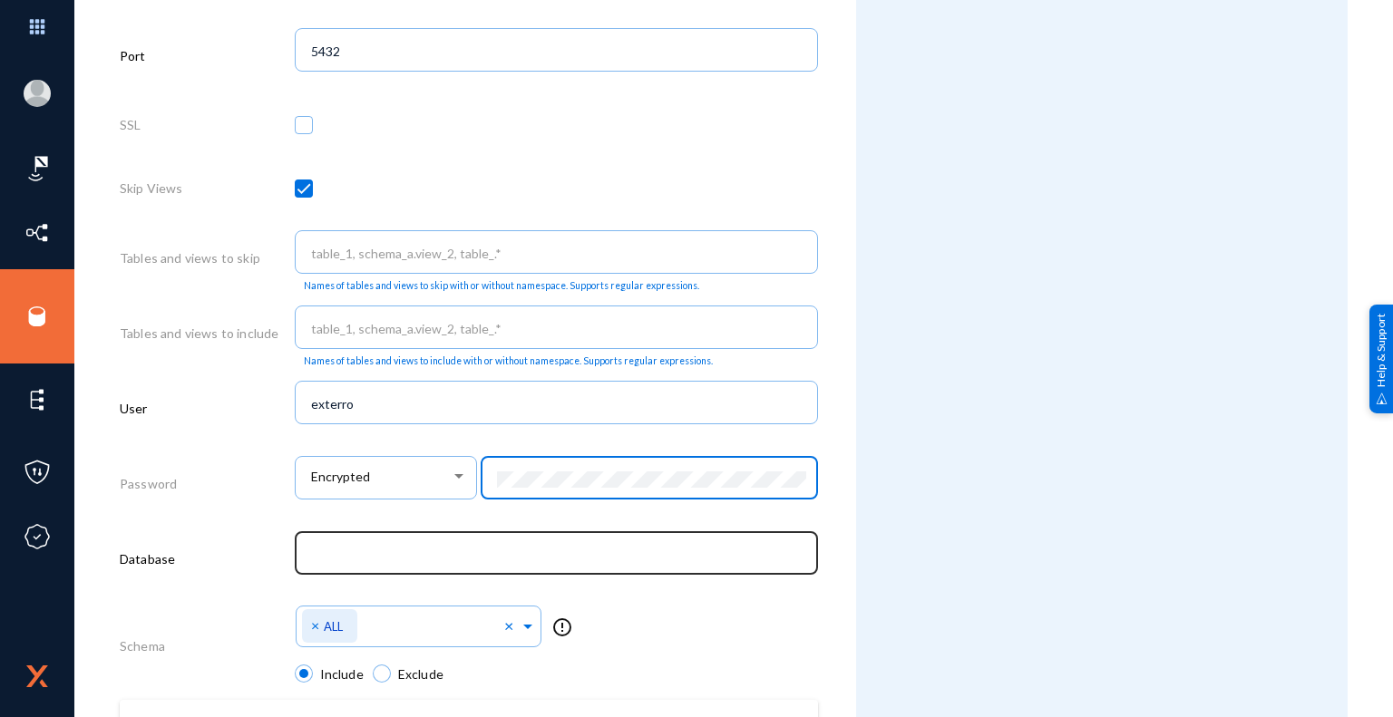
click at [599, 563] on input "text" at bounding box center [560, 555] width 498 height 16
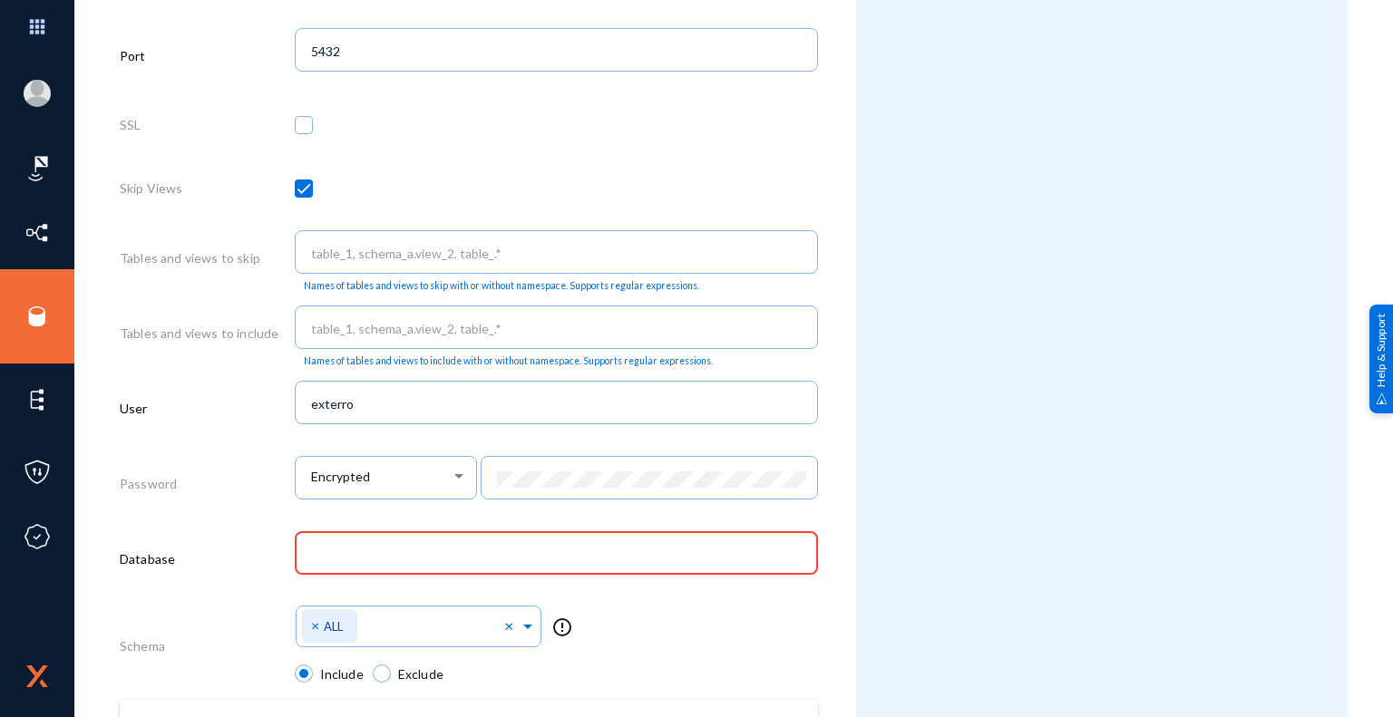
click at [901, 565] on div "Attributes Add Attribute" at bounding box center [1102, 146] width 492 height 1470
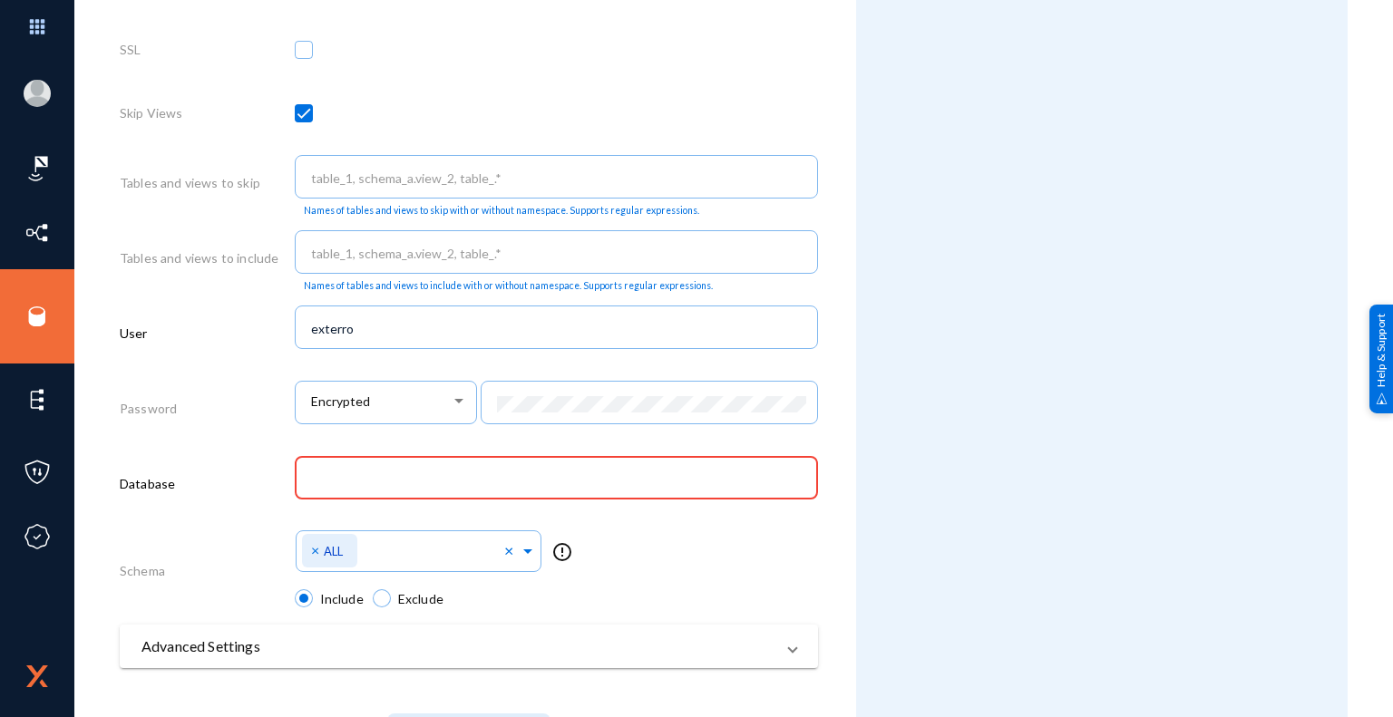
scroll to position [801, 0]
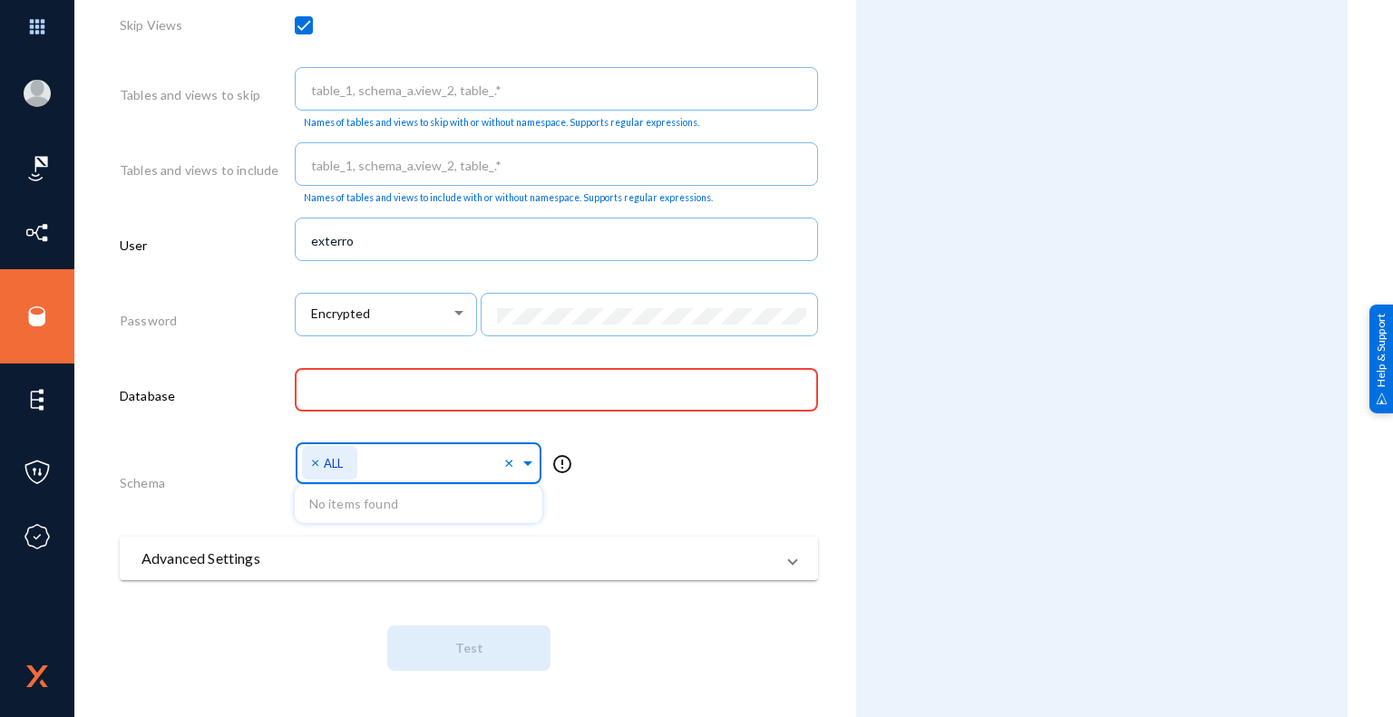
click at [526, 464] on span at bounding box center [528, 461] width 16 height 19
click at [485, 388] on input "text" at bounding box center [560, 392] width 498 height 16
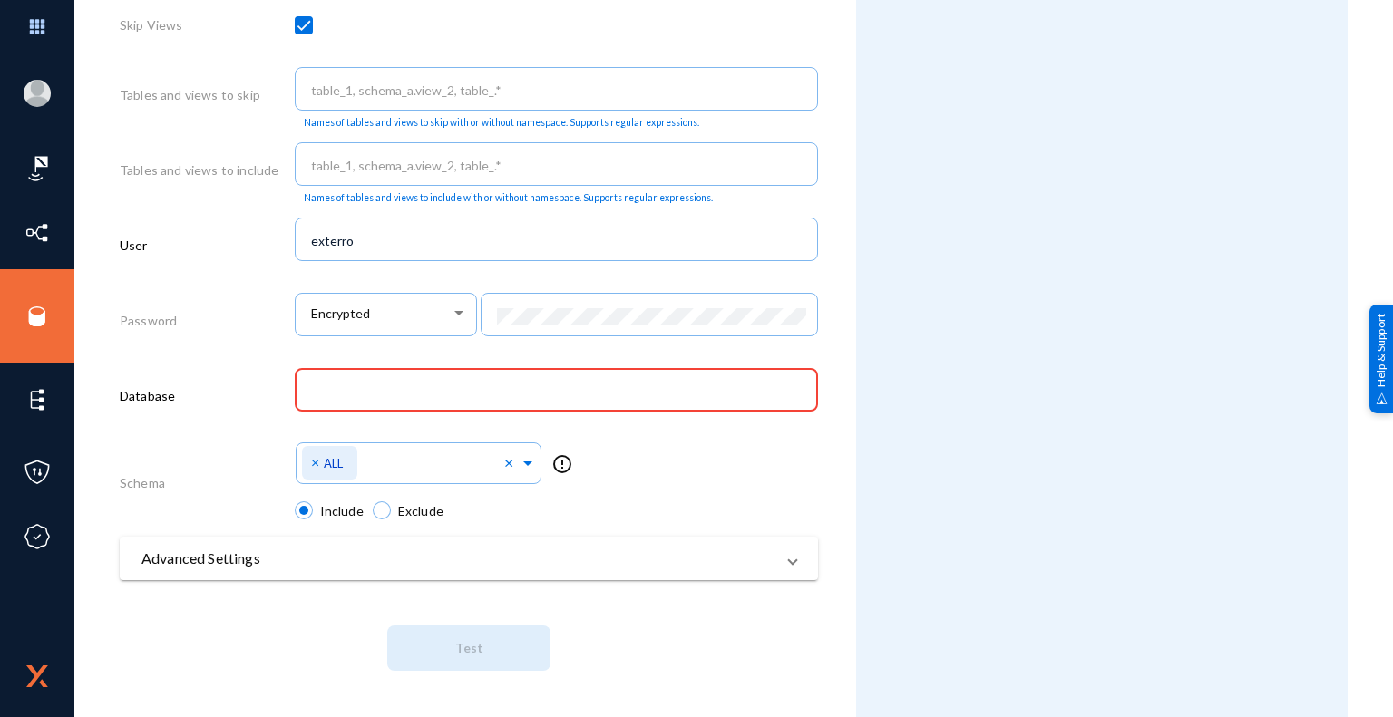
paste input "kongprodpsql01"
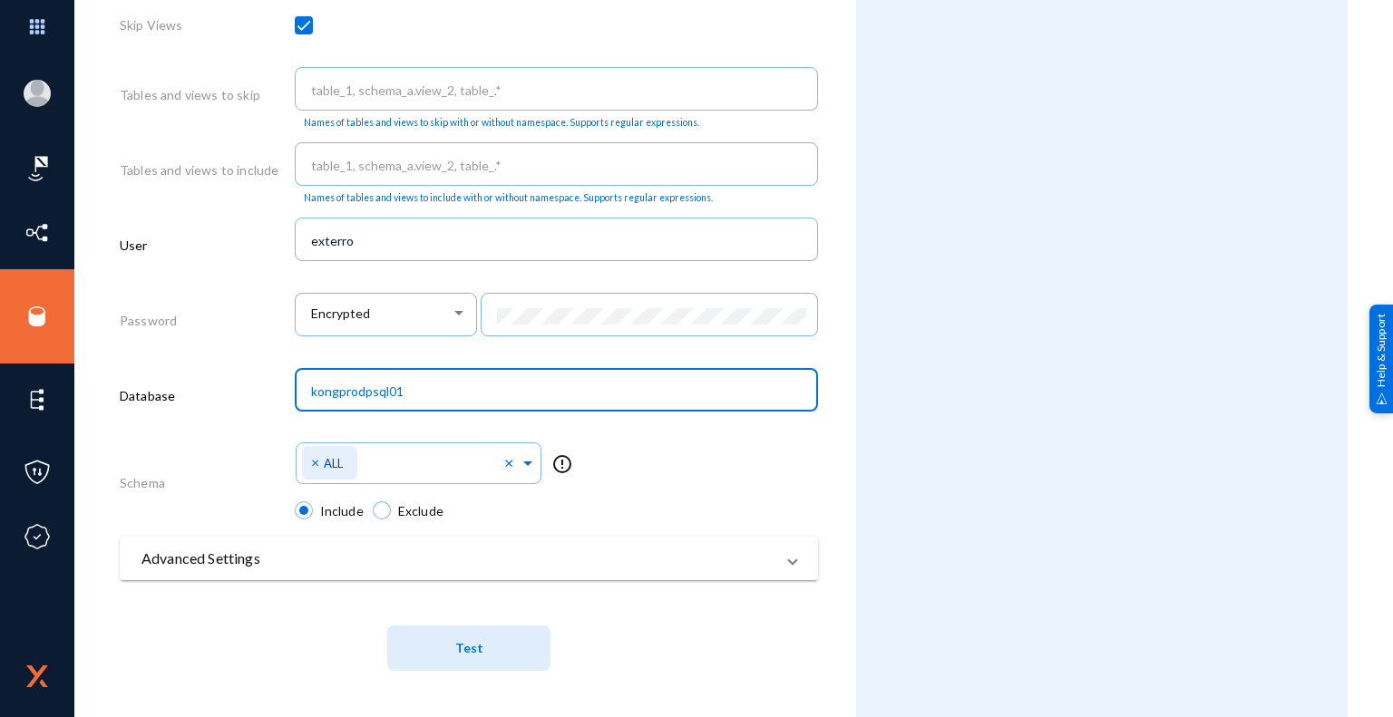
type input "kongprodpsql01"
click at [477, 652] on span "Test" at bounding box center [469, 648] width 28 height 15
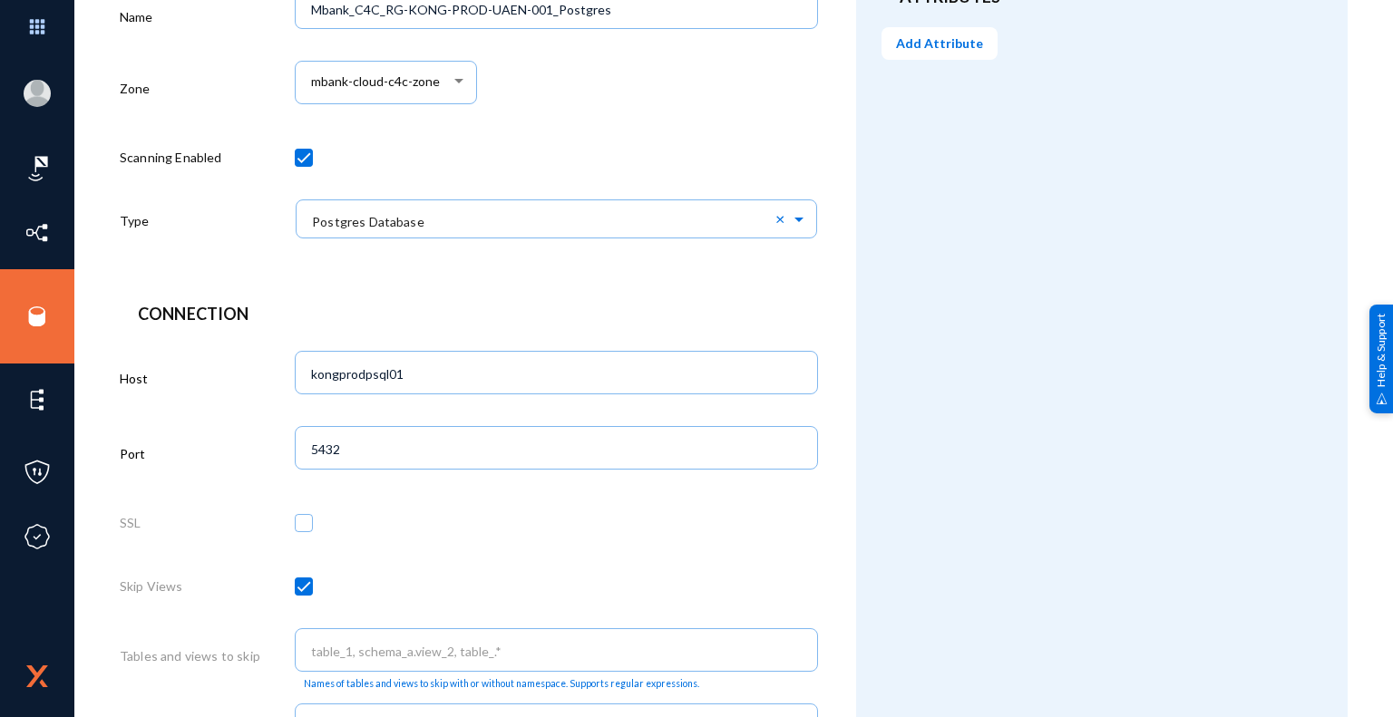
scroll to position [166, 0]
